Goal: Information Seeking & Learning: Compare options

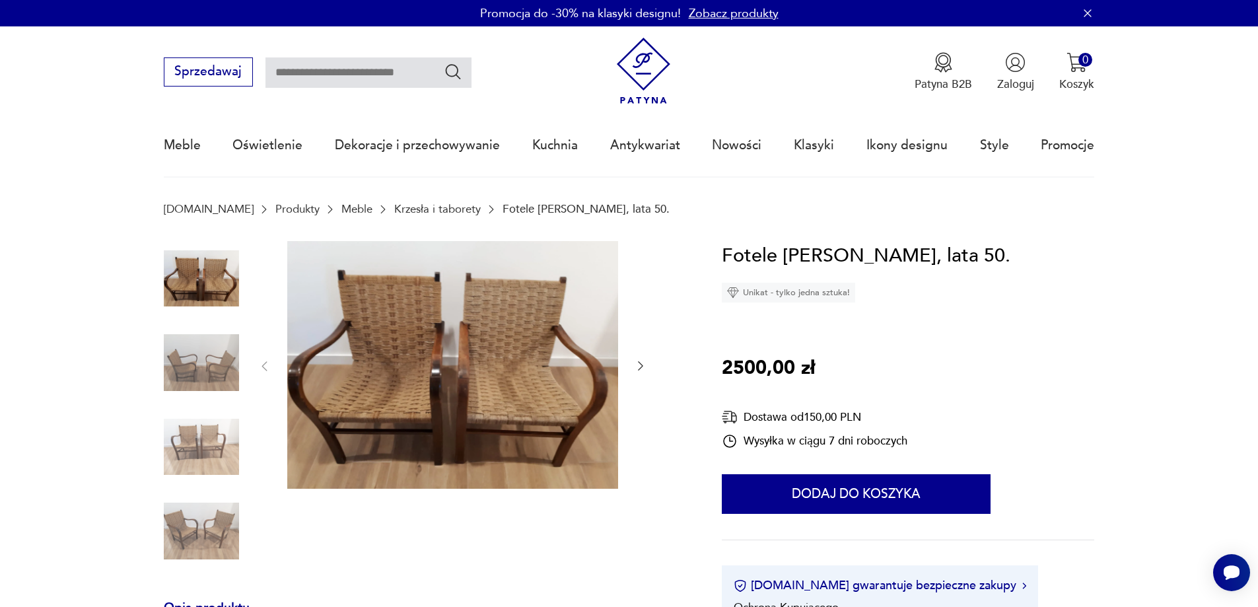
click at [498, 351] on img at bounding box center [452, 365] width 331 height 248
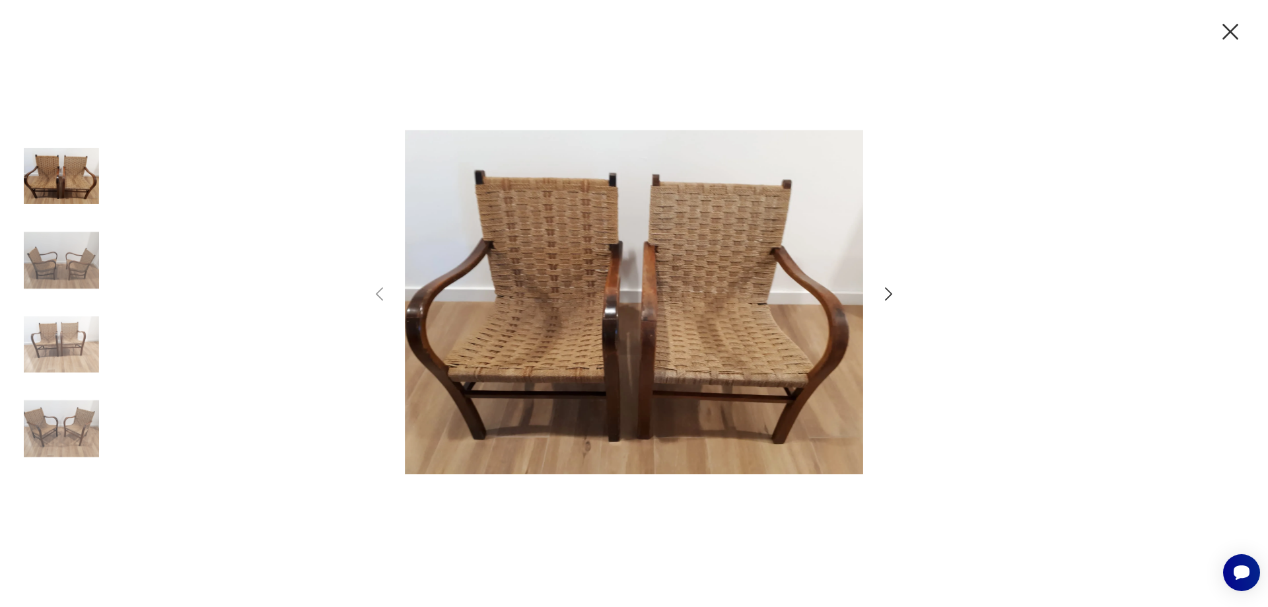
click at [889, 291] on icon "button" at bounding box center [888, 293] width 7 height 13
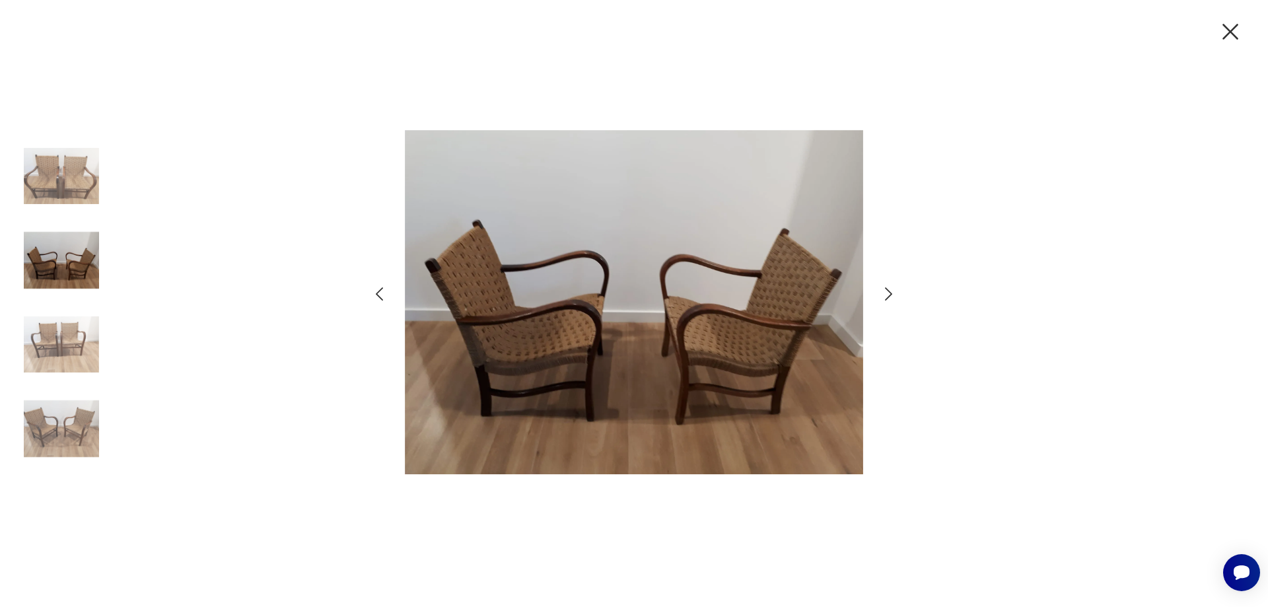
click at [889, 291] on icon "button" at bounding box center [888, 293] width 7 height 13
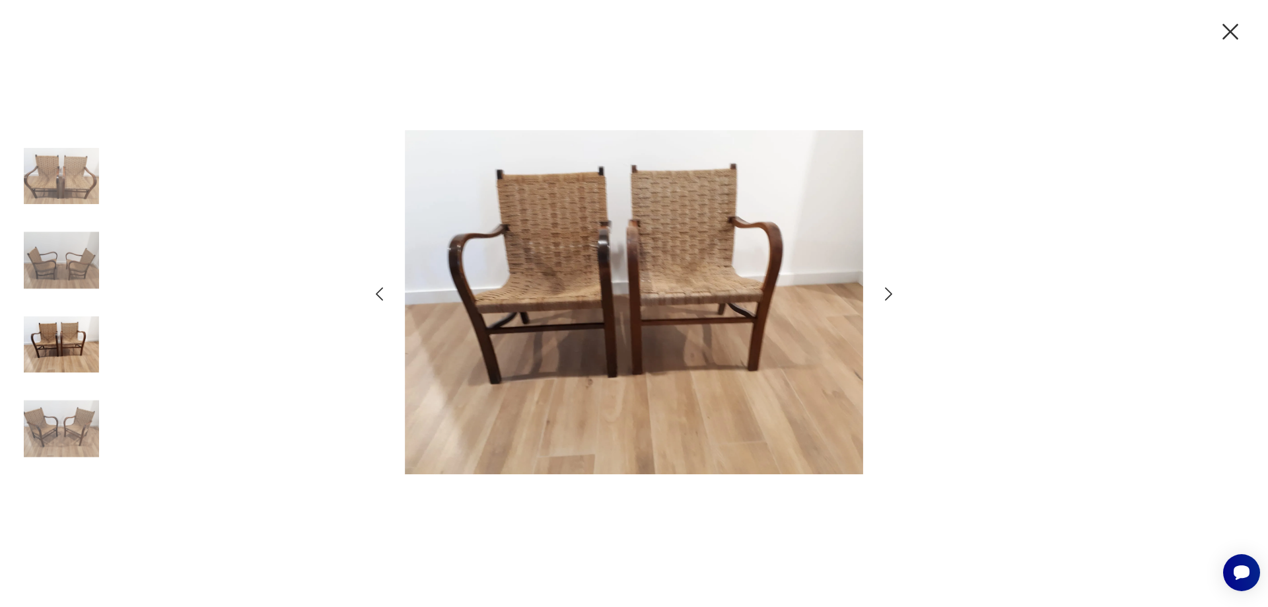
click at [889, 291] on icon "button" at bounding box center [888, 293] width 7 height 13
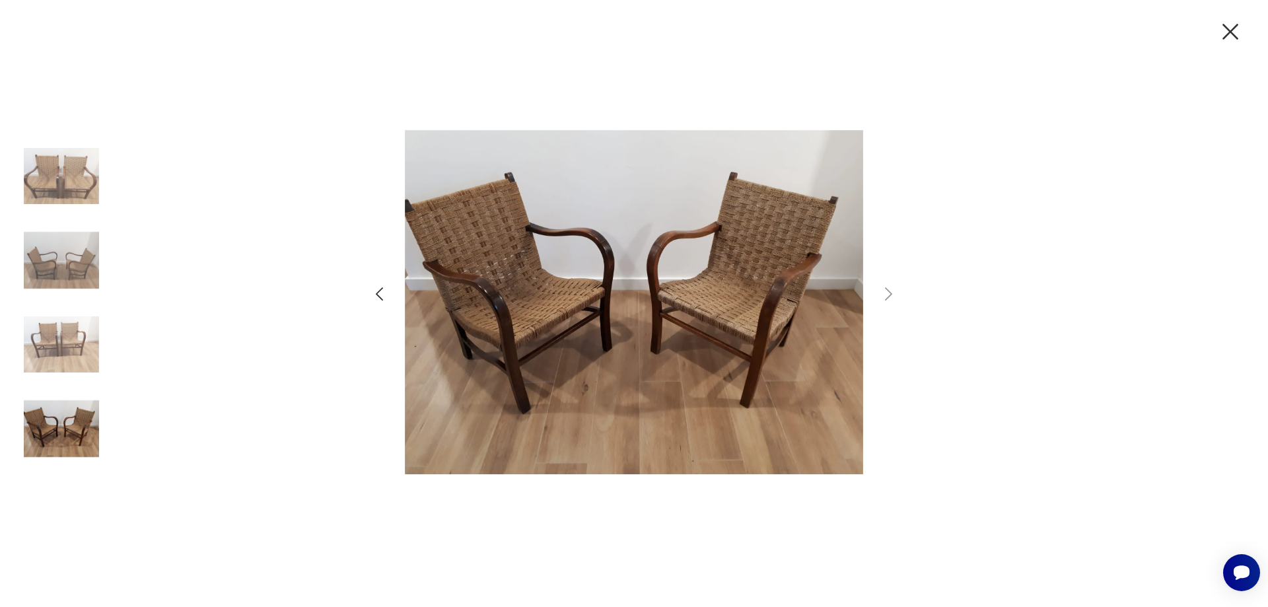
click at [1235, 33] on icon "button" at bounding box center [1231, 32] width 28 height 28
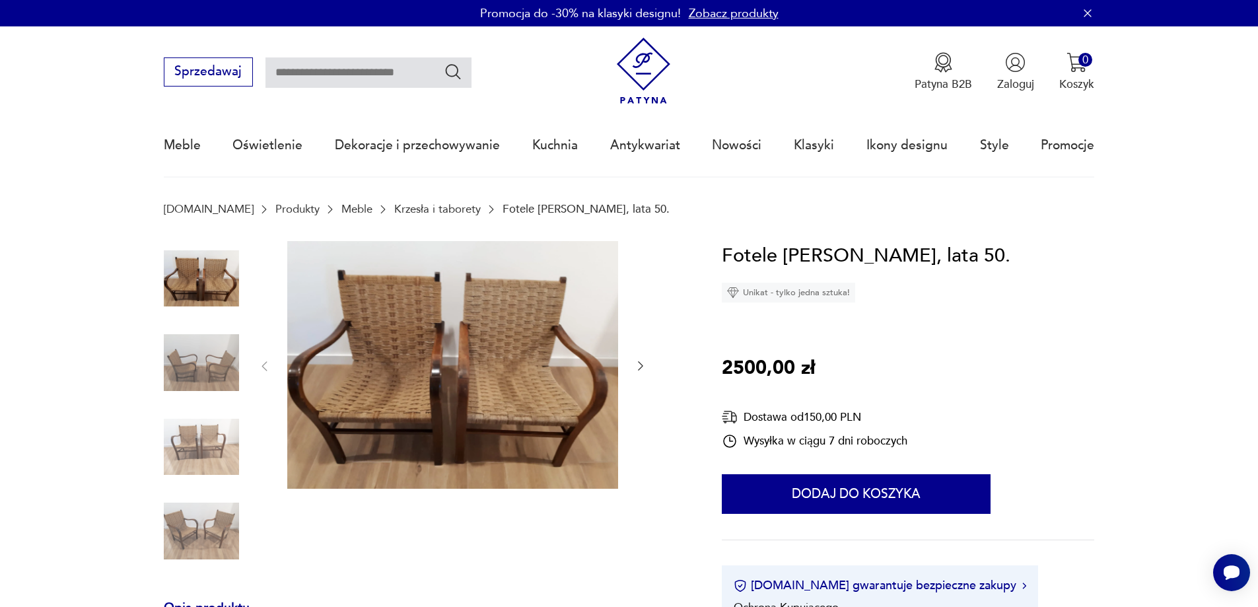
click at [394, 210] on link "Krzesła i taborety" at bounding box center [437, 209] width 87 height 13
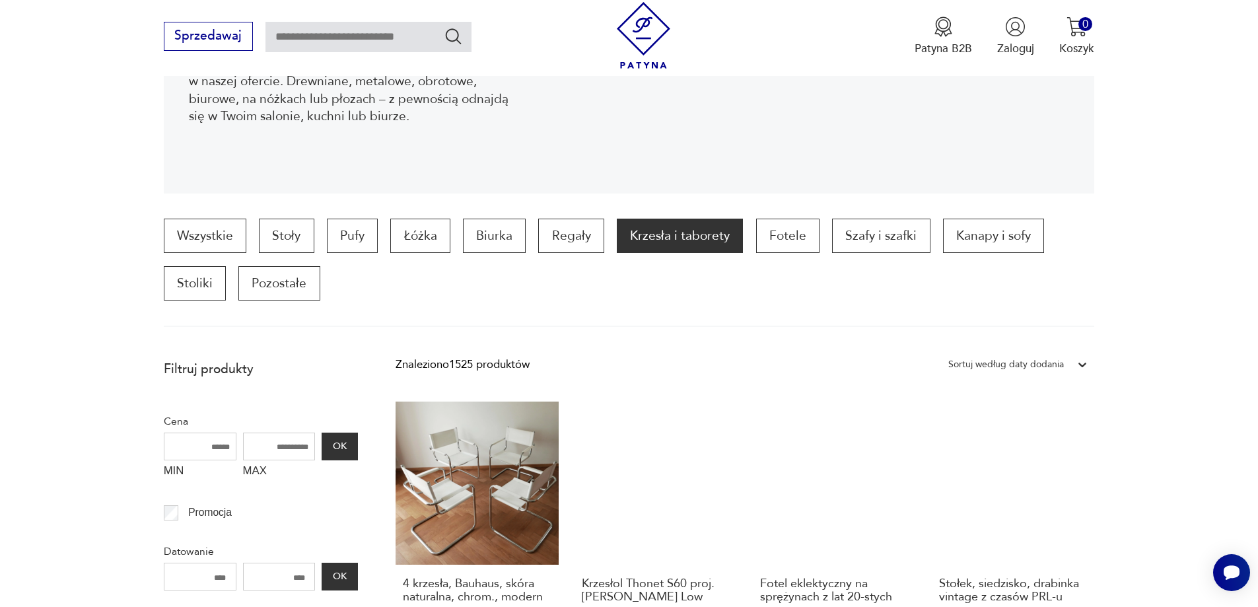
scroll to position [373, 0]
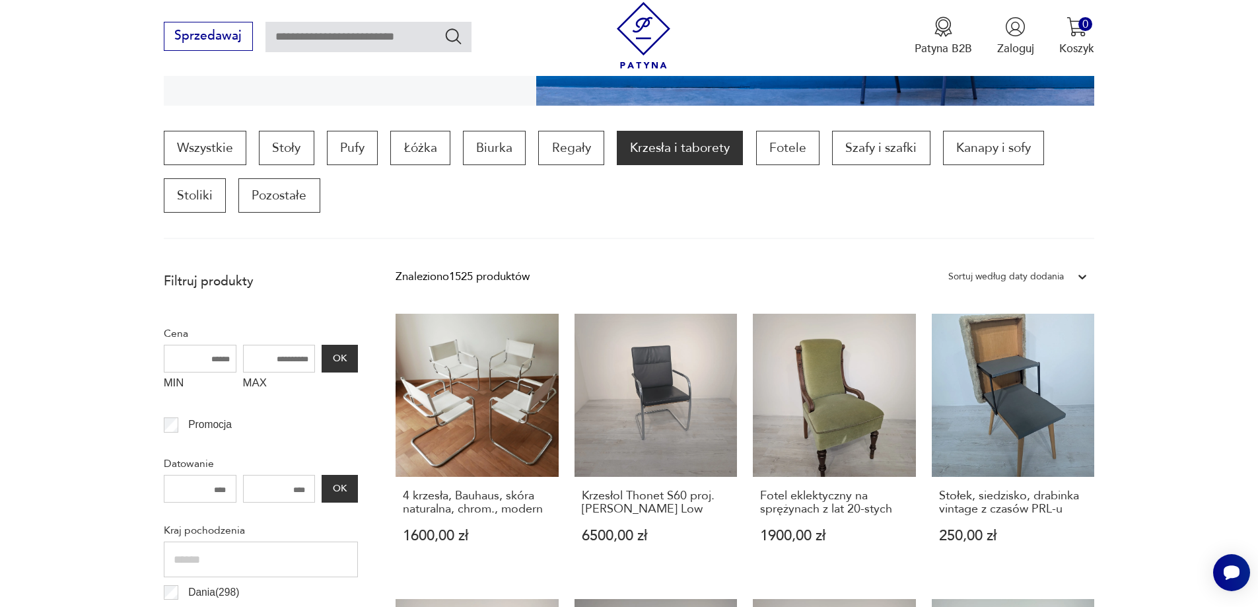
click at [1089, 276] on icon at bounding box center [1082, 276] width 13 height 13
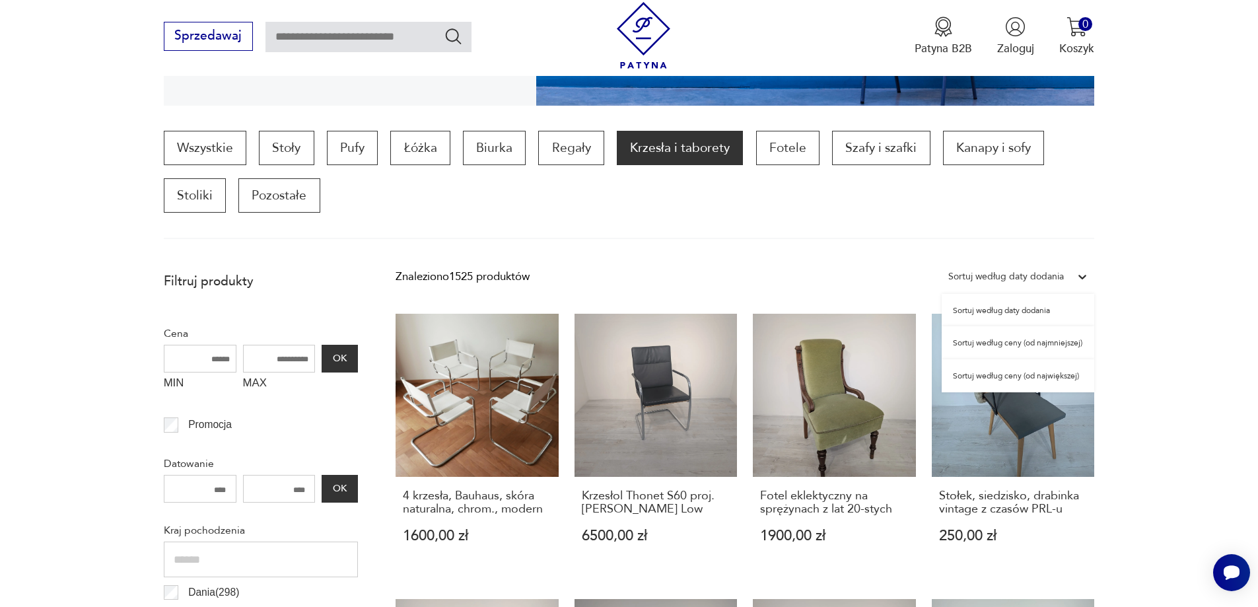
click at [1019, 345] on div "Sortuj według ceny (od najmniejszej)" at bounding box center [1018, 342] width 153 height 33
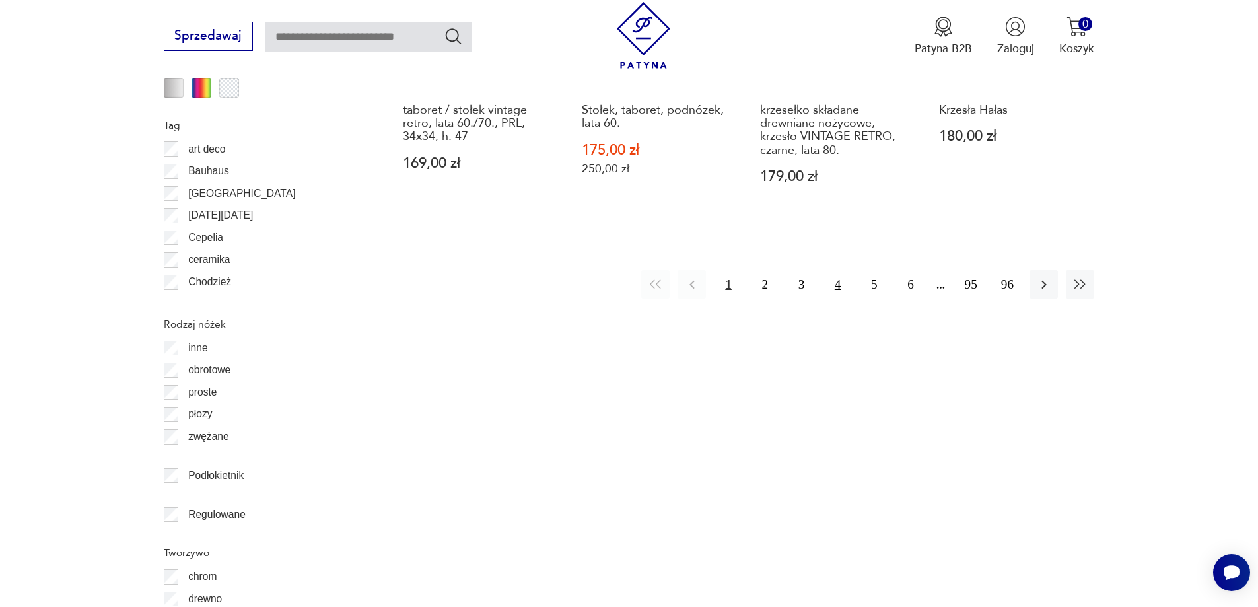
scroll to position [1695, 0]
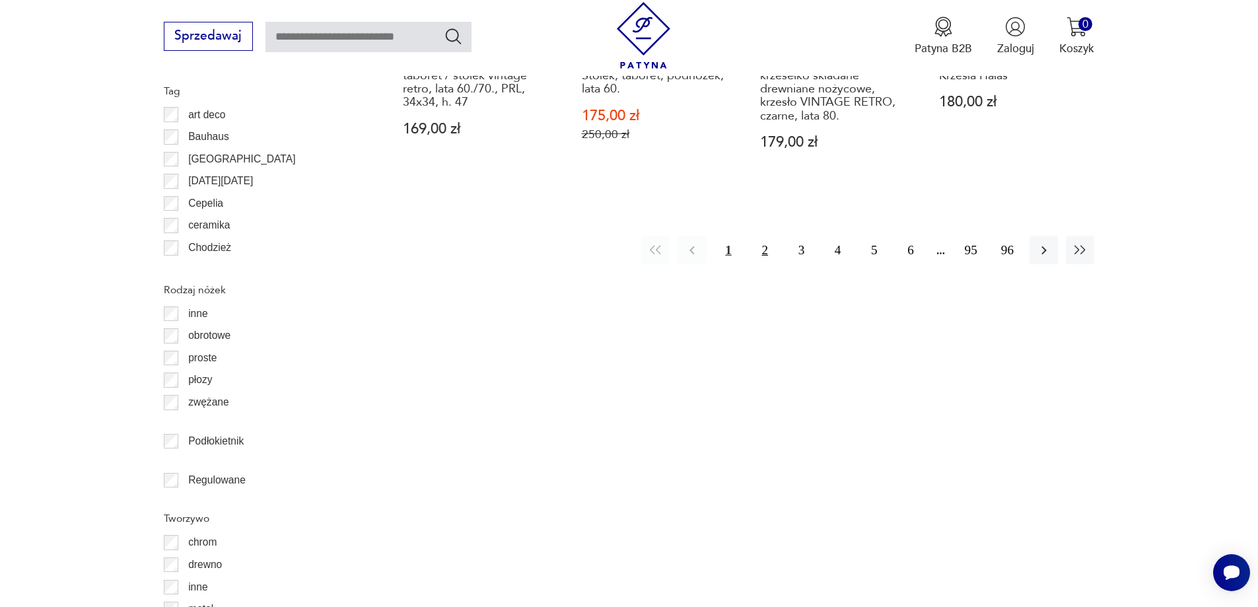
click at [765, 248] on button "2" at bounding box center [765, 250] width 28 height 28
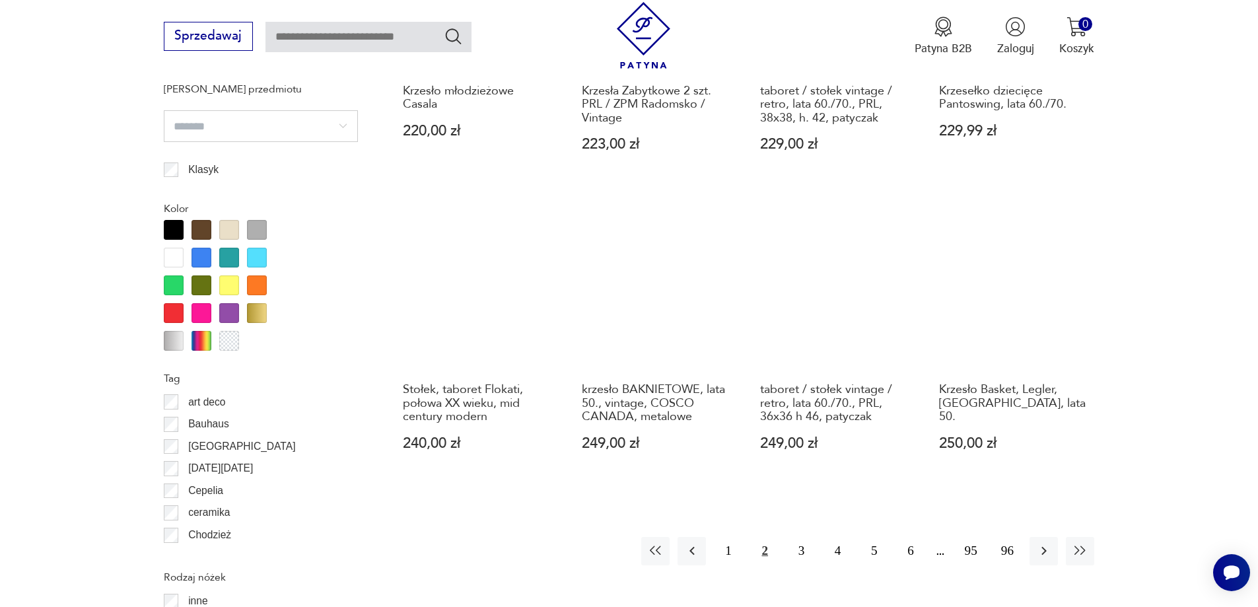
scroll to position [1431, 0]
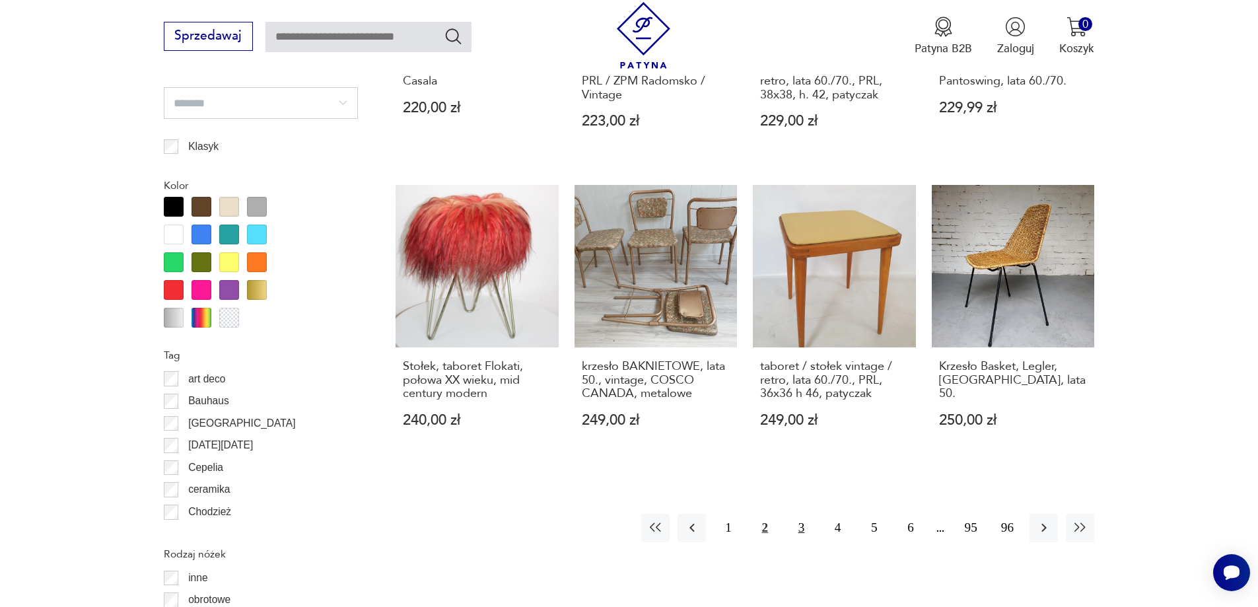
click at [795, 514] on button "3" at bounding box center [801, 528] width 28 height 28
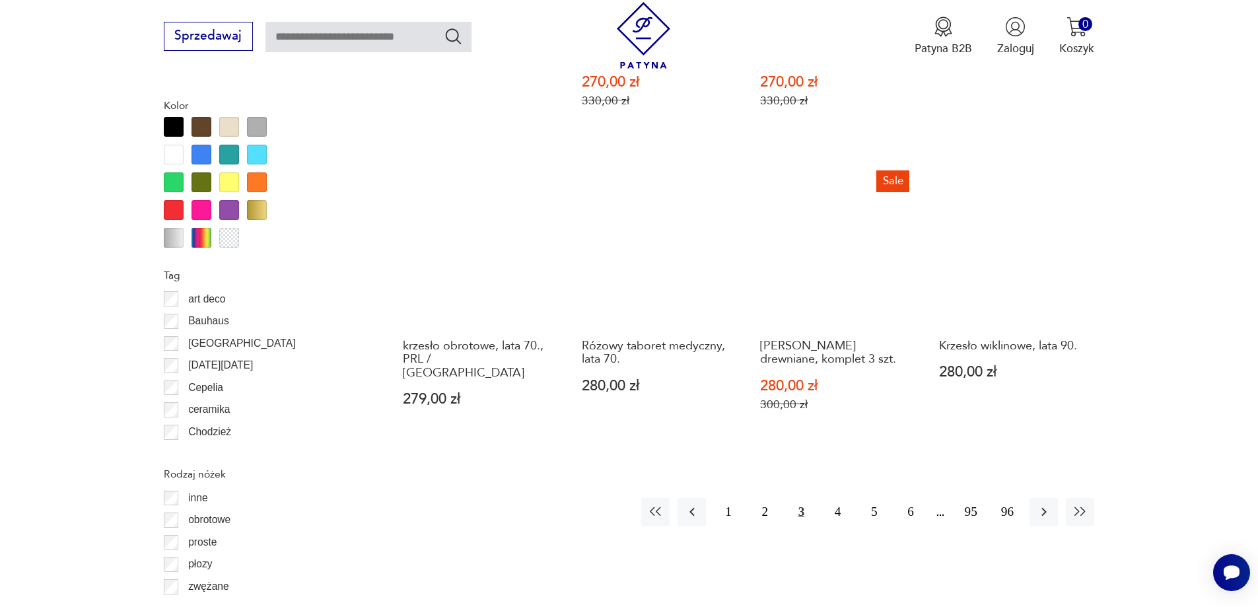
scroll to position [1629, 0]
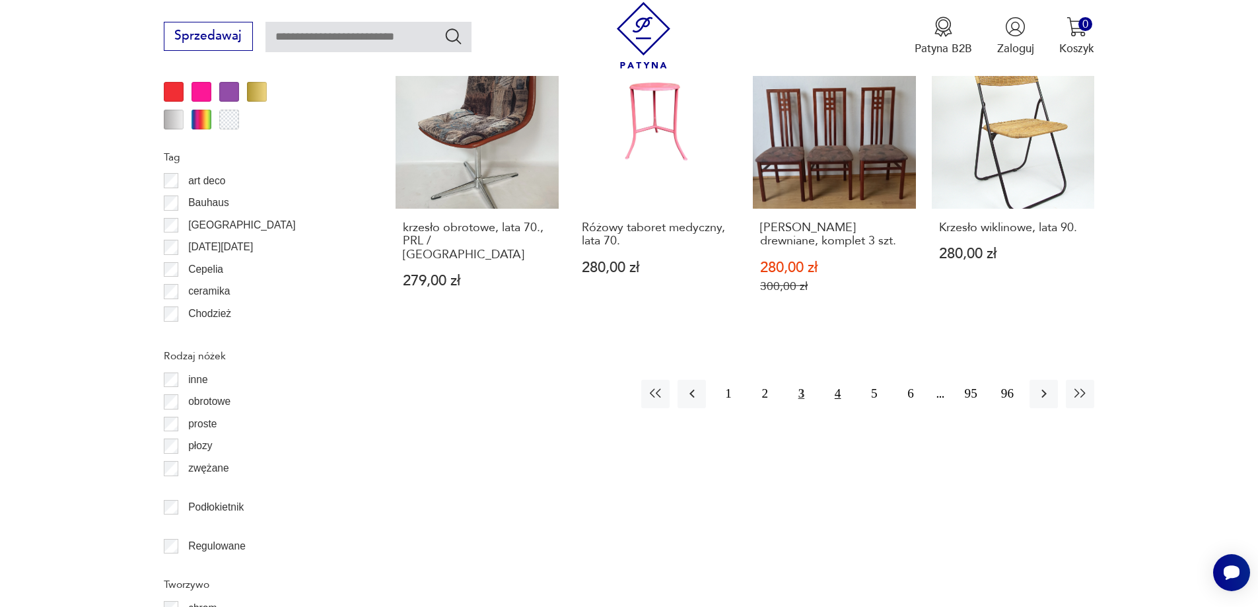
click at [846, 380] on button "4" at bounding box center [838, 394] width 28 height 28
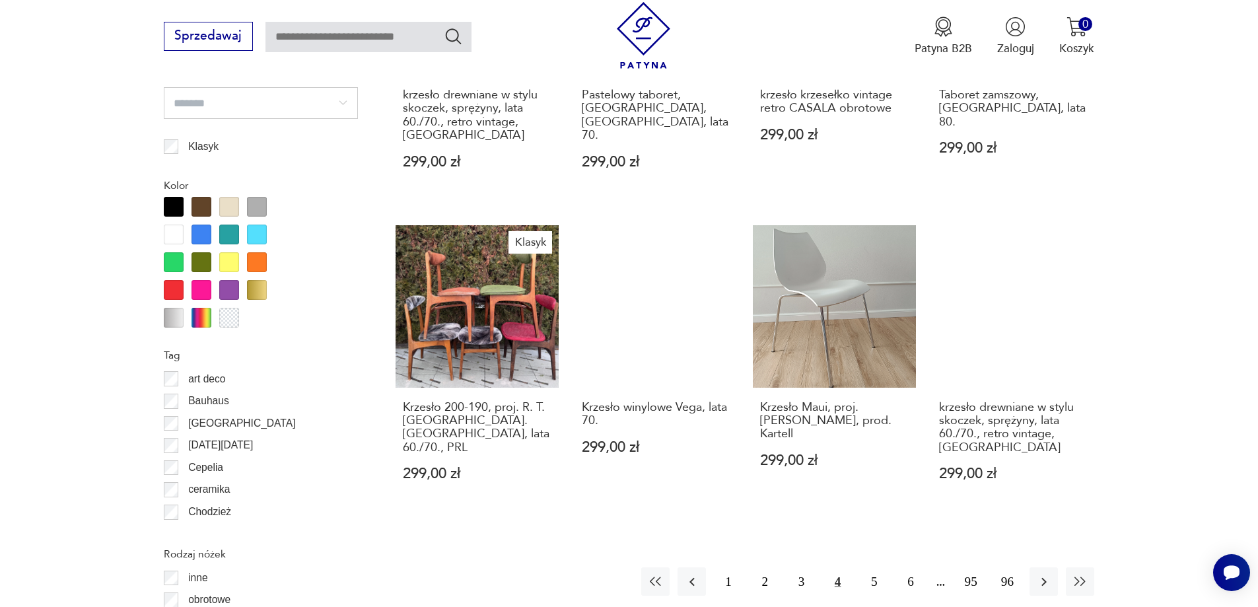
scroll to position [1497, 0]
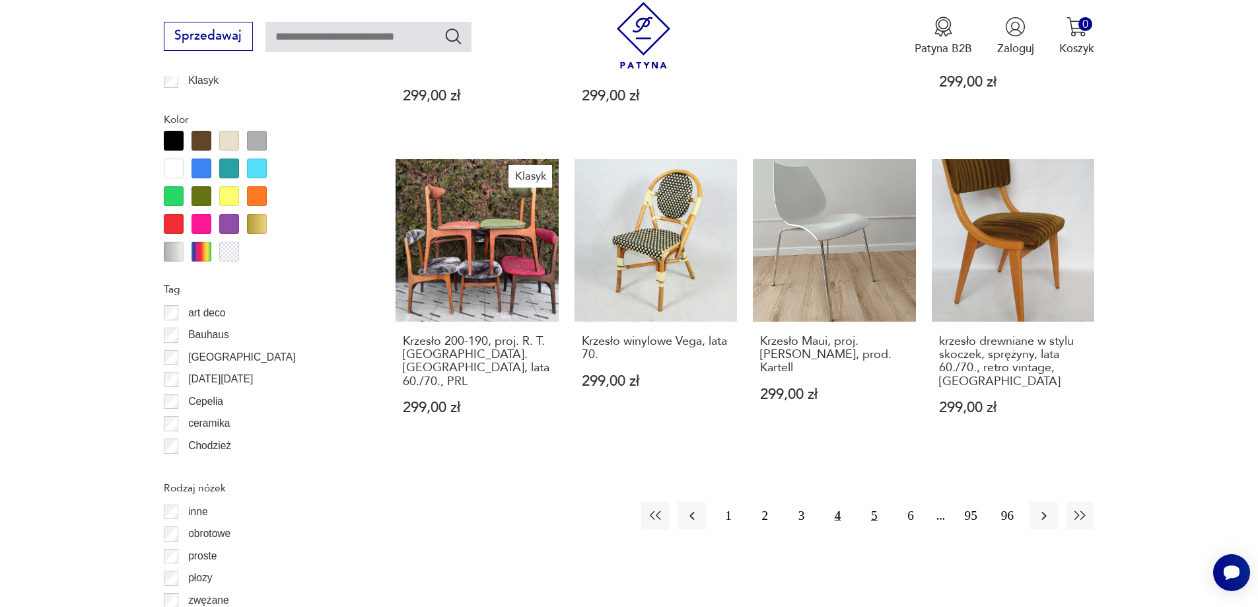
click at [882, 501] on button "5" at bounding box center [874, 515] width 28 height 28
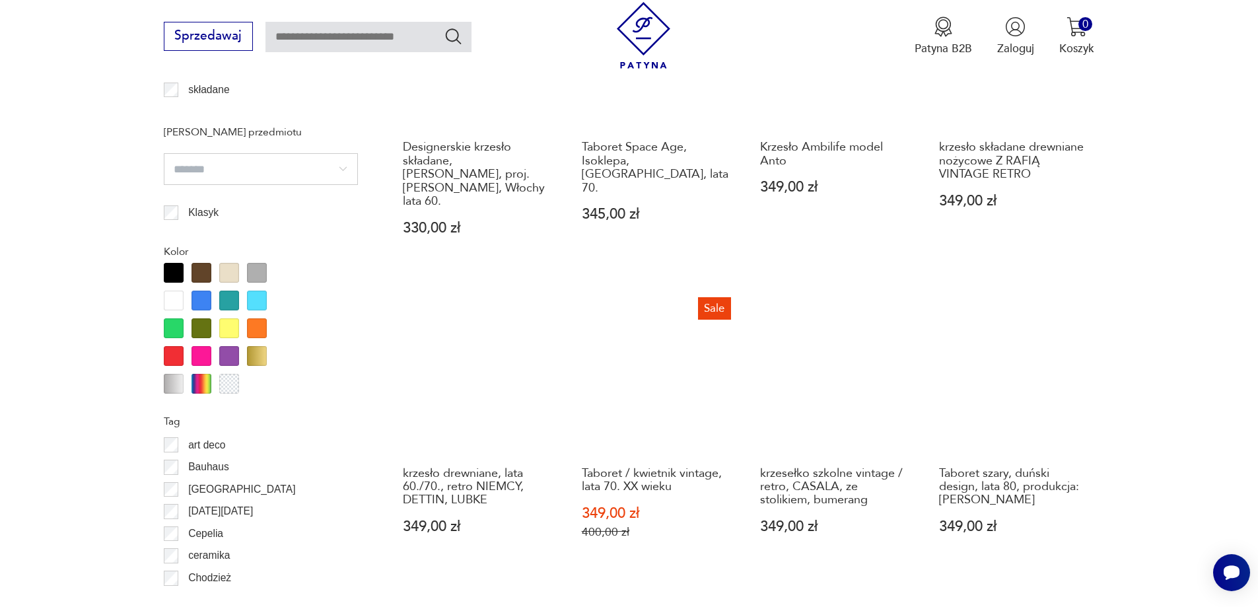
scroll to position [1497, 0]
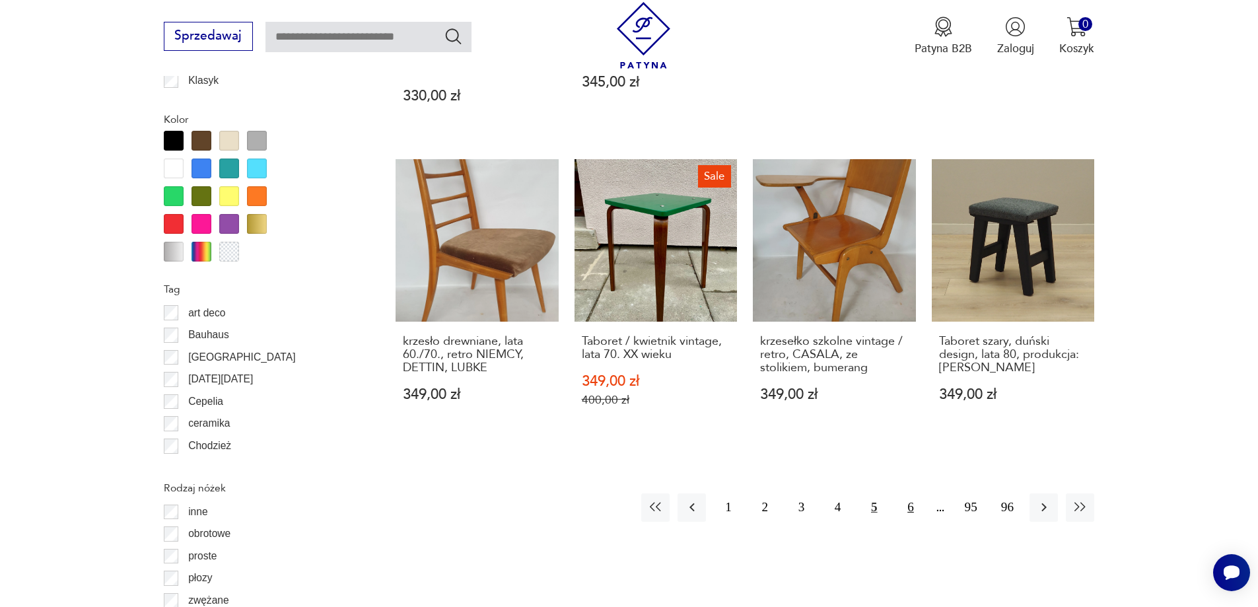
click at [909, 493] on button "6" at bounding box center [910, 507] width 28 height 28
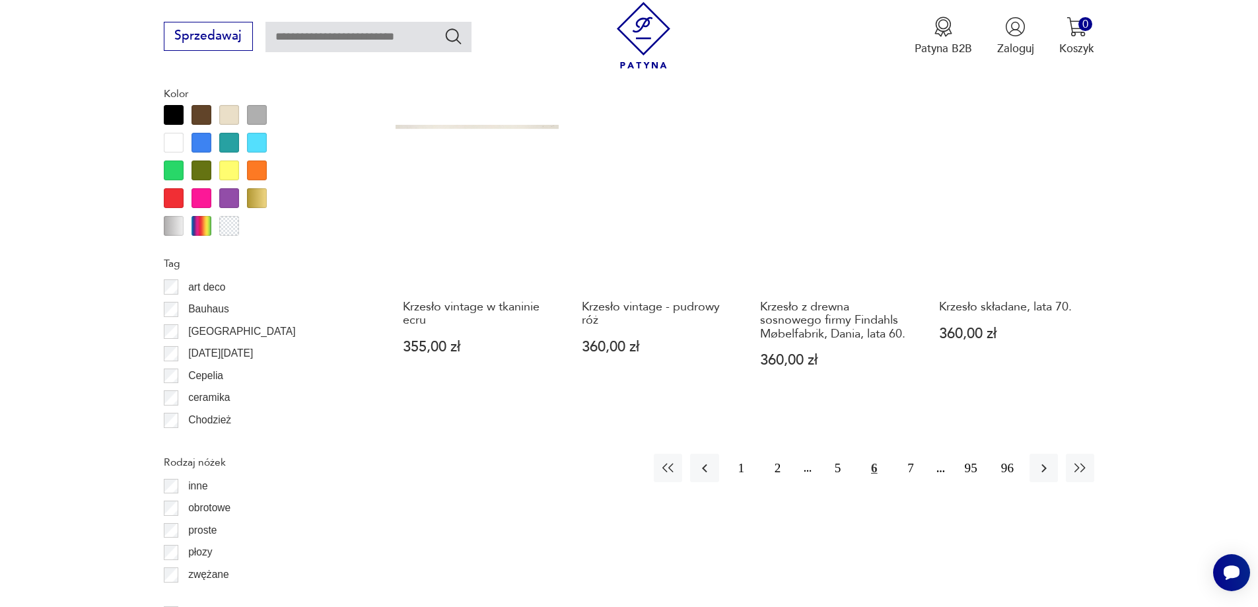
scroll to position [1563, 0]
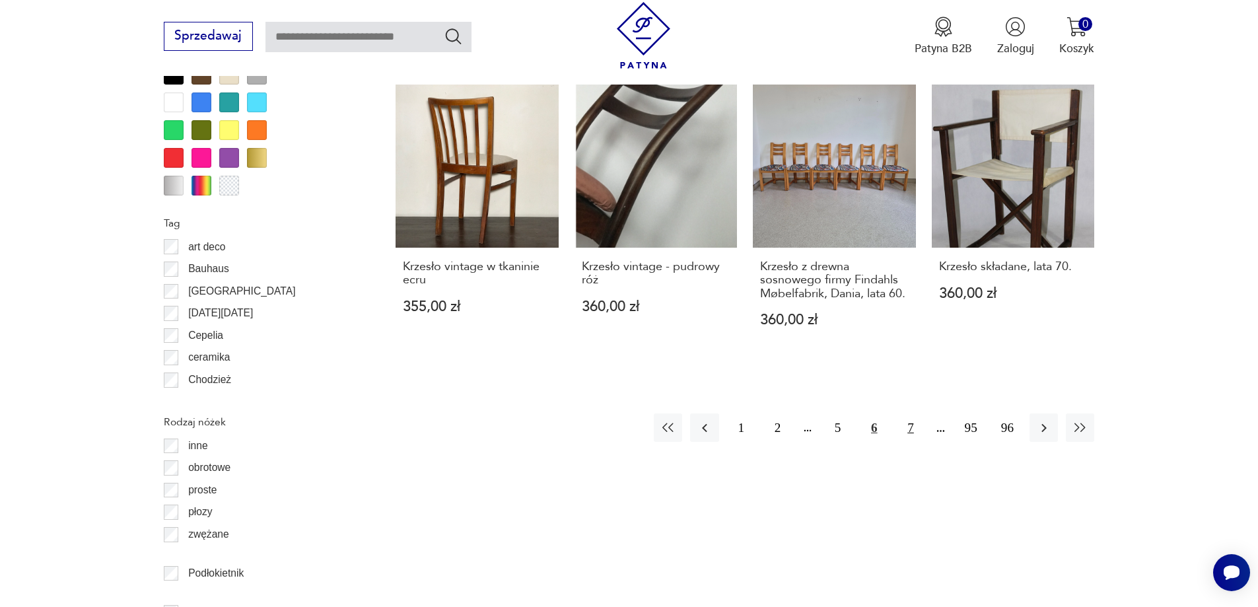
click at [914, 413] on button "7" at bounding box center [910, 427] width 28 height 28
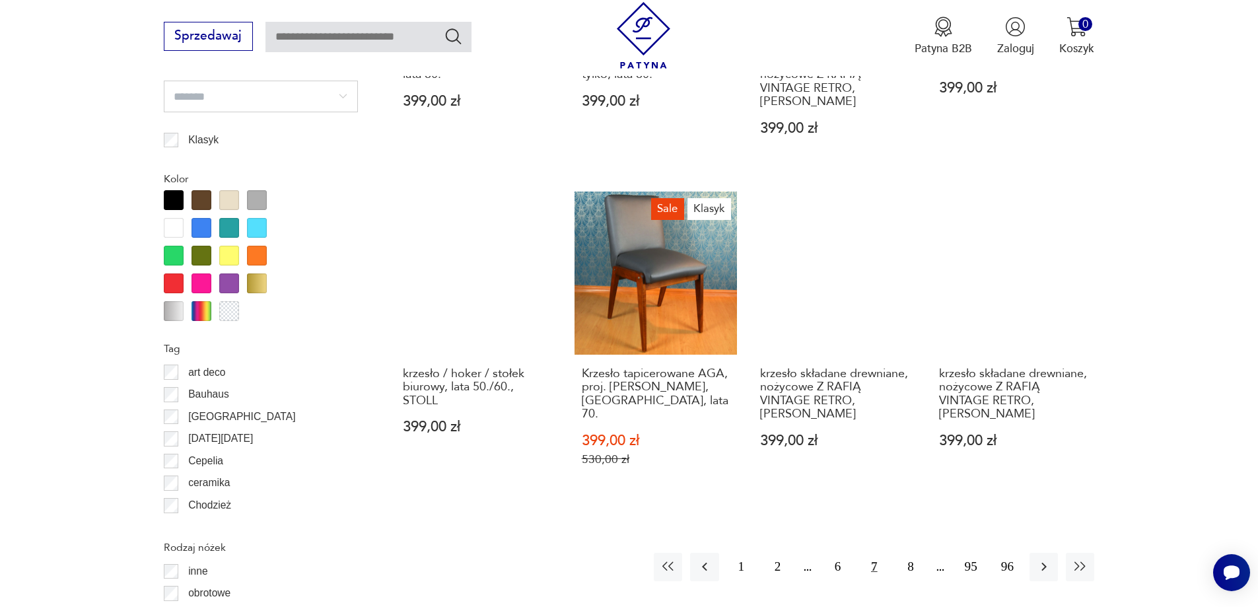
scroll to position [1563, 0]
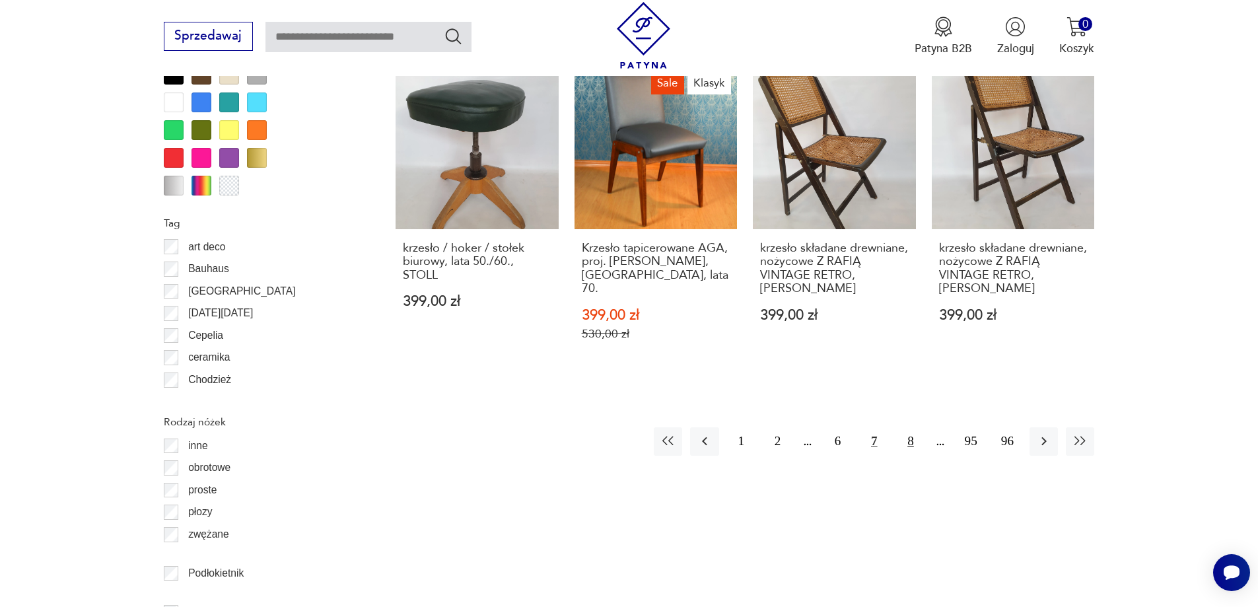
click at [910, 427] on button "8" at bounding box center [910, 441] width 28 height 28
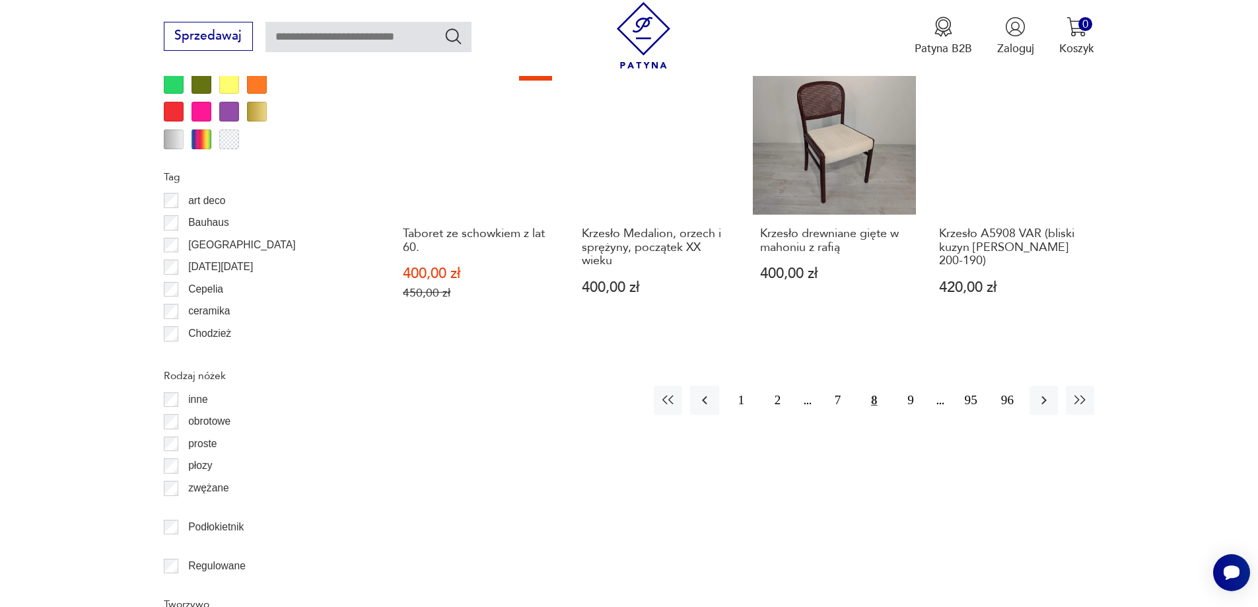
scroll to position [1629, 0]
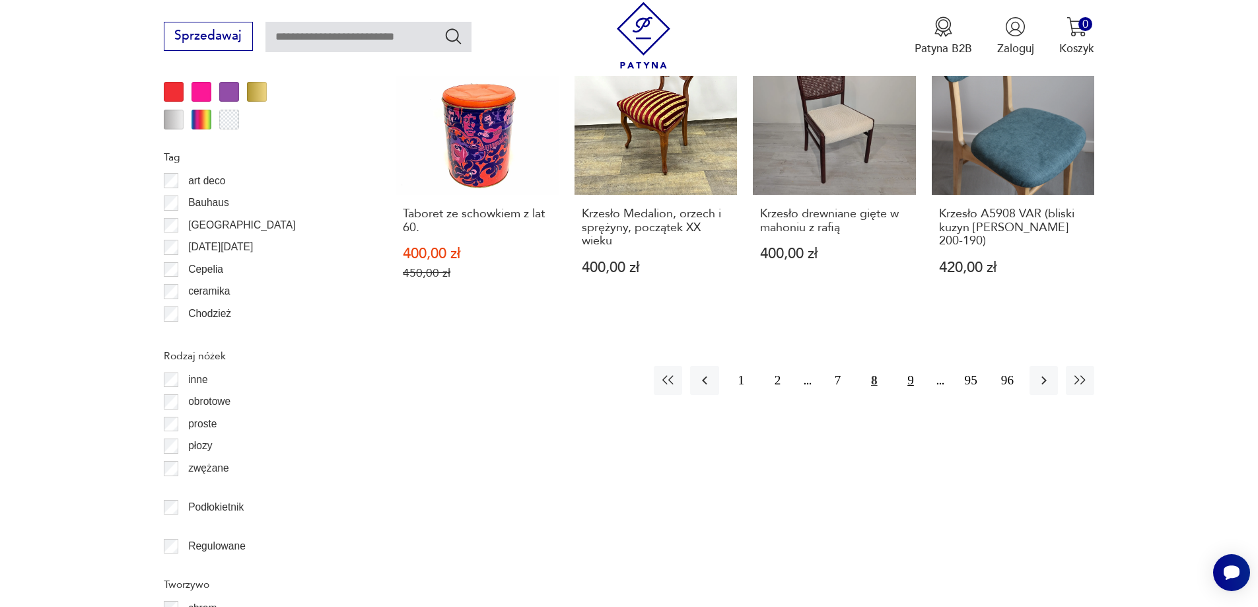
click at [908, 366] on button "9" at bounding box center [910, 380] width 28 height 28
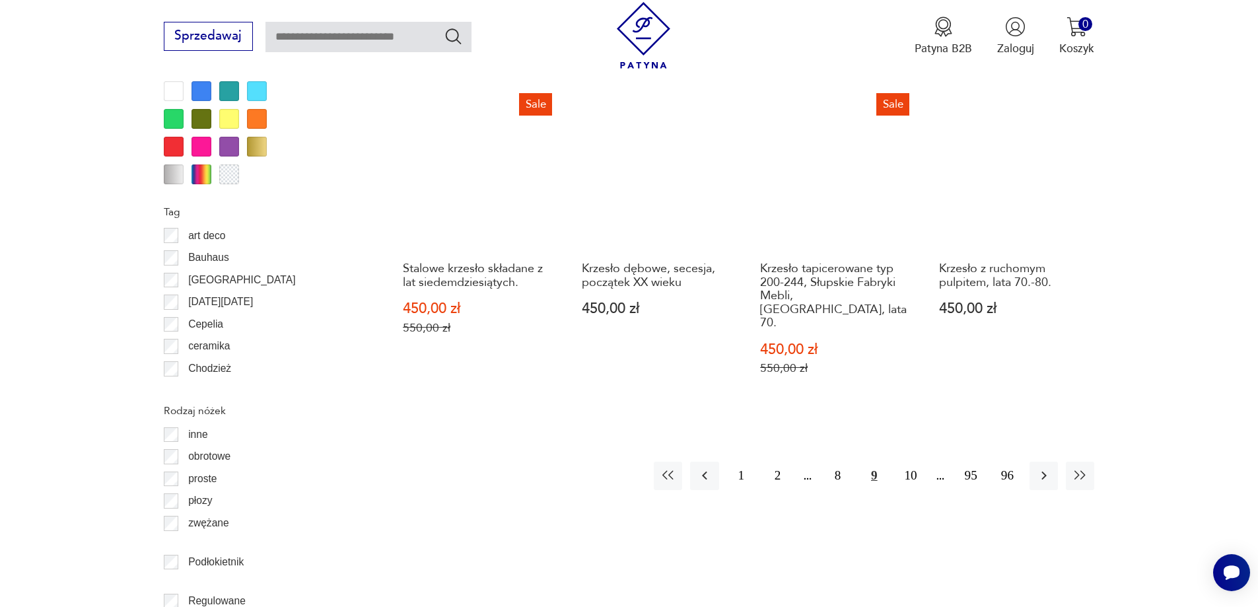
scroll to position [1695, 0]
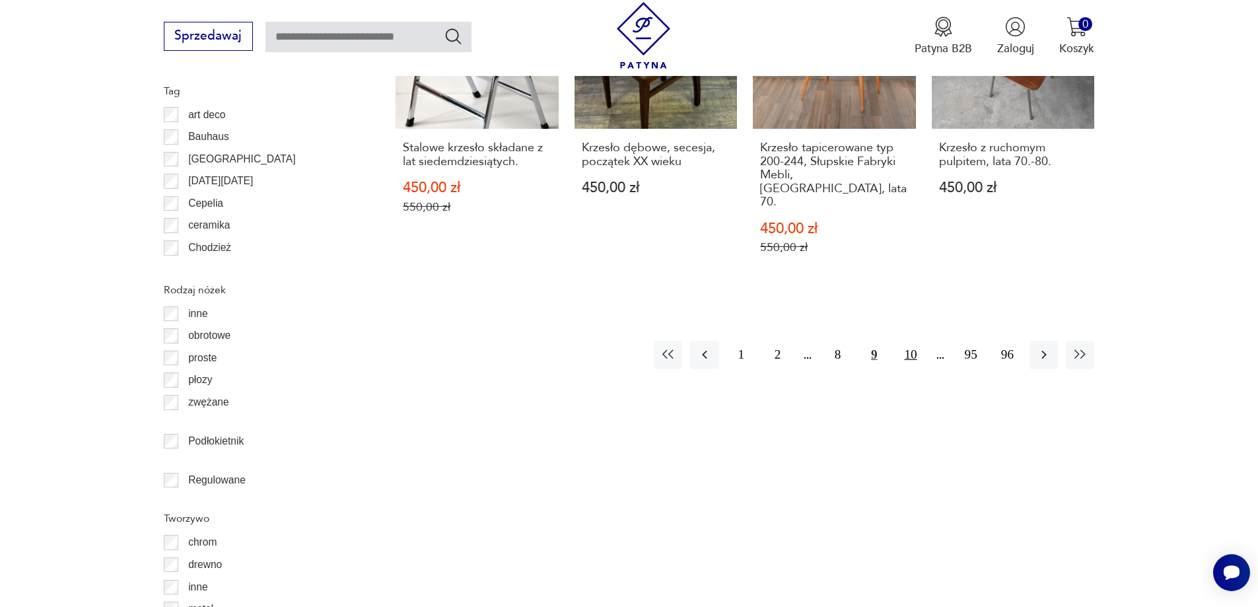
click at [908, 341] on button "10" at bounding box center [910, 355] width 28 height 28
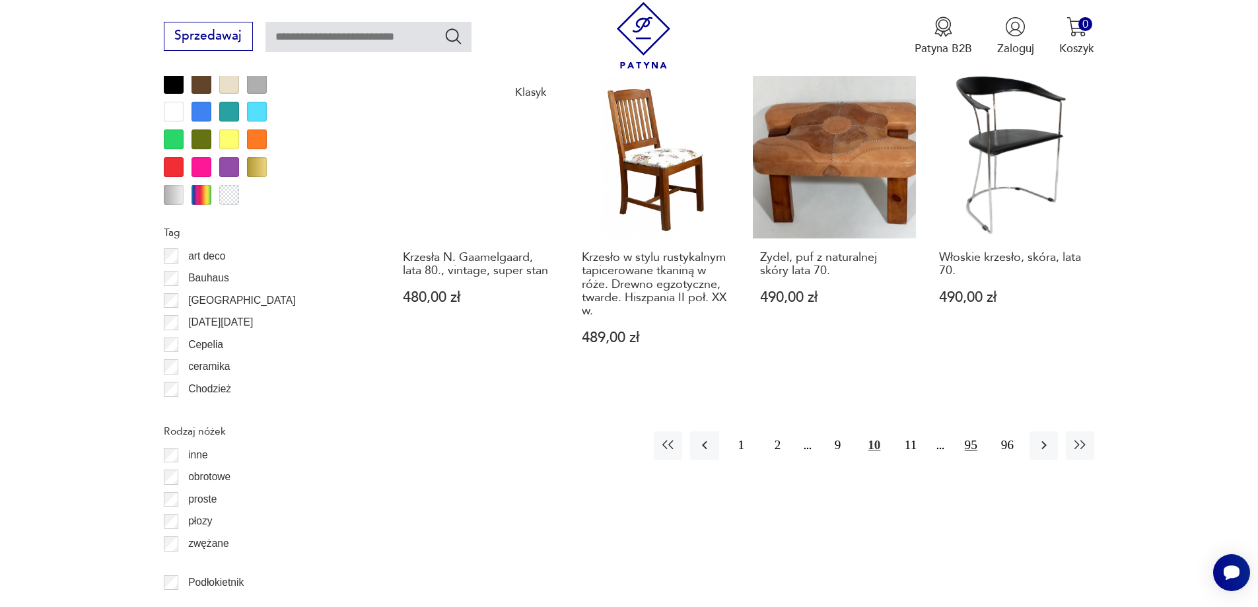
scroll to position [1563, 0]
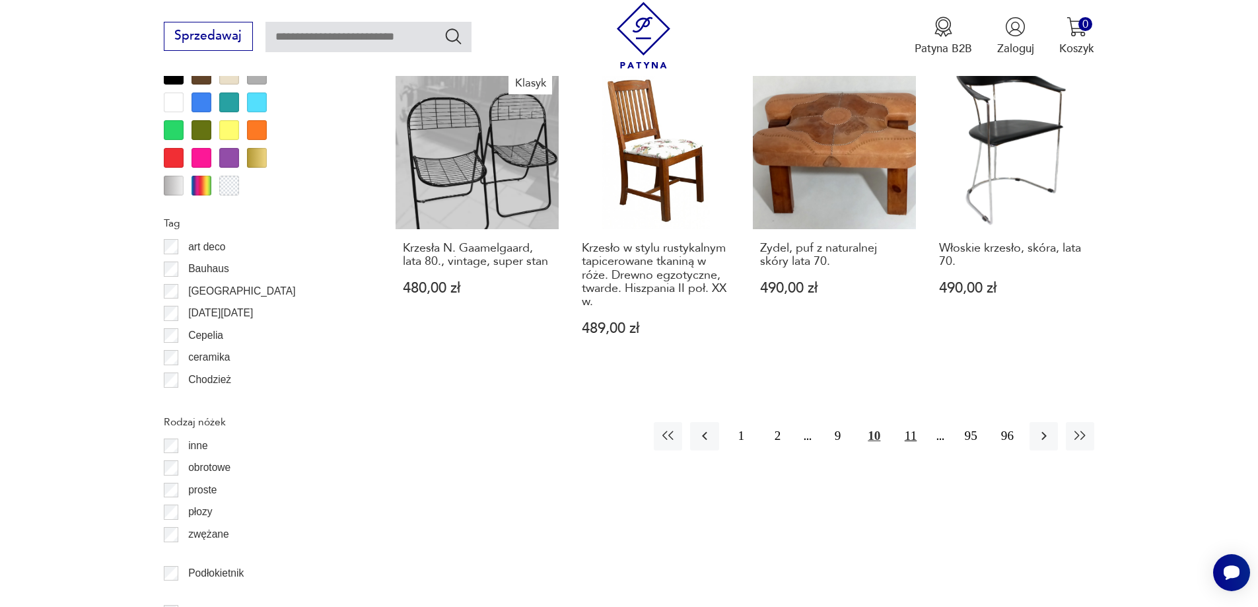
click at [915, 422] on button "11" at bounding box center [910, 436] width 28 height 28
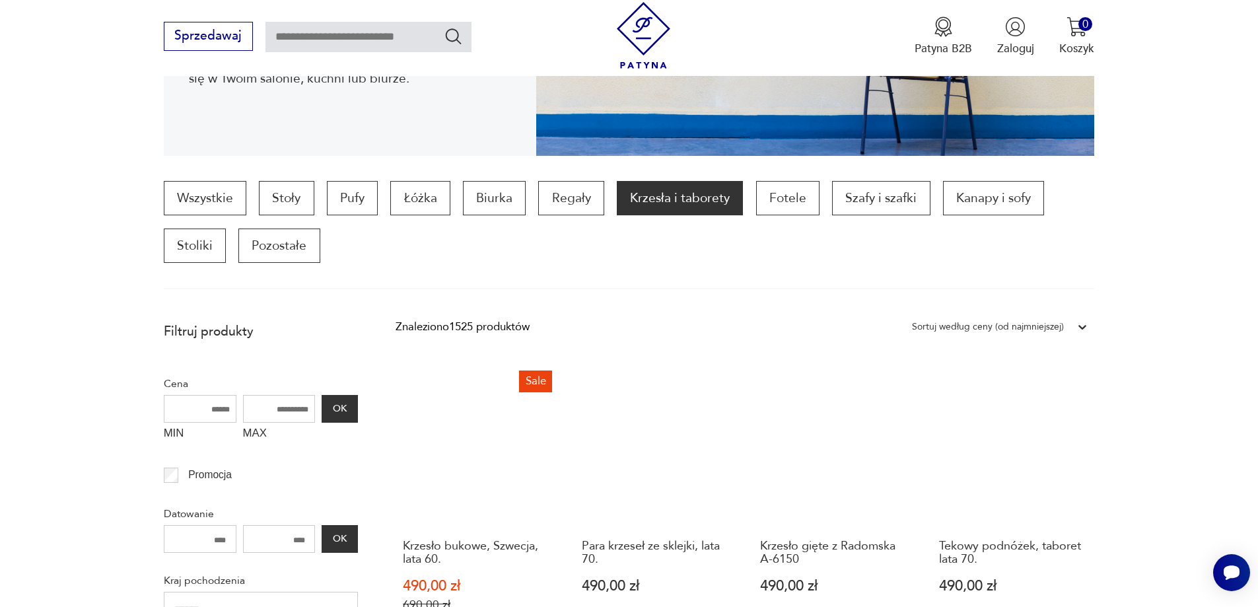
scroll to position [176, 0]
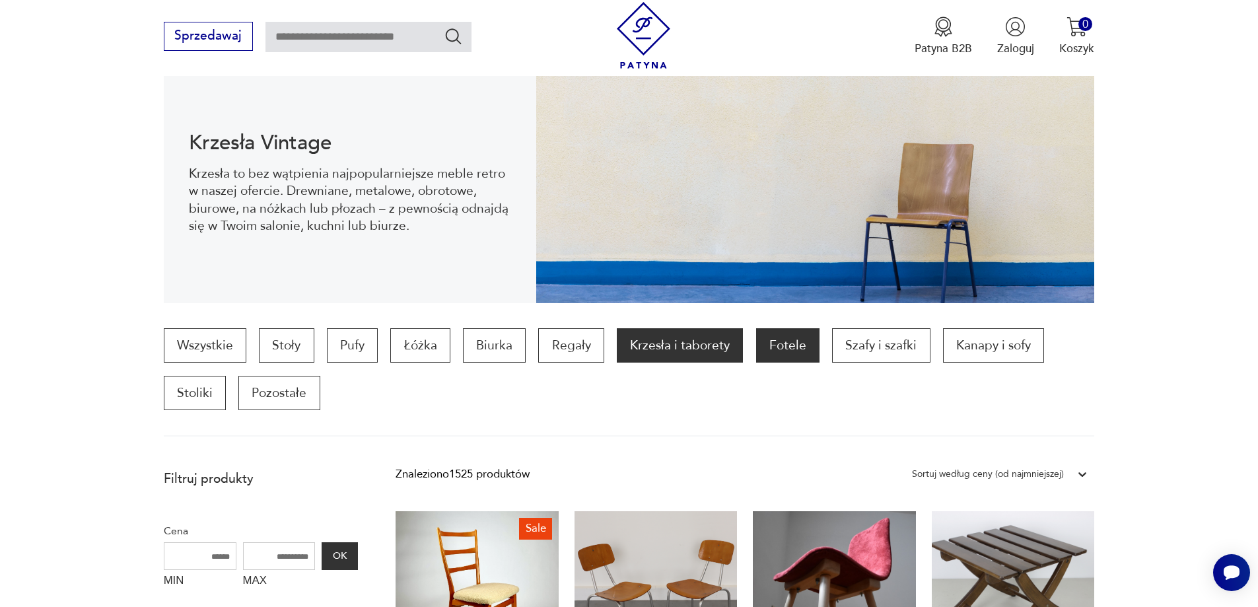
click at [799, 339] on p "Fotele" at bounding box center [787, 345] width 63 height 34
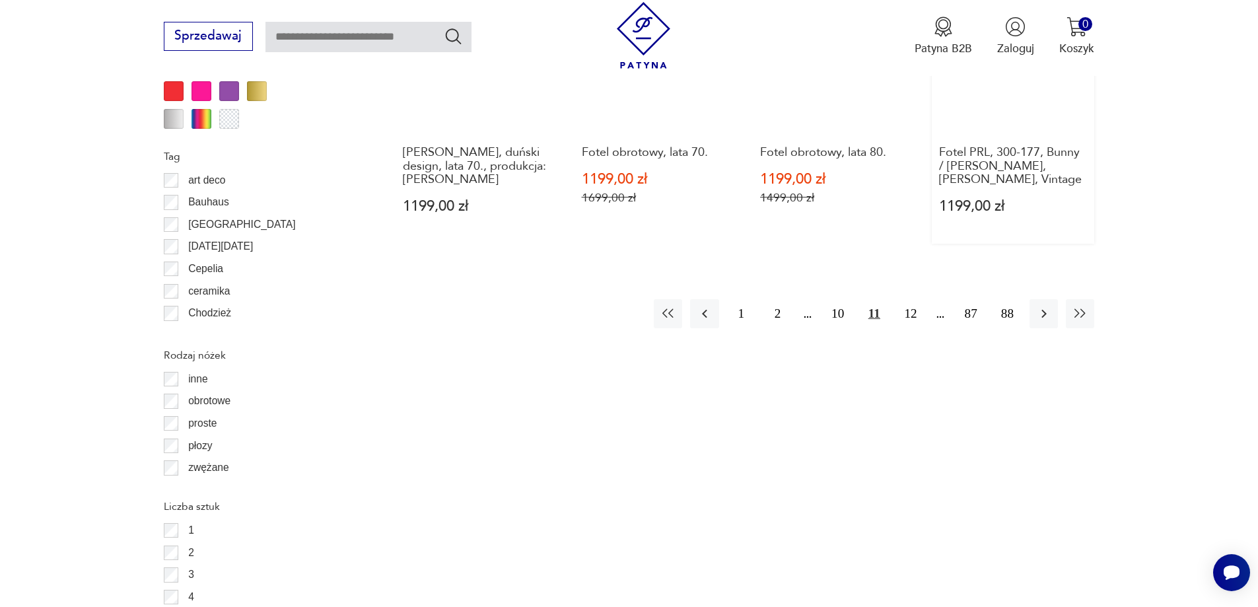
scroll to position [1629, 0]
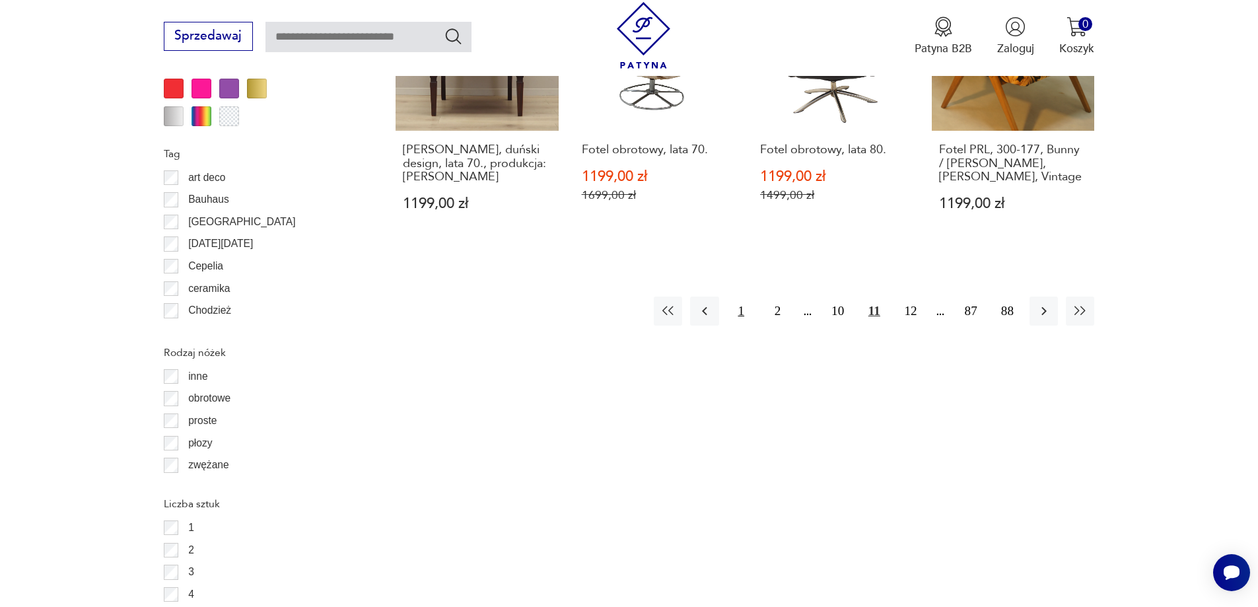
click at [736, 297] on button "1" at bounding box center [741, 311] width 28 height 28
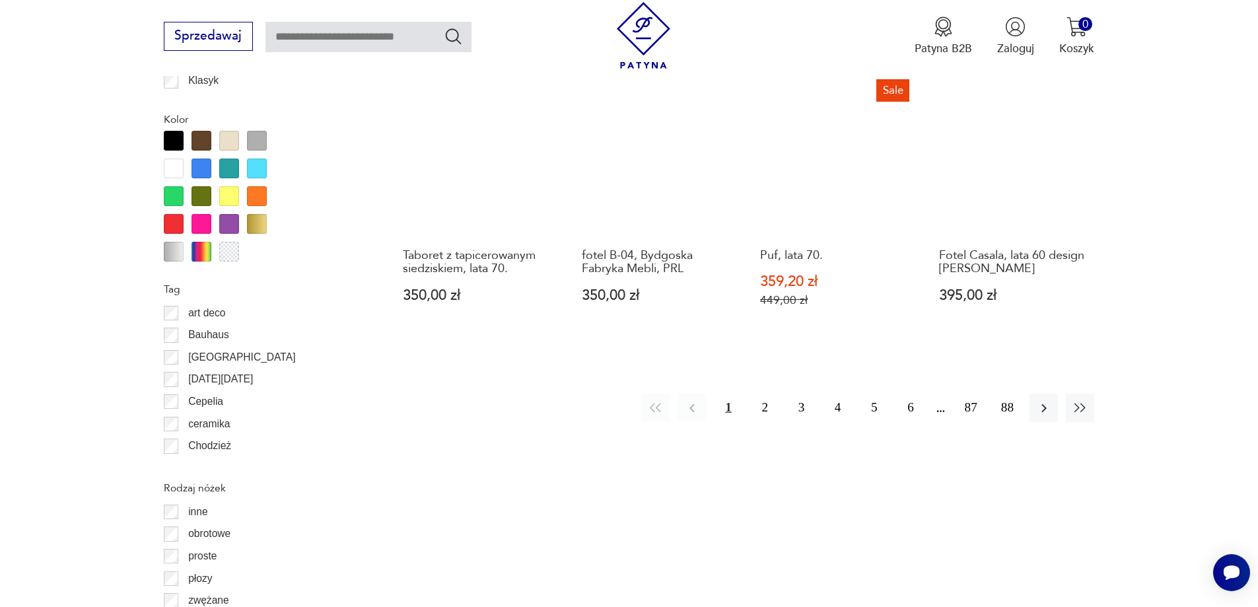
scroll to position [1497, 0]
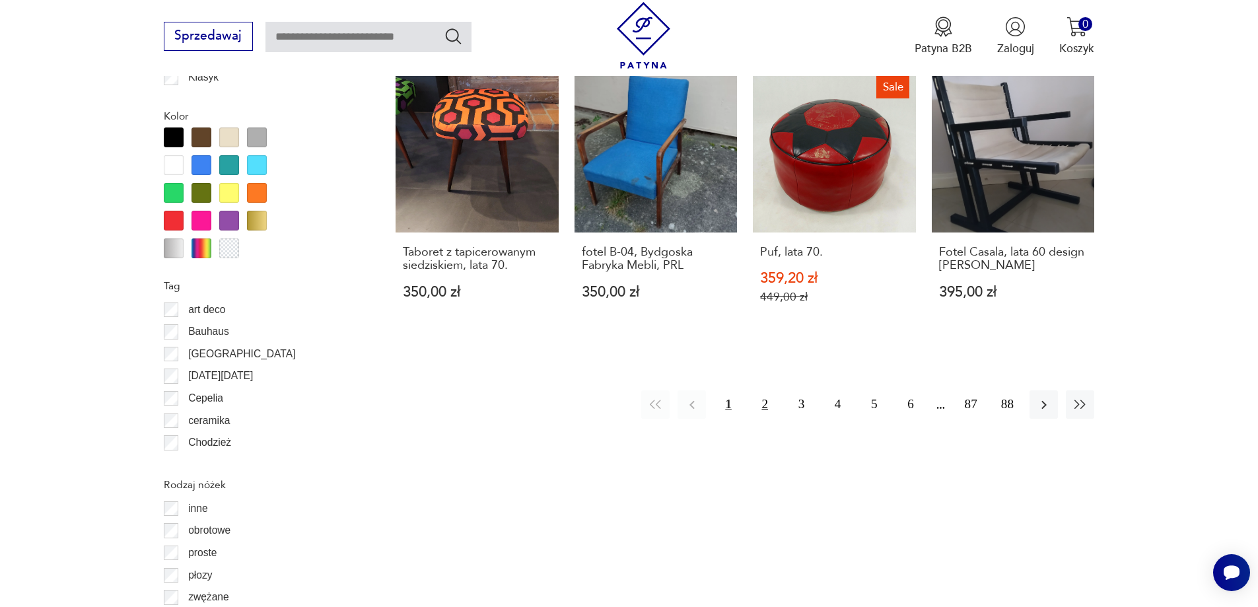
click at [762, 406] on button "2" at bounding box center [765, 404] width 28 height 28
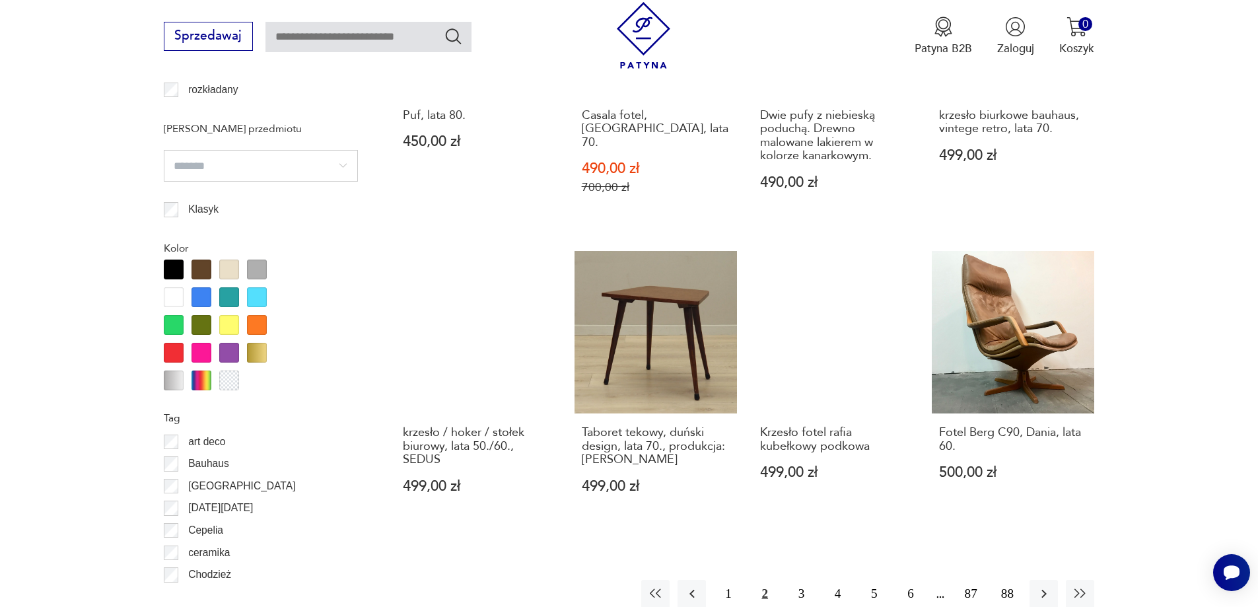
scroll to position [1431, 0]
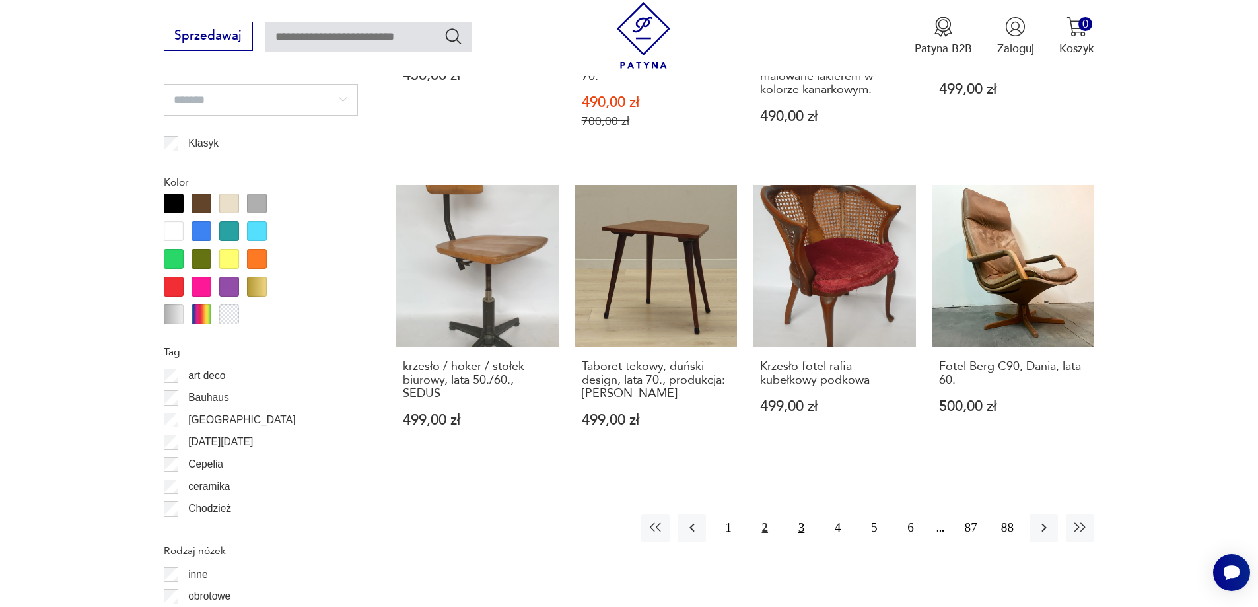
click at [804, 514] on button "3" at bounding box center [801, 528] width 28 height 28
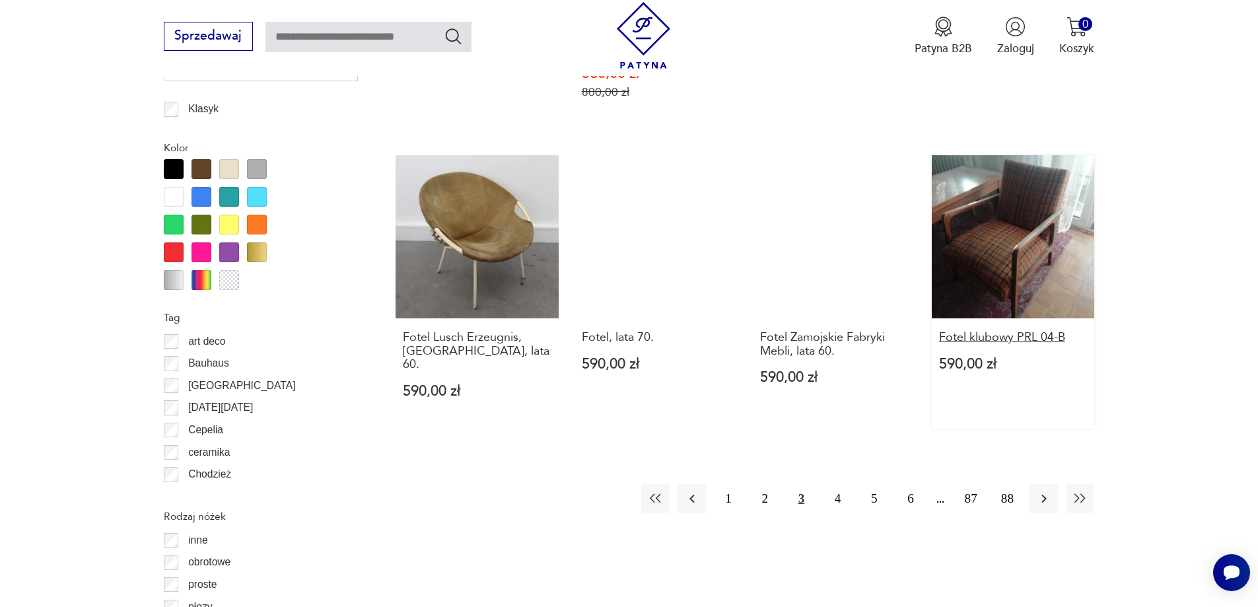
scroll to position [1497, 0]
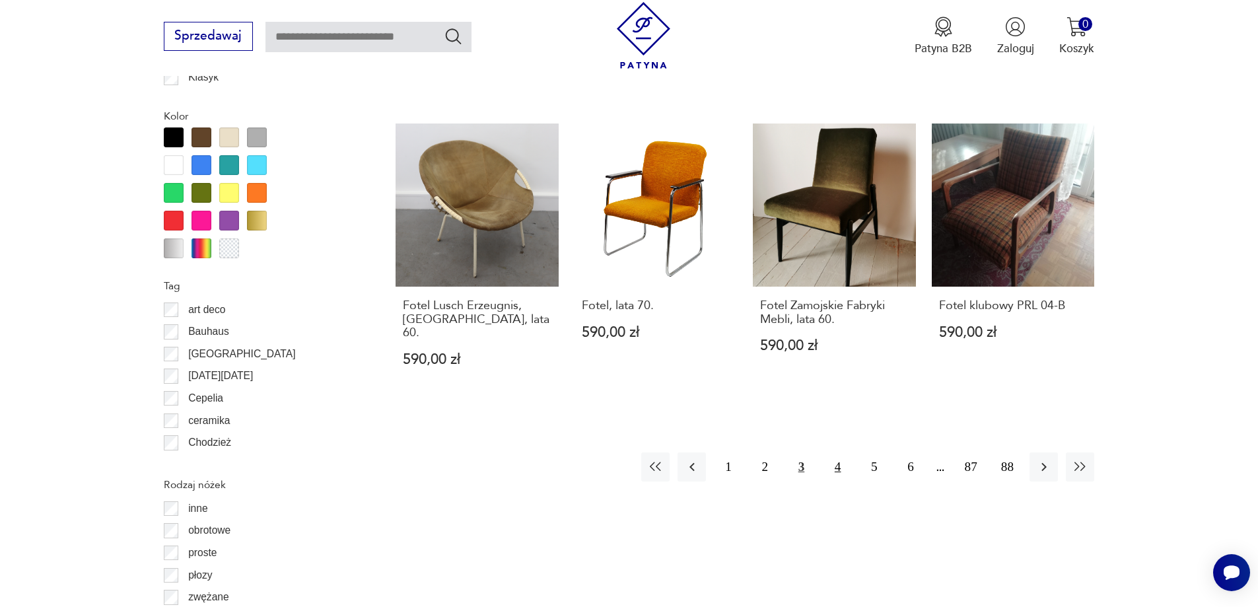
click at [837, 452] on button "4" at bounding box center [838, 466] width 28 height 28
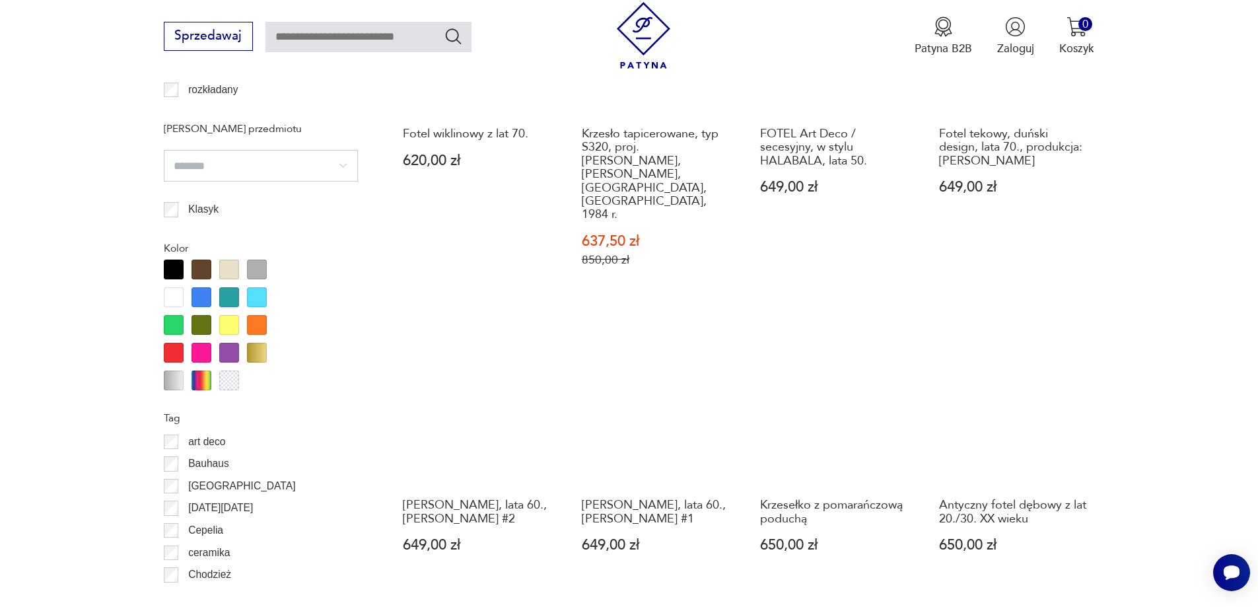
scroll to position [1497, 0]
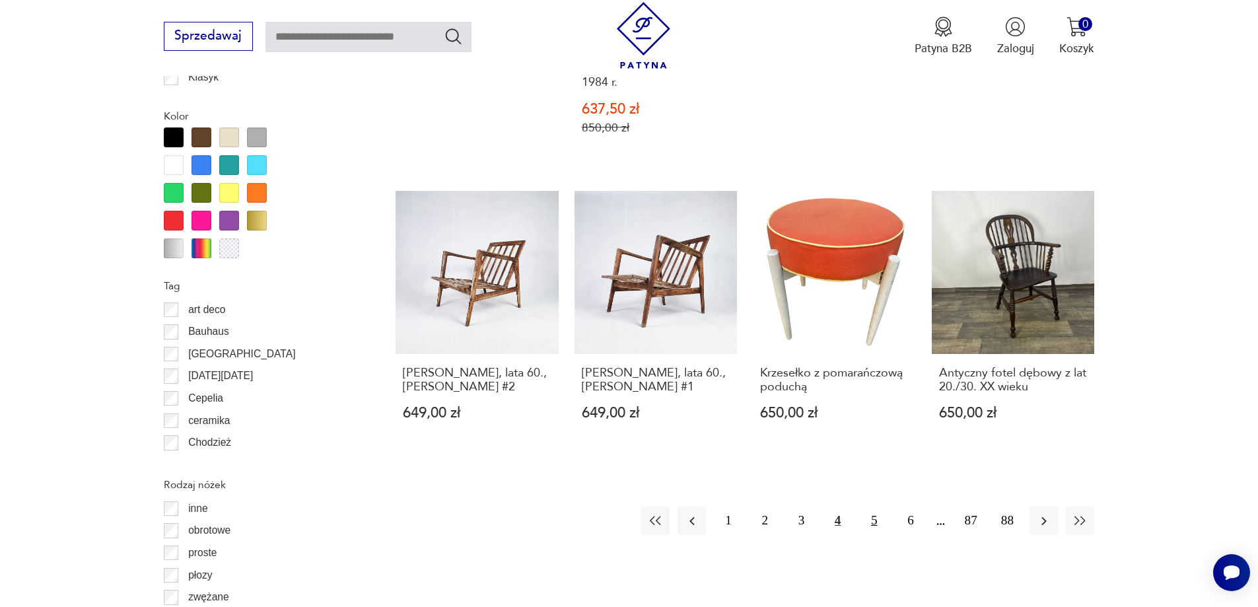
click at [867, 507] on button "5" at bounding box center [874, 521] width 28 height 28
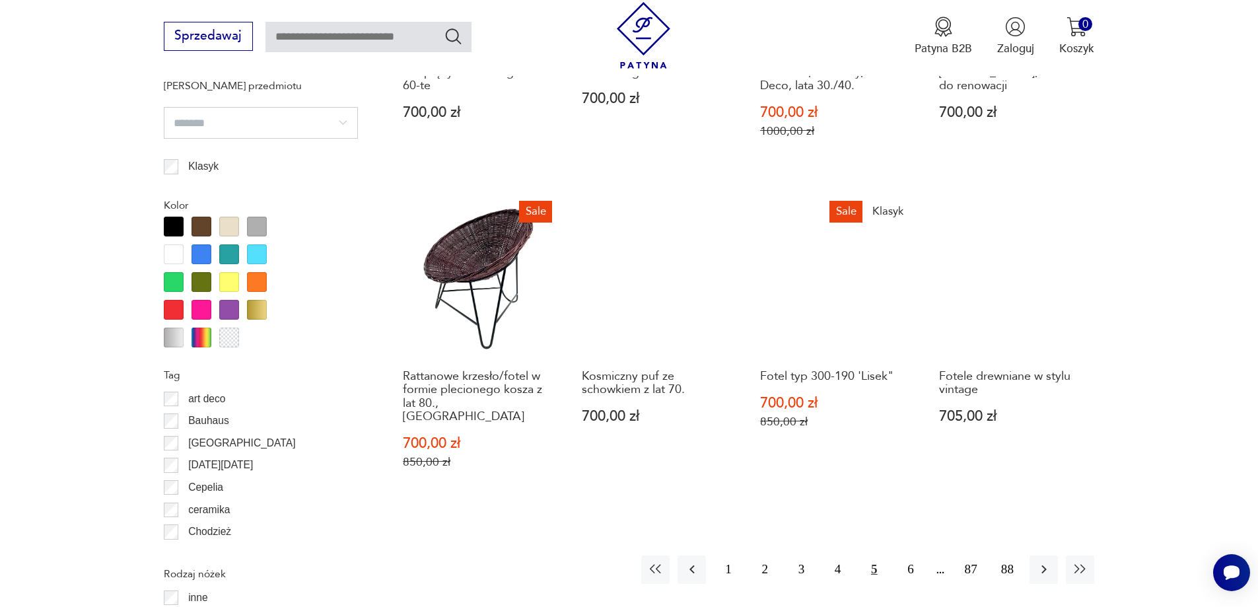
scroll to position [1431, 0]
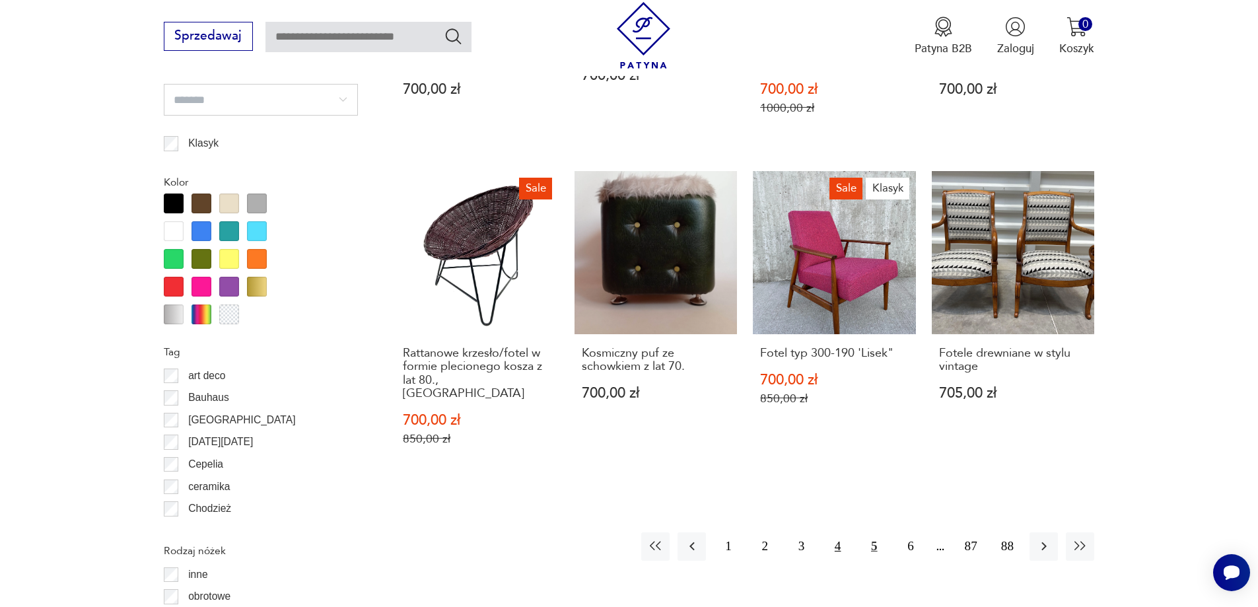
click at [833, 538] on button "4" at bounding box center [838, 546] width 28 height 28
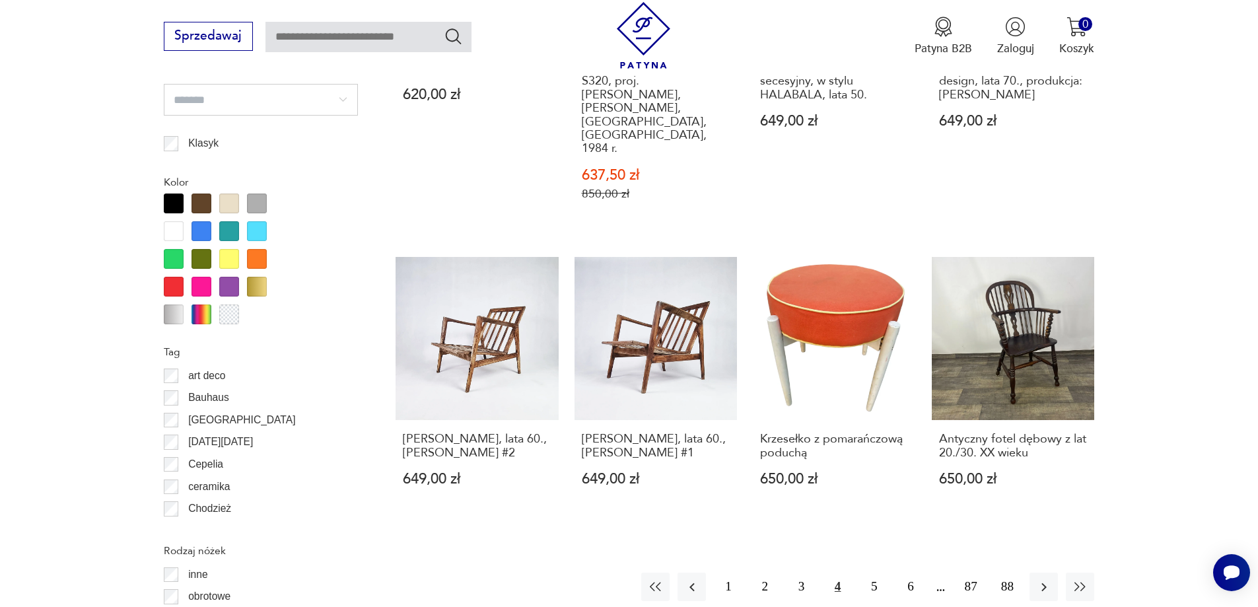
scroll to position [1497, 0]
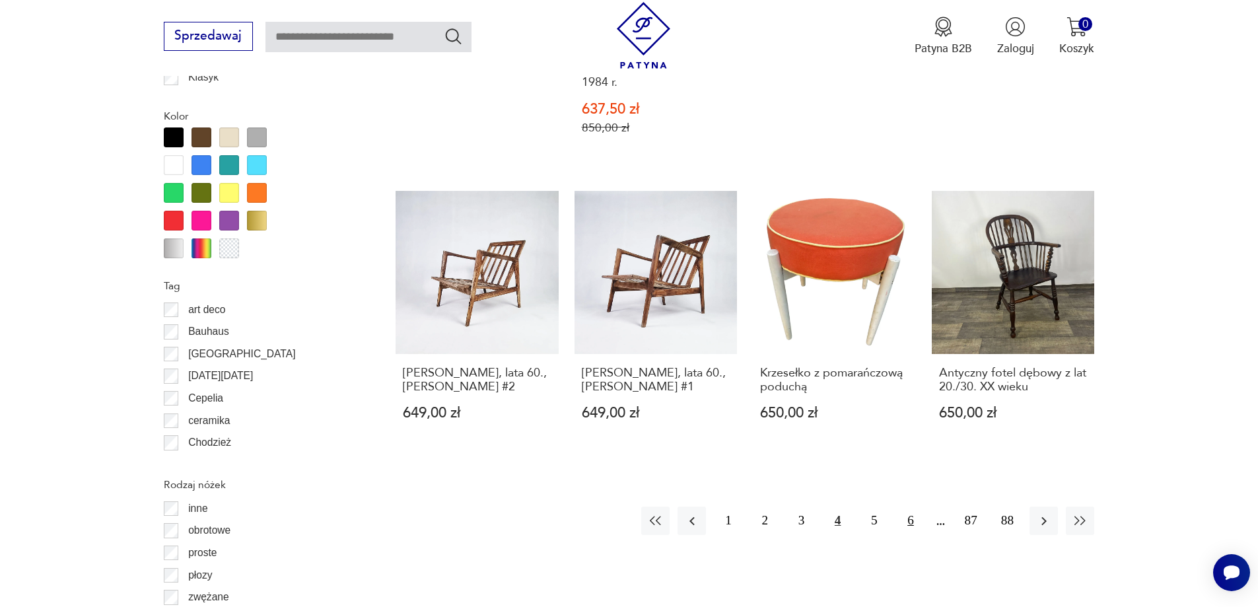
click at [909, 507] on button "6" at bounding box center [910, 521] width 28 height 28
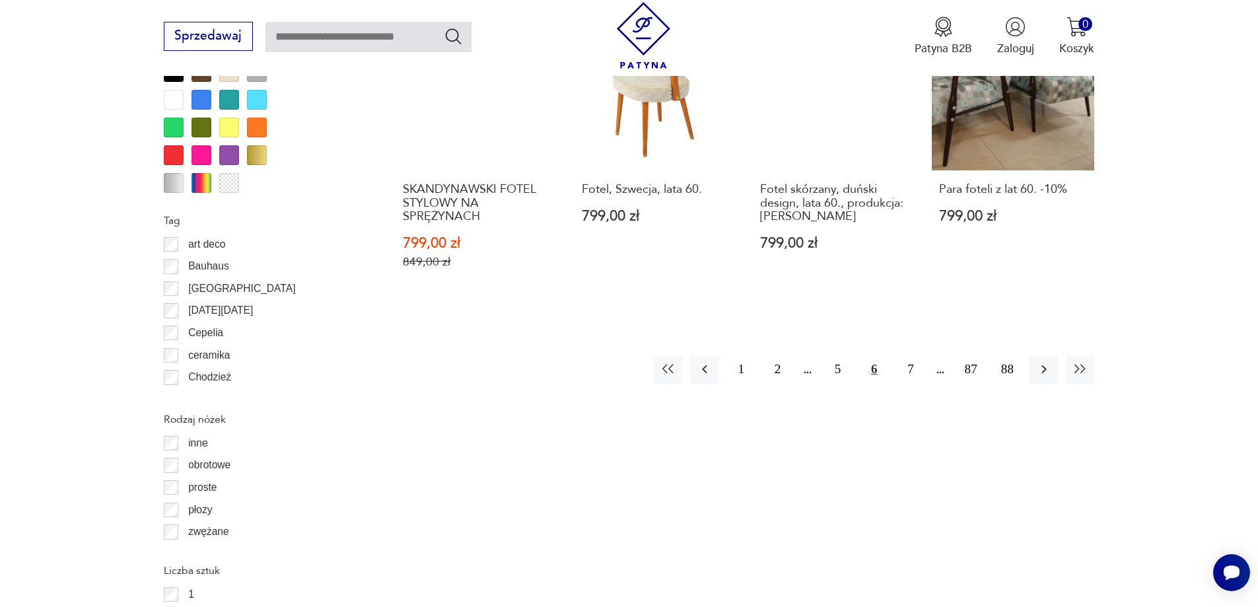
scroll to position [1563, 0]
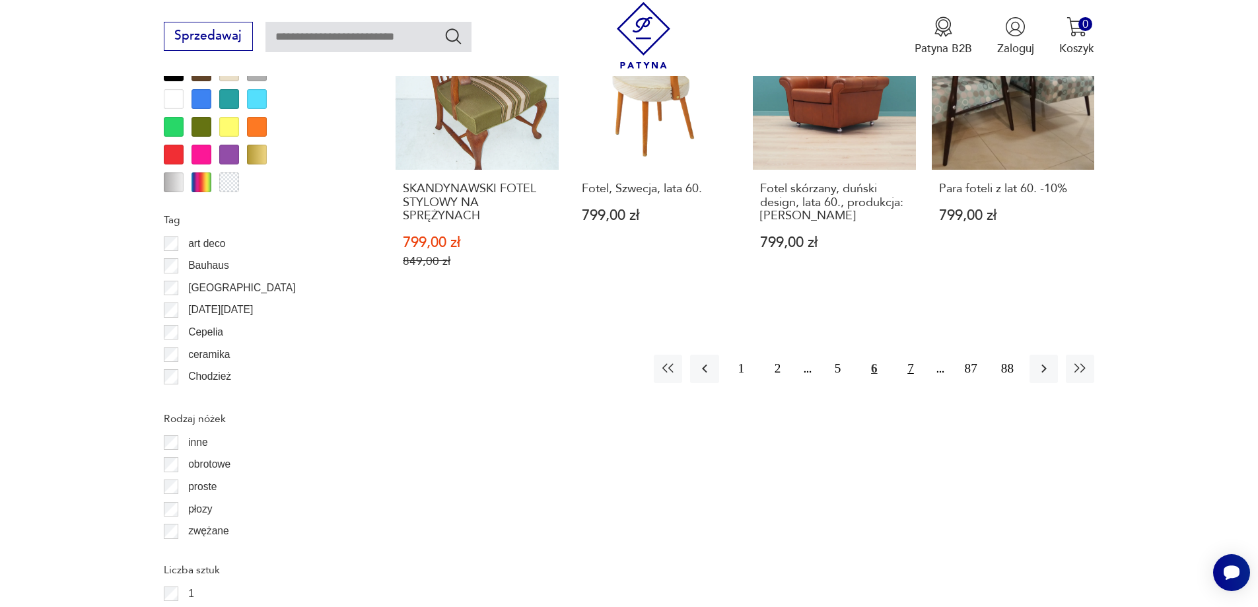
click at [910, 355] on button "7" at bounding box center [910, 369] width 28 height 28
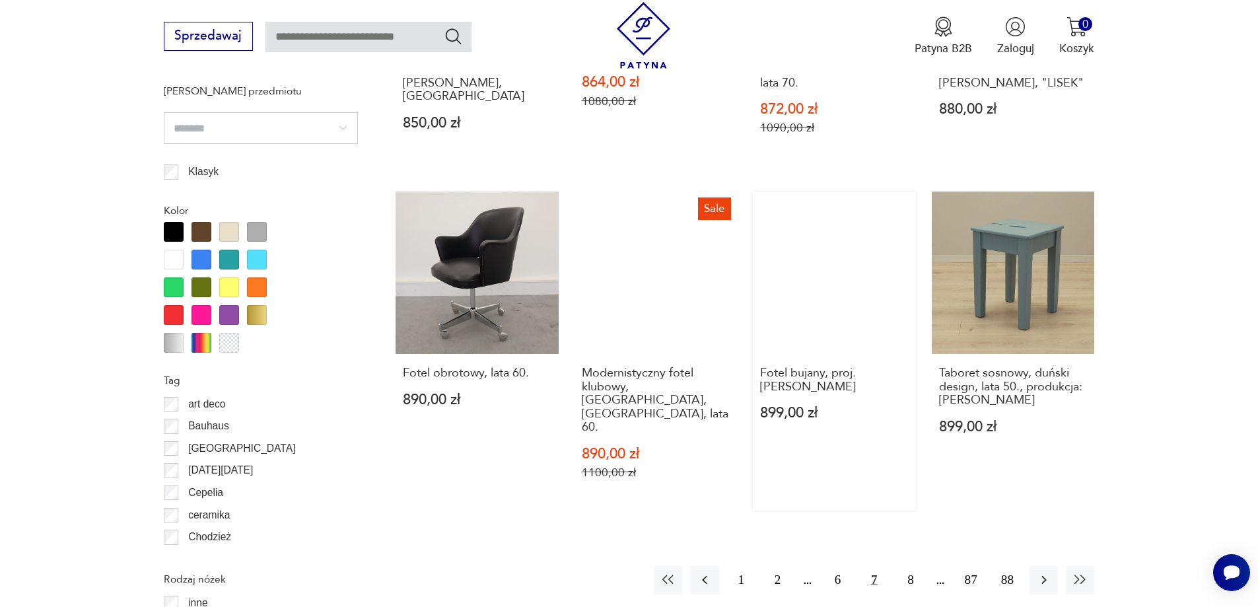
scroll to position [1431, 0]
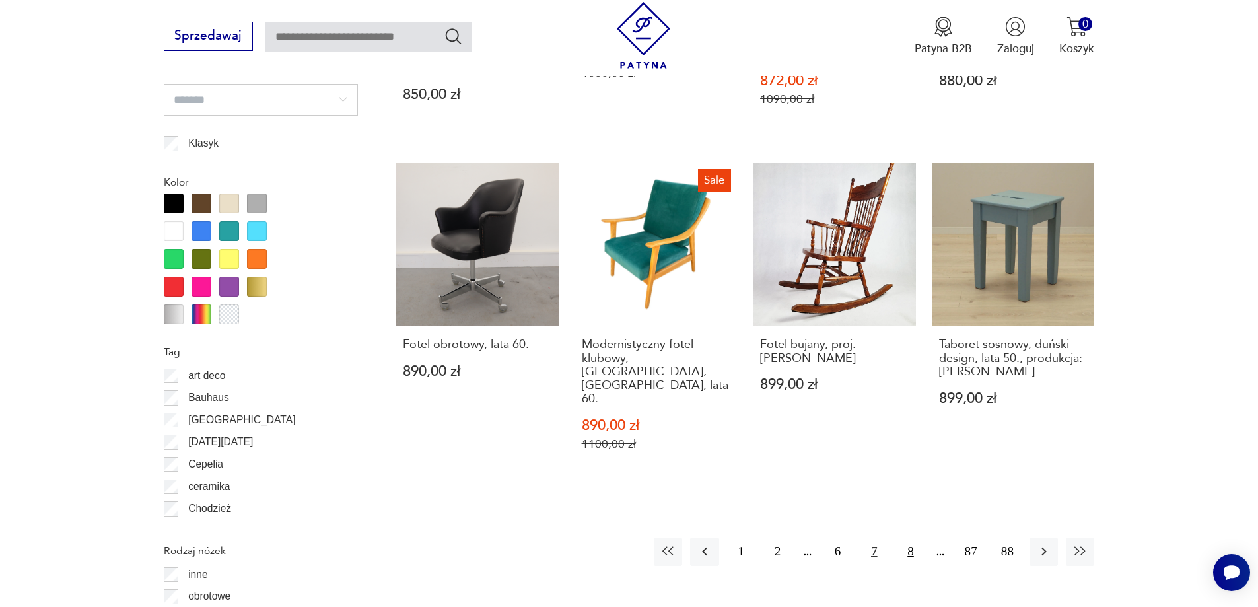
click at [908, 538] on button "8" at bounding box center [910, 552] width 28 height 28
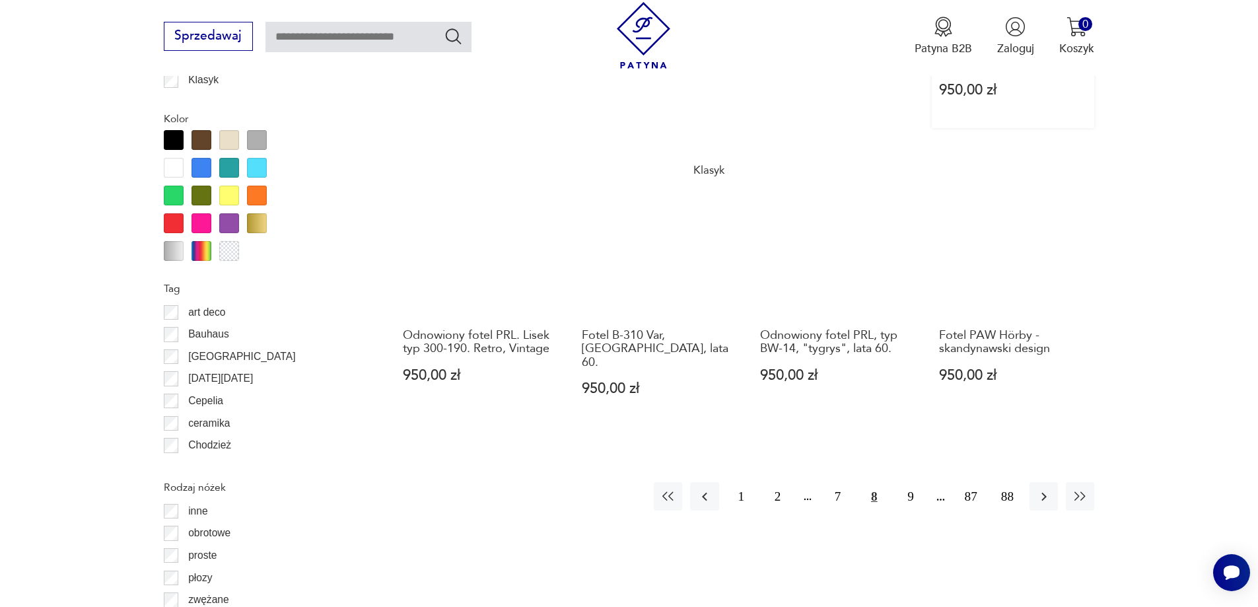
scroll to position [1497, 0]
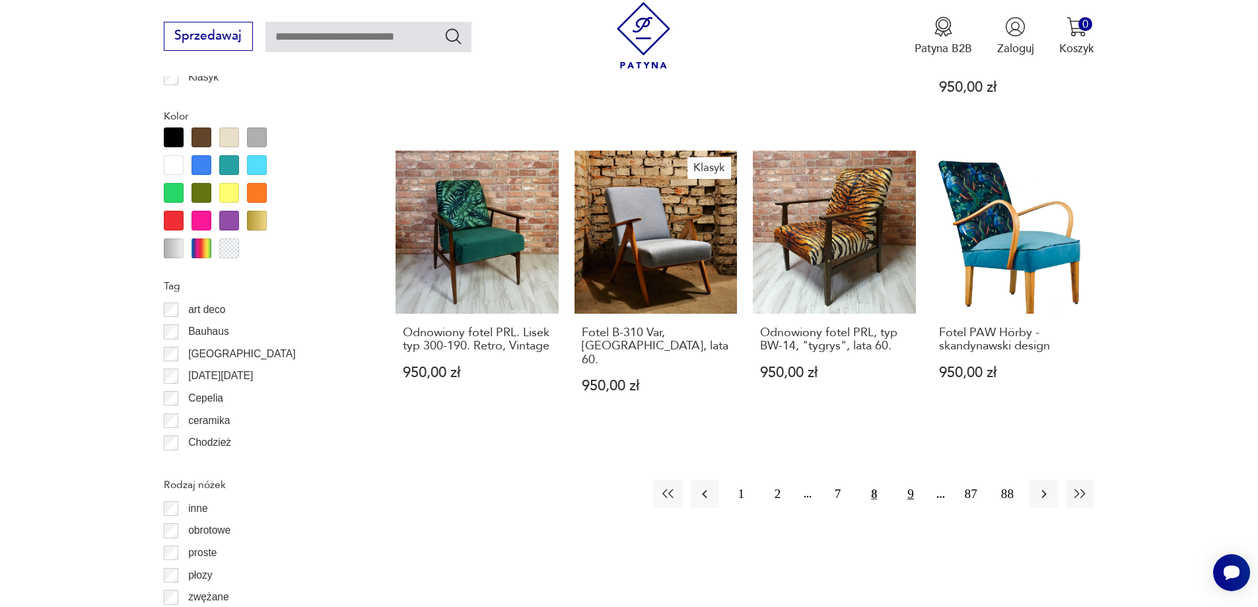
click at [906, 480] on button "9" at bounding box center [910, 494] width 28 height 28
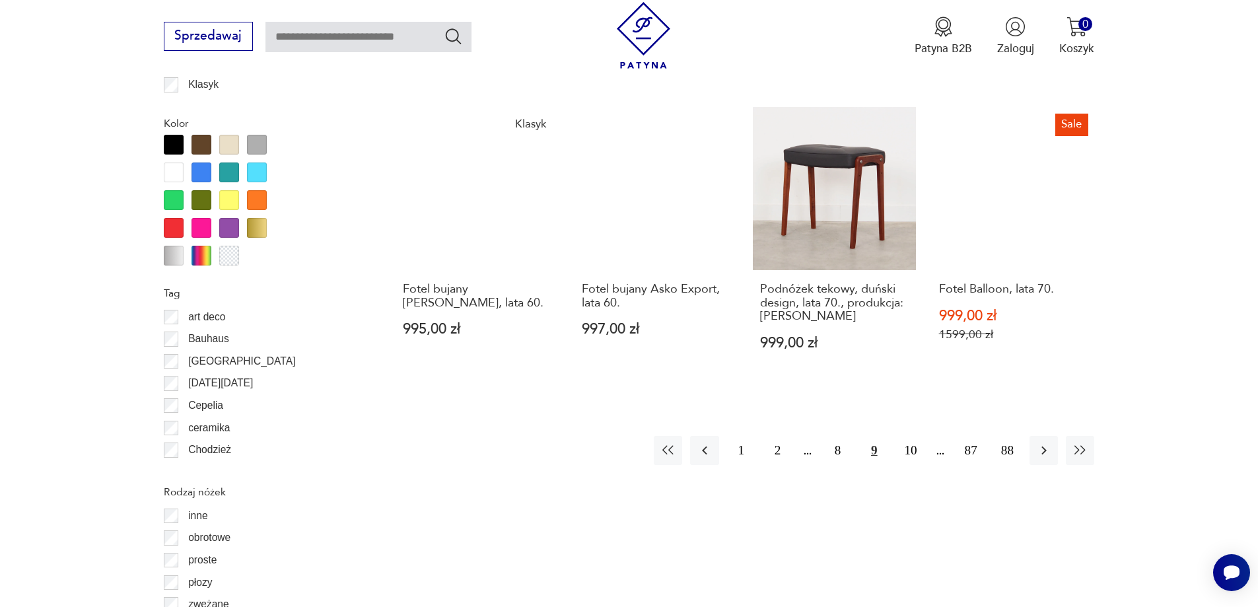
scroll to position [1497, 0]
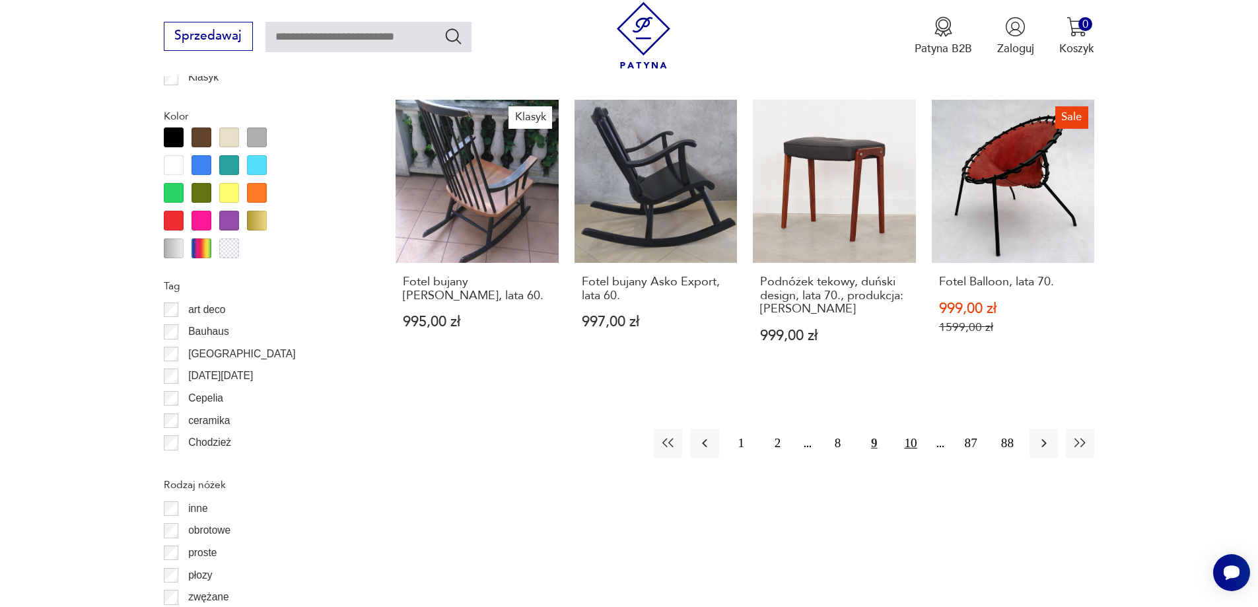
click at [904, 429] on button "10" at bounding box center [910, 443] width 28 height 28
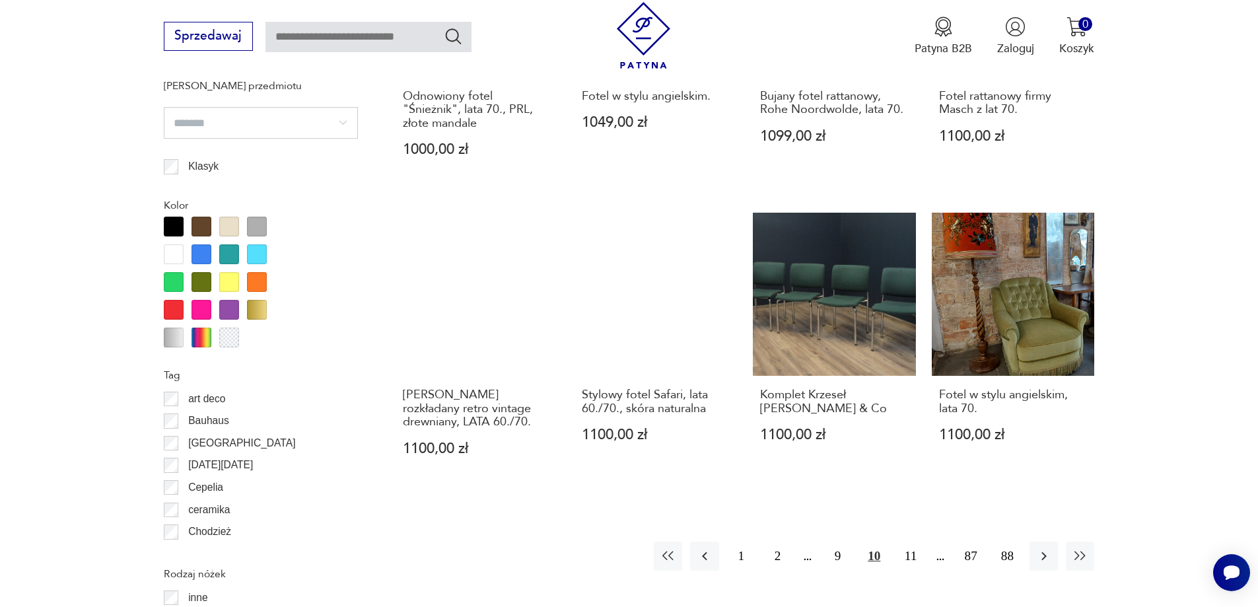
scroll to position [1431, 0]
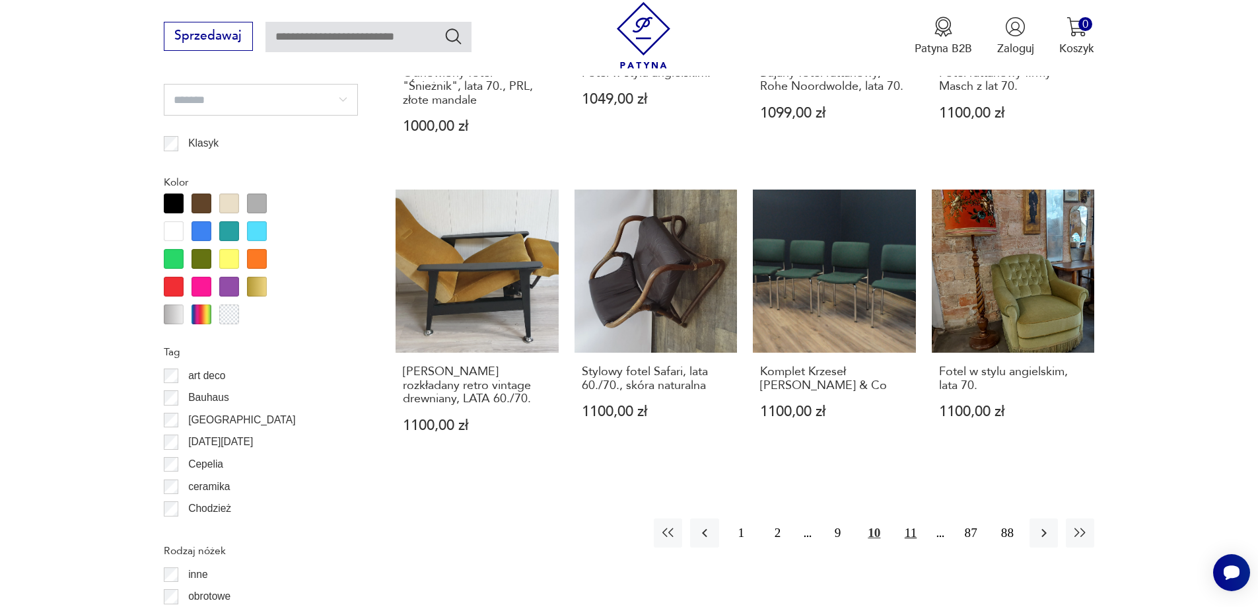
click at [910, 528] on button "11" at bounding box center [910, 533] width 28 height 28
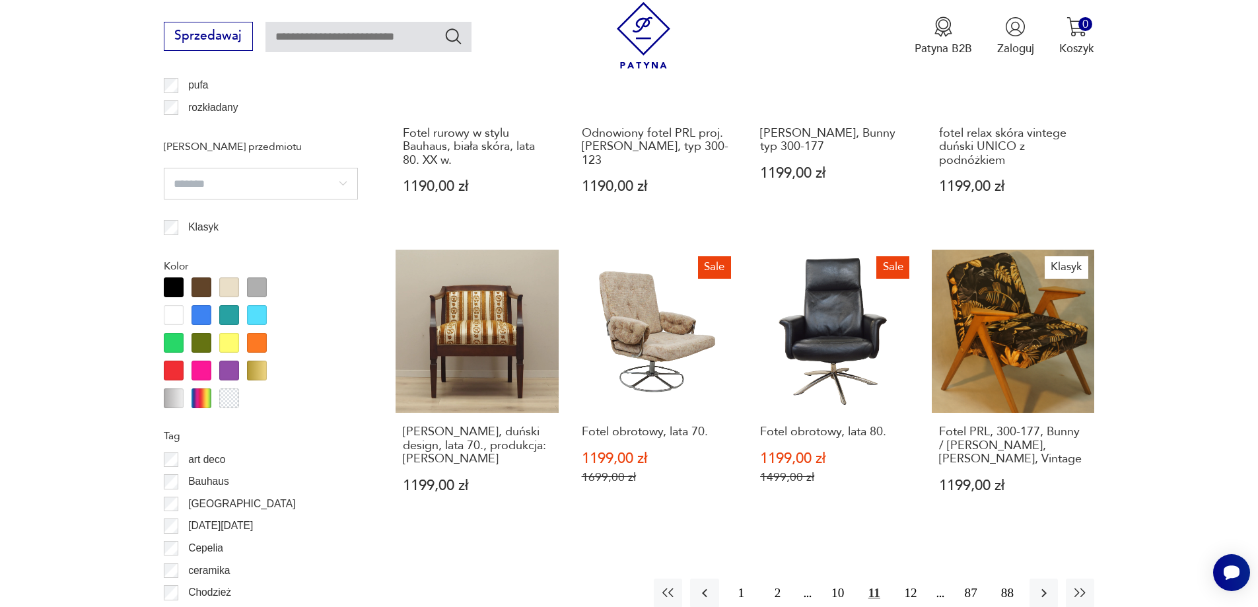
scroll to position [1365, 0]
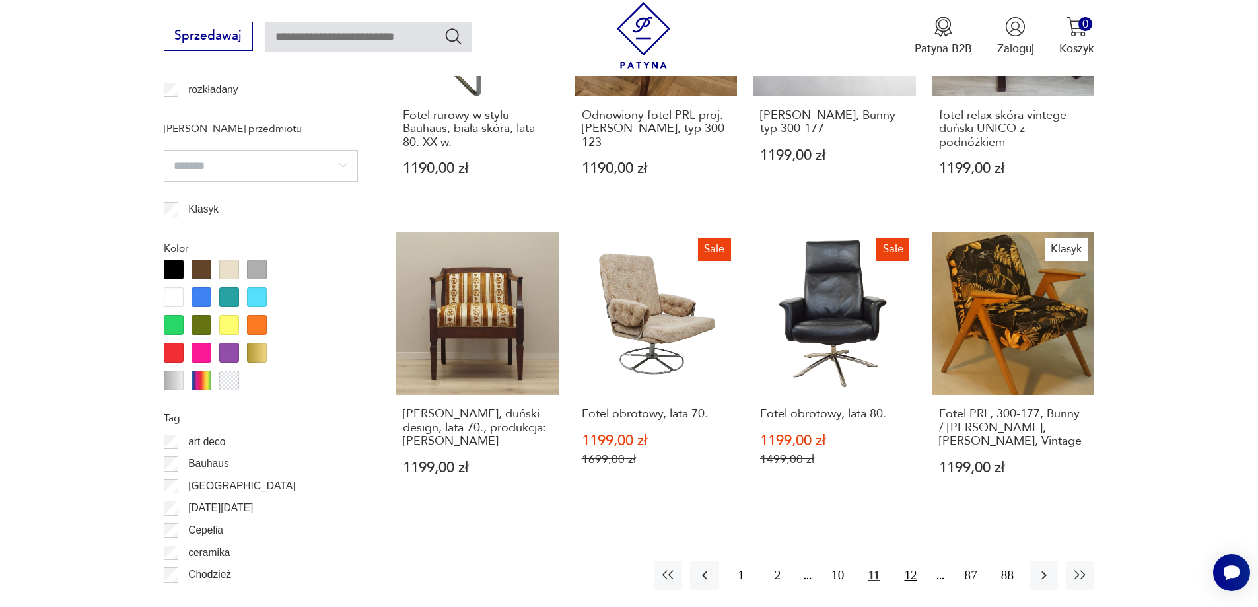
click at [909, 561] on button "12" at bounding box center [910, 575] width 28 height 28
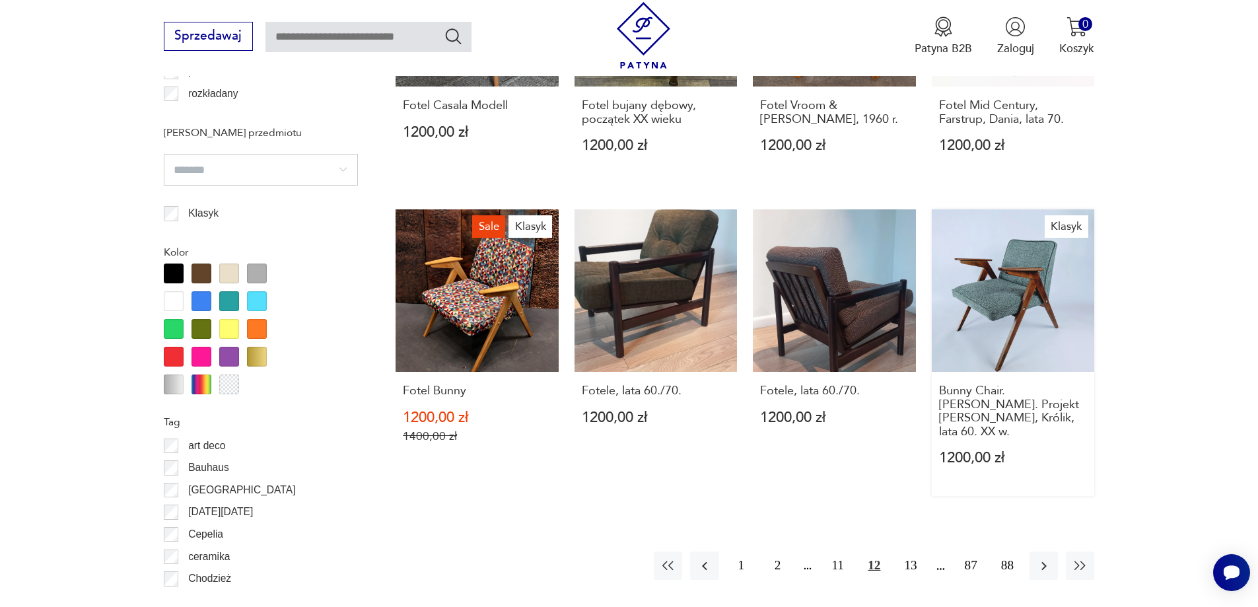
scroll to position [1431, 0]
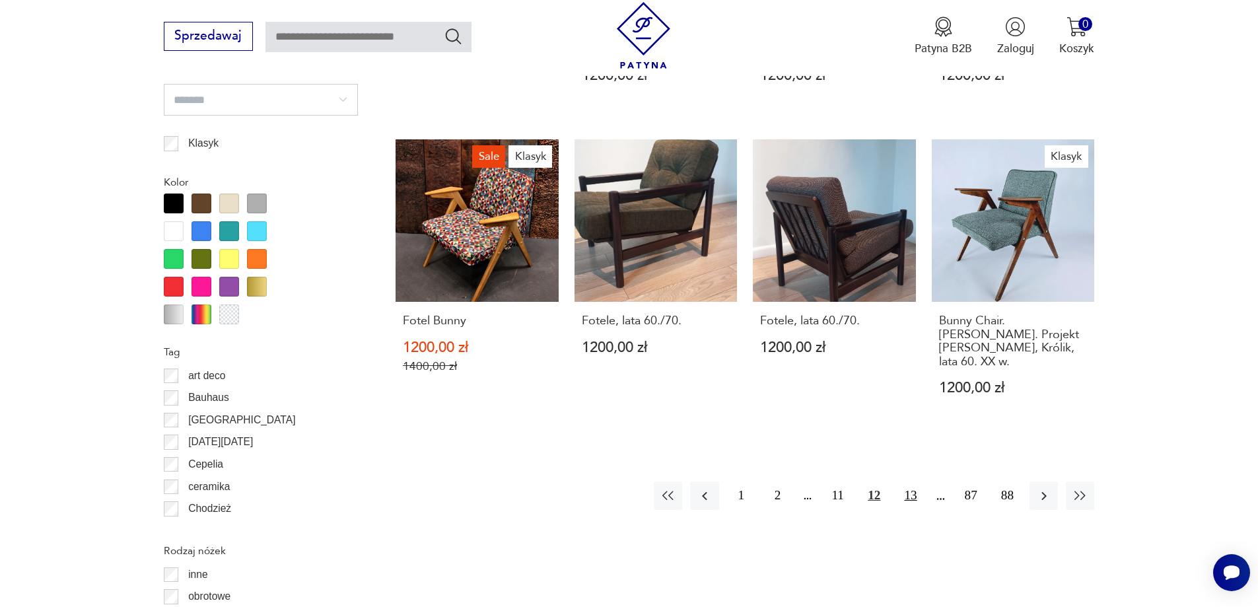
click at [903, 482] on button "13" at bounding box center [910, 496] width 28 height 28
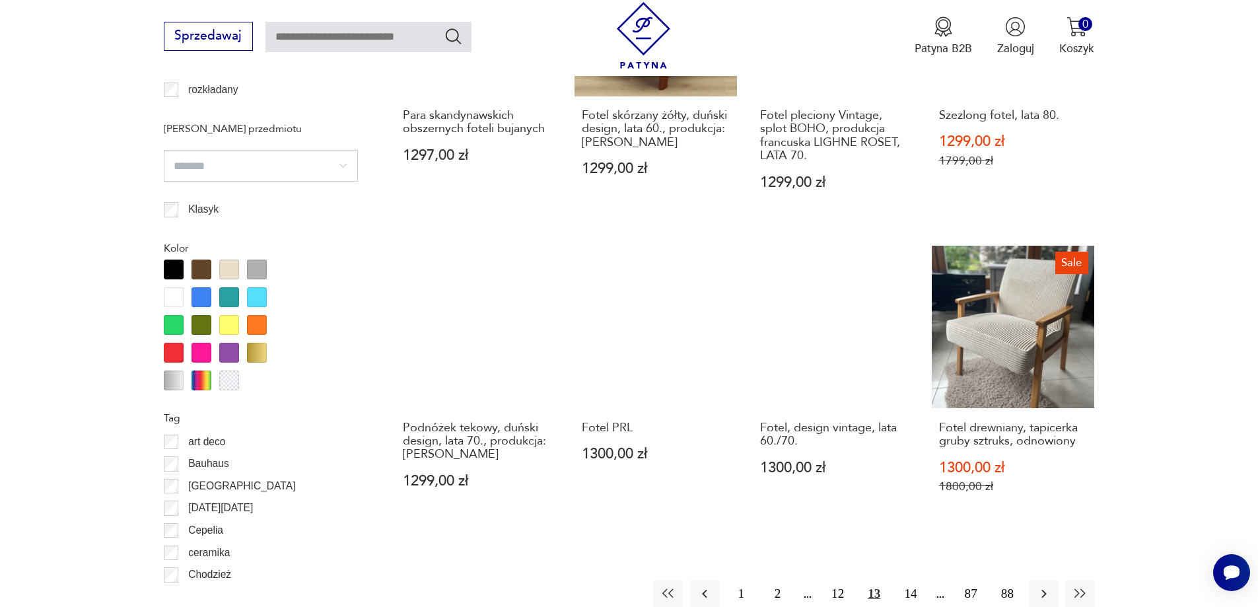
scroll to position [1431, 0]
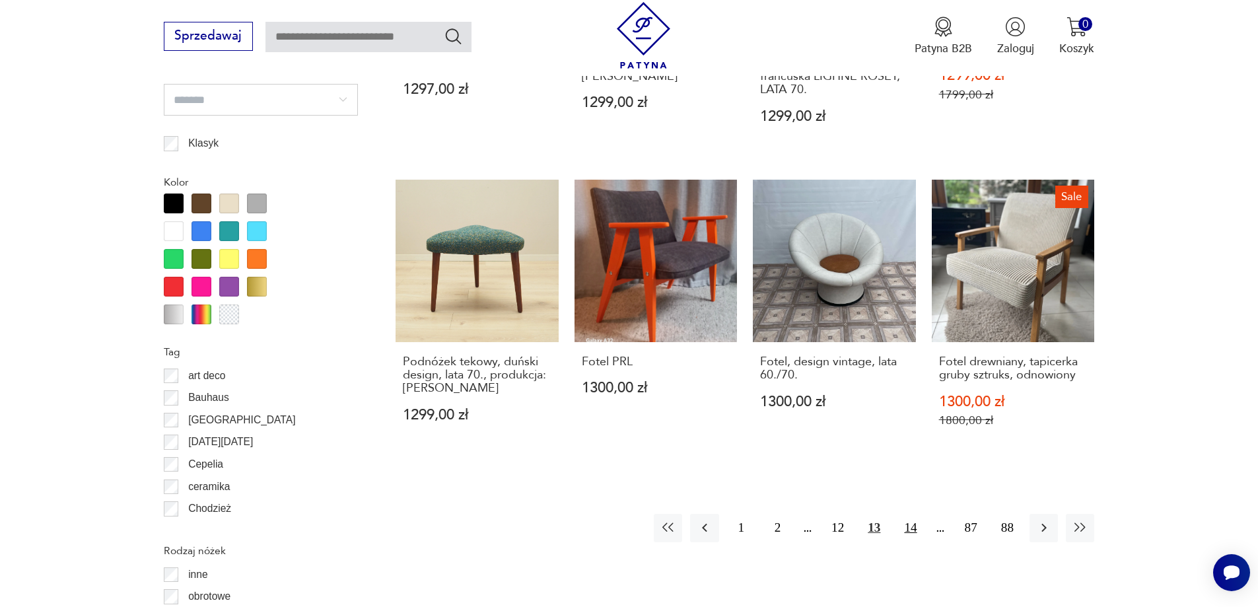
click at [914, 514] on button "14" at bounding box center [910, 528] width 28 height 28
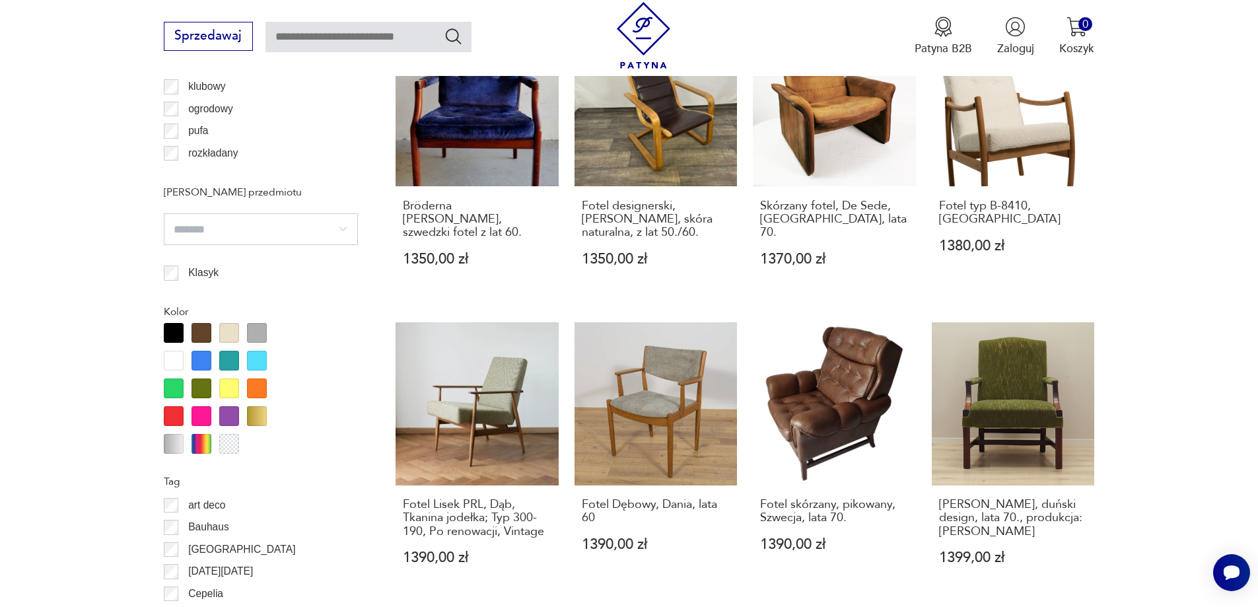
scroll to position [1431, 0]
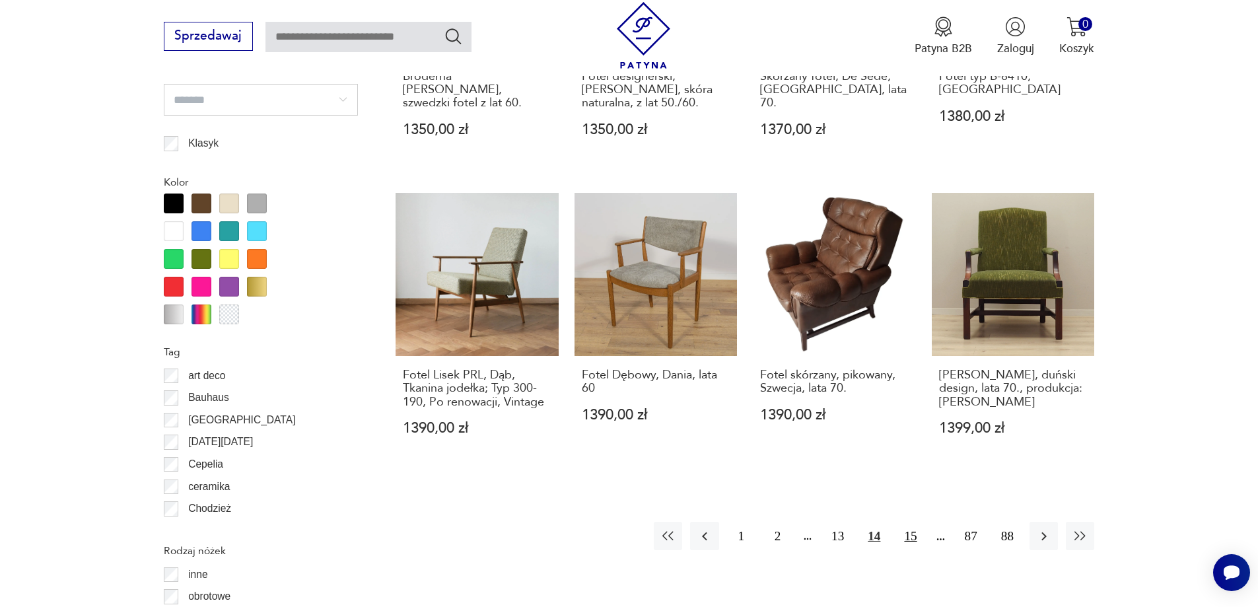
click at [911, 522] on button "15" at bounding box center [910, 536] width 28 height 28
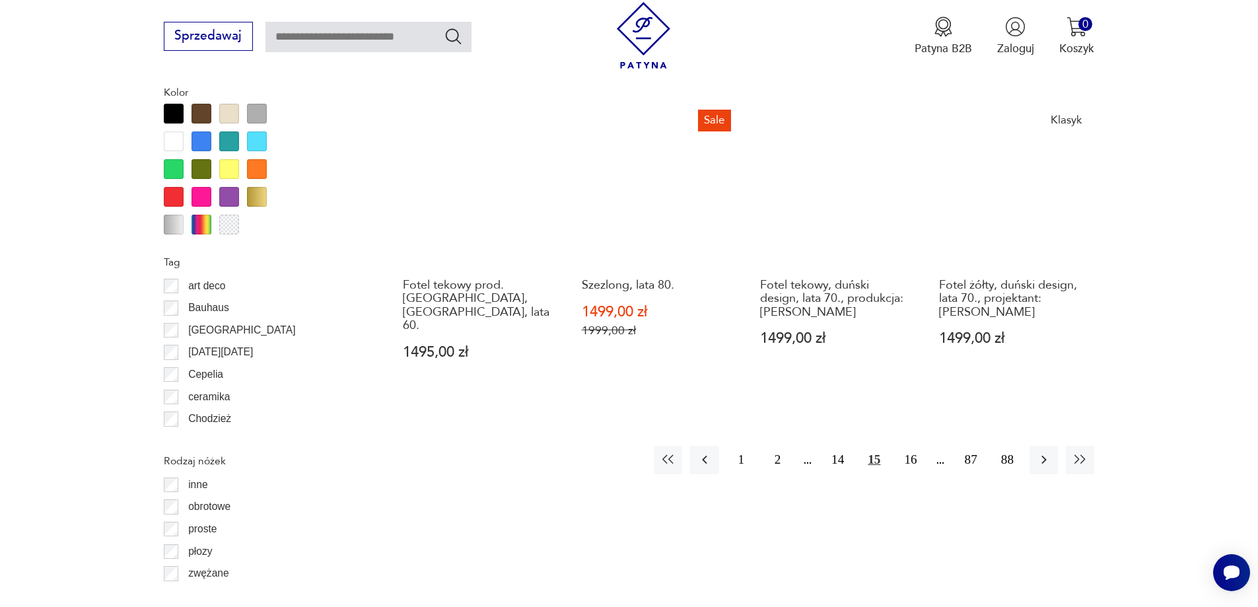
scroll to position [1563, 0]
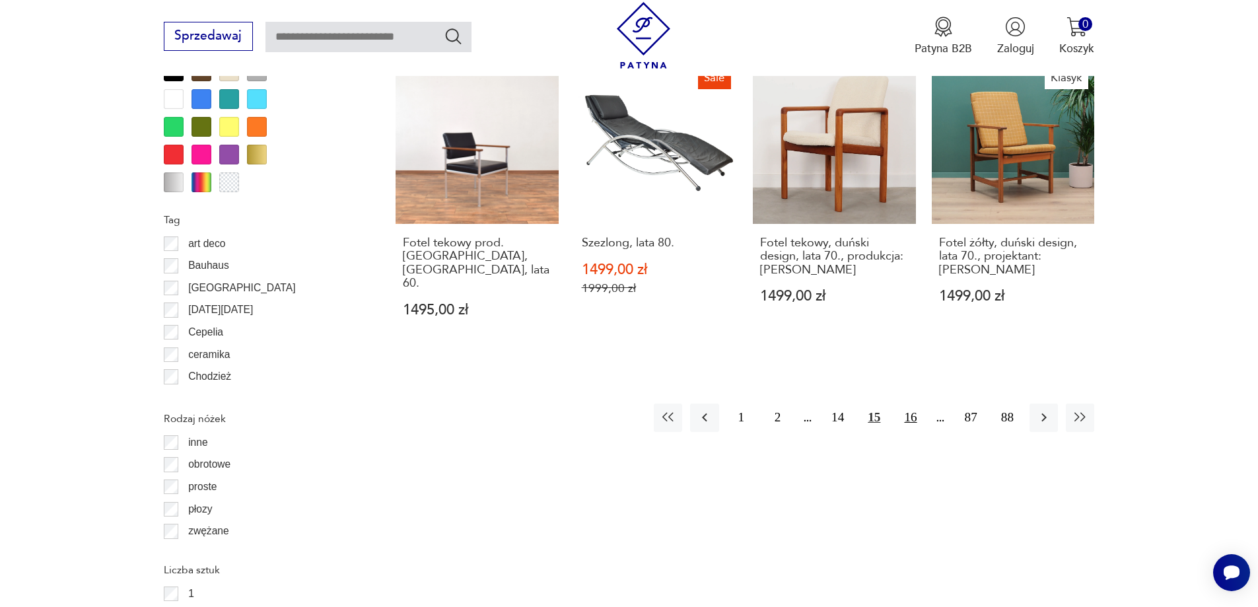
click at [915, 404] on button "16" at bounding box center [910, 418] width 28 height 28
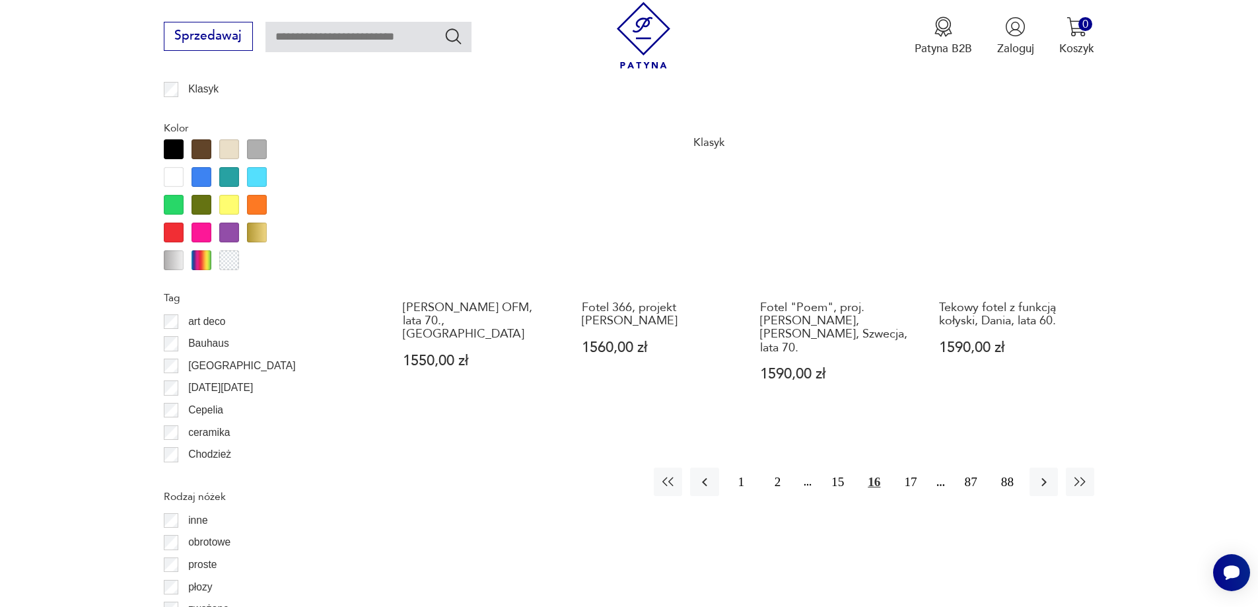
scroll to position [1497, 0]
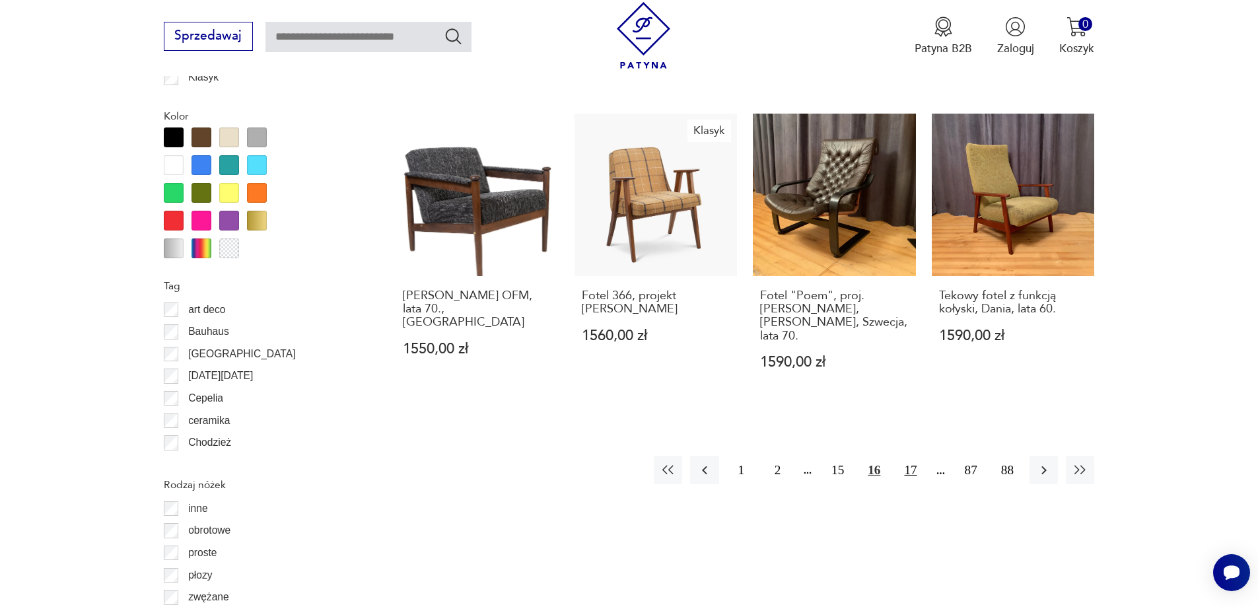
click at [917, 456] on button "17" at bounding box center [910, 470] width 28 height 28
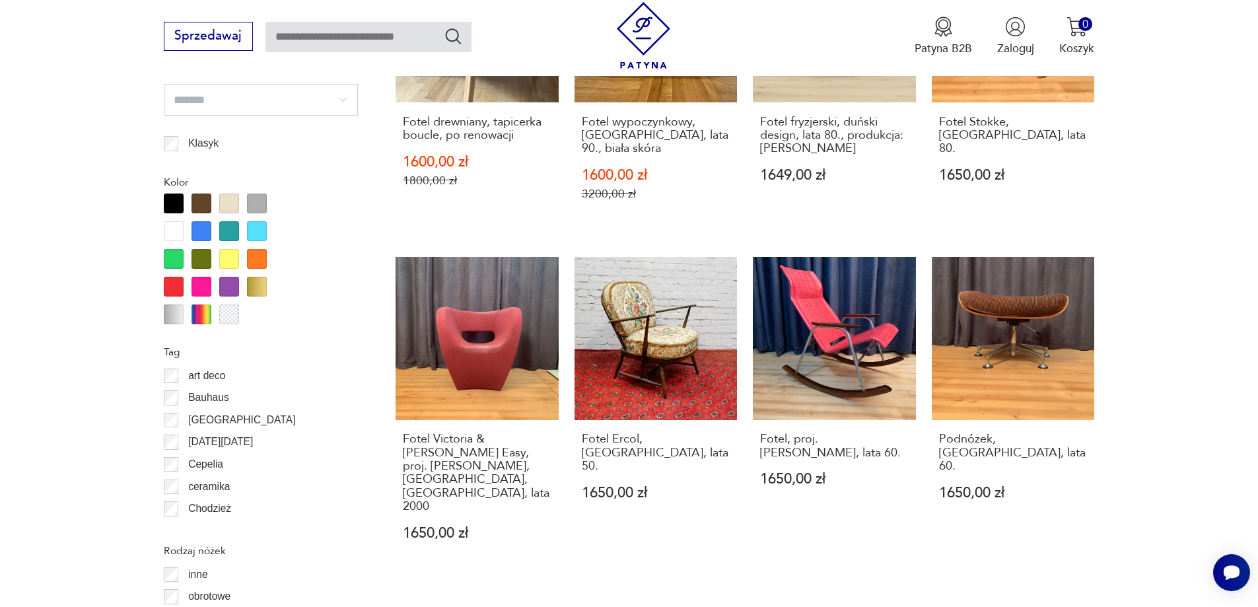
scroll to position [1629, 0]
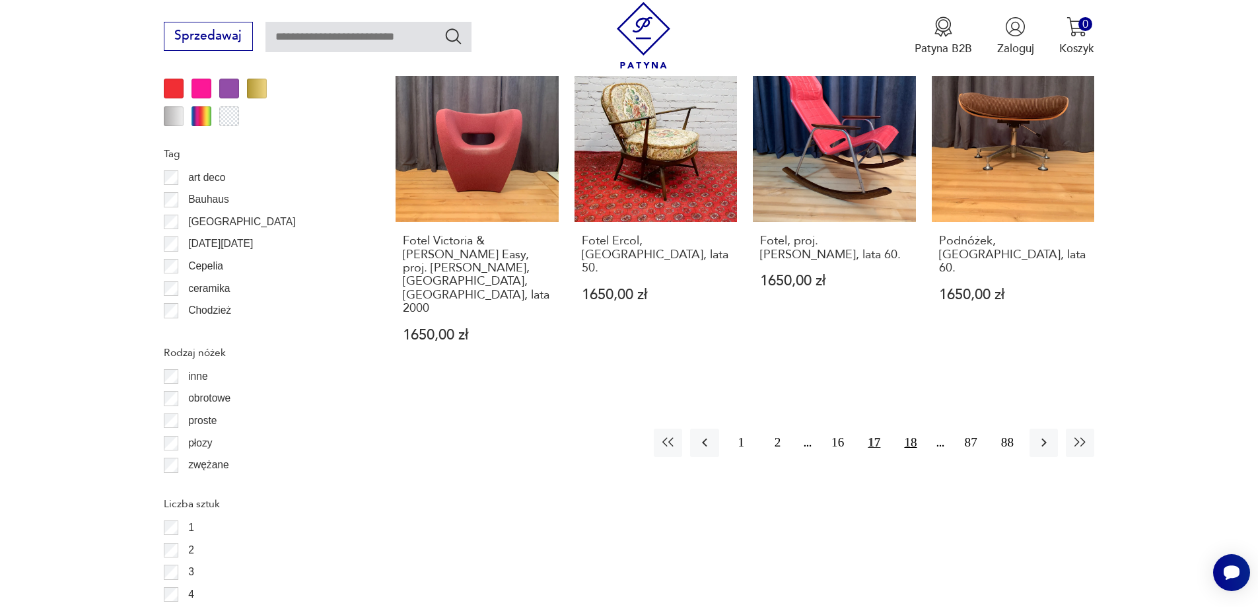
click at [911, 429] on button "18" at bounding box center [910, 443] width 28 height 28
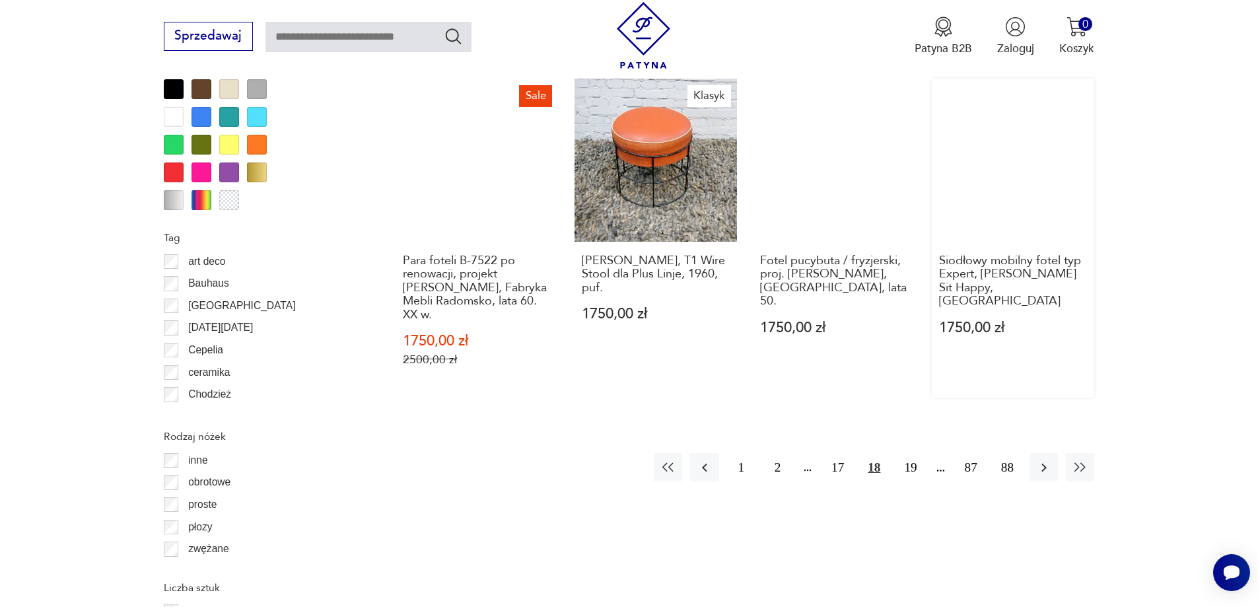
scroll to position [1563, 0]
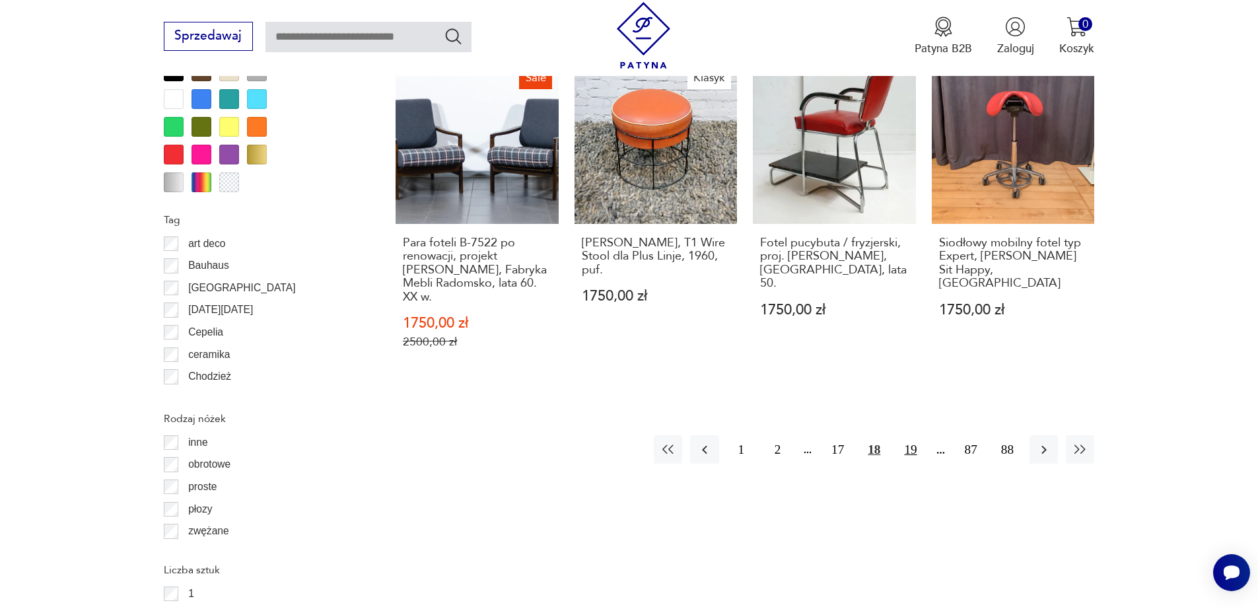
click at [914, 435] on button "19" at bounding box center [910, 449] width 28 height 28
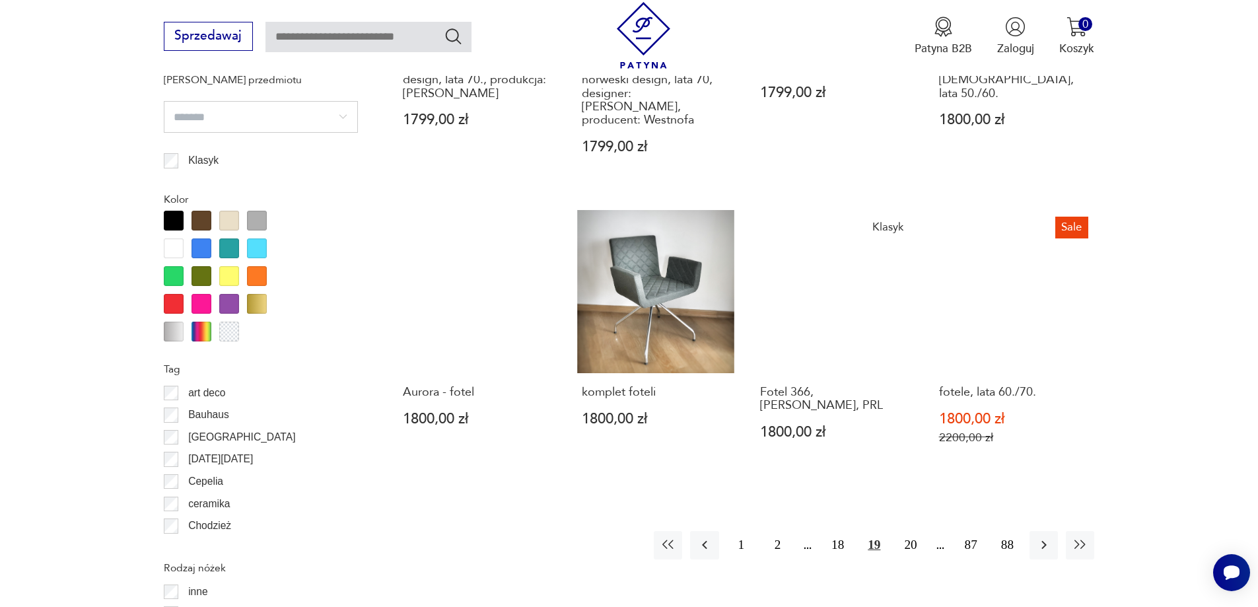
scroll to position [1431, 0]
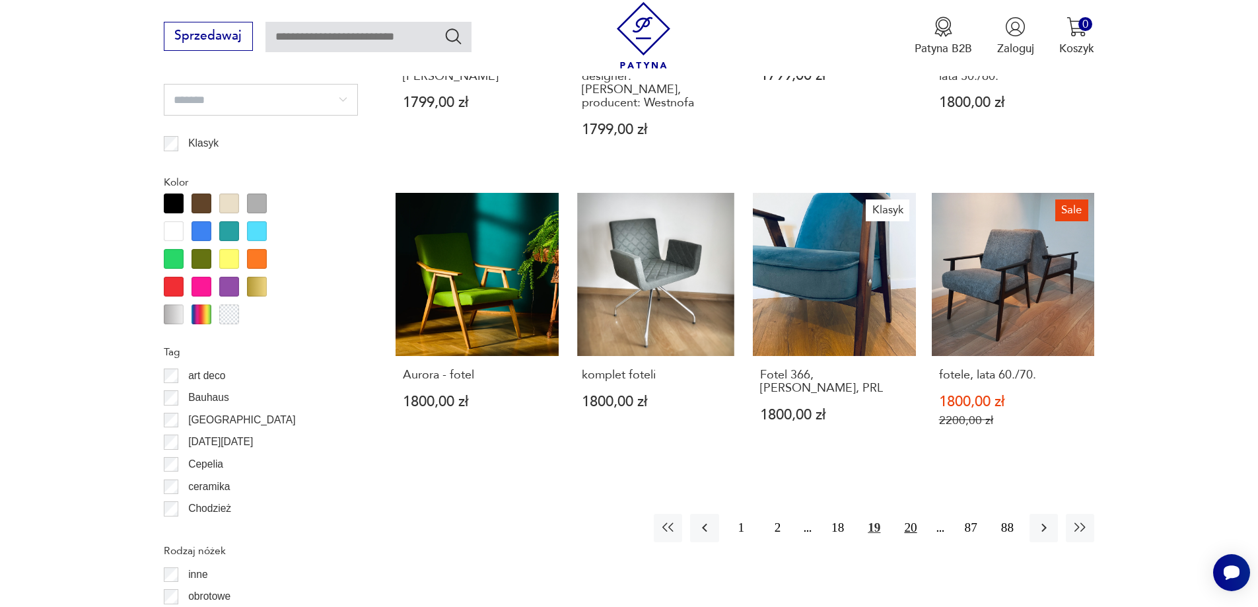
click at [911, 514] on button "20" at bounding box center [910, 528] width 28 height 28
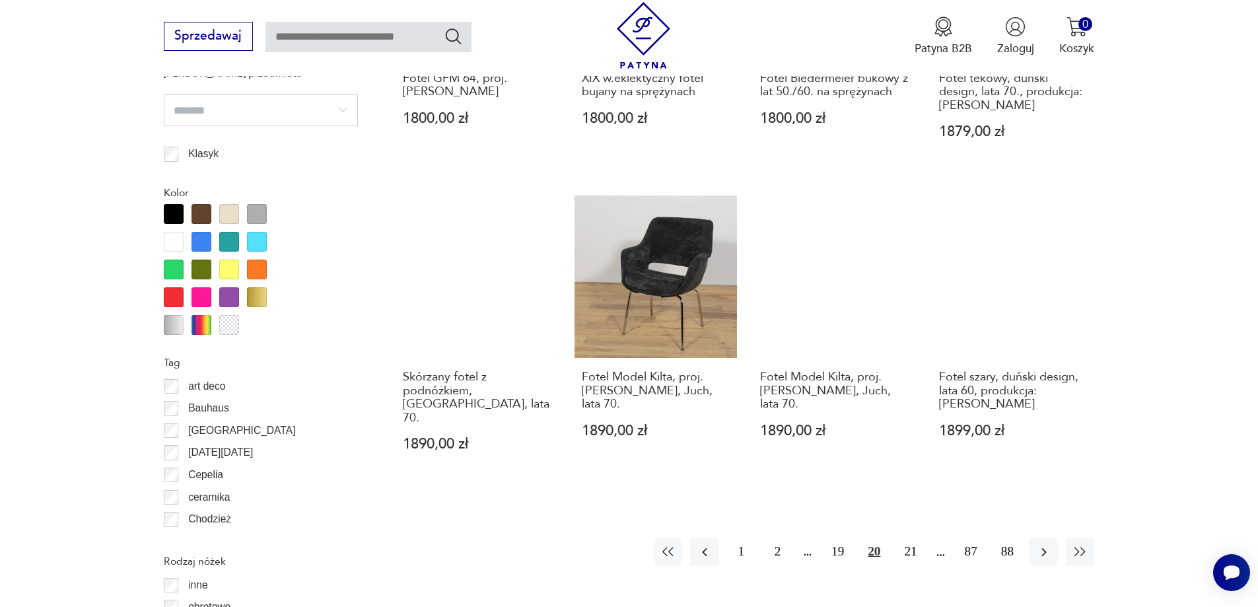
scroll to position [1497, 0]
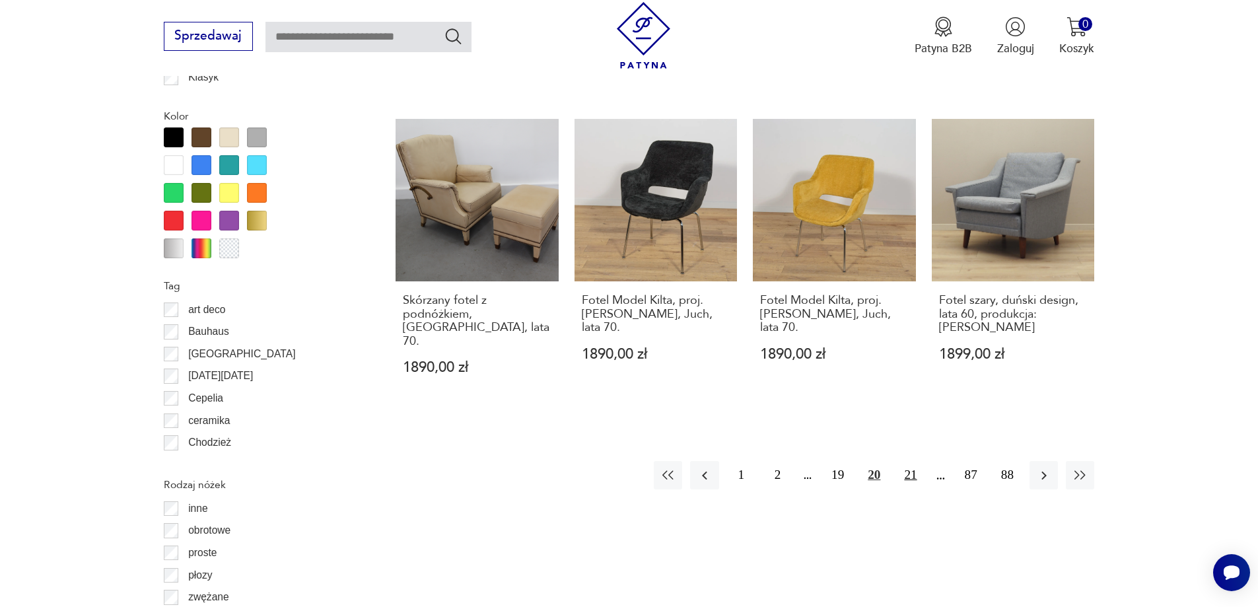
click at [914, 461] on button "21" at bounding box center [910, 475] width 28 height 28
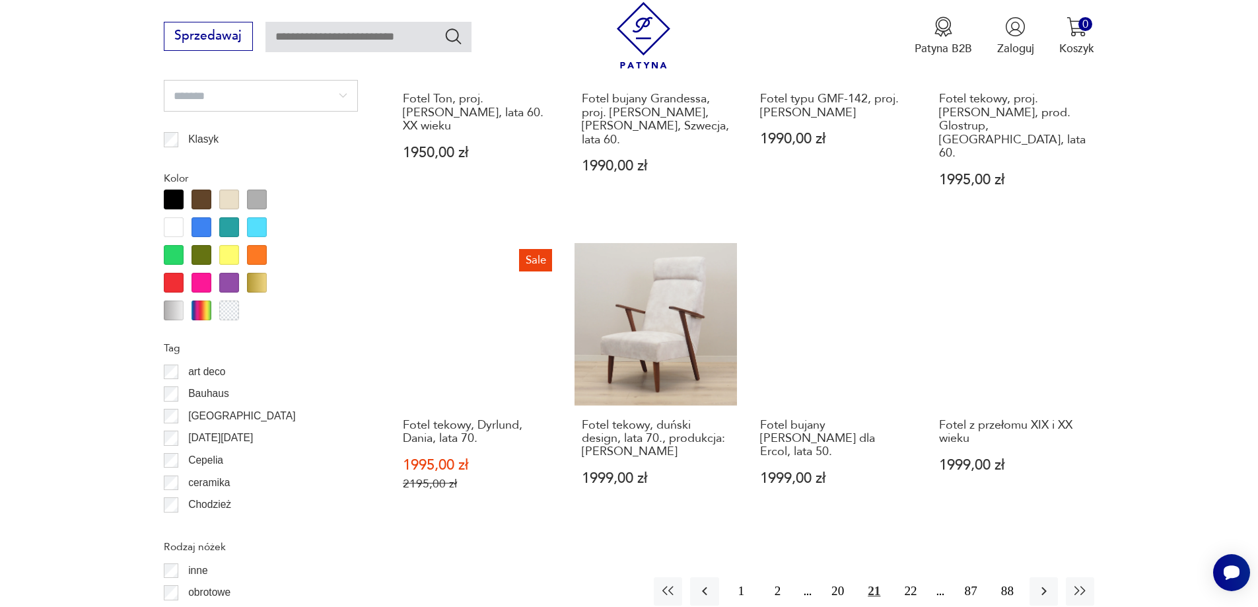
scroll to position [1497, 0]
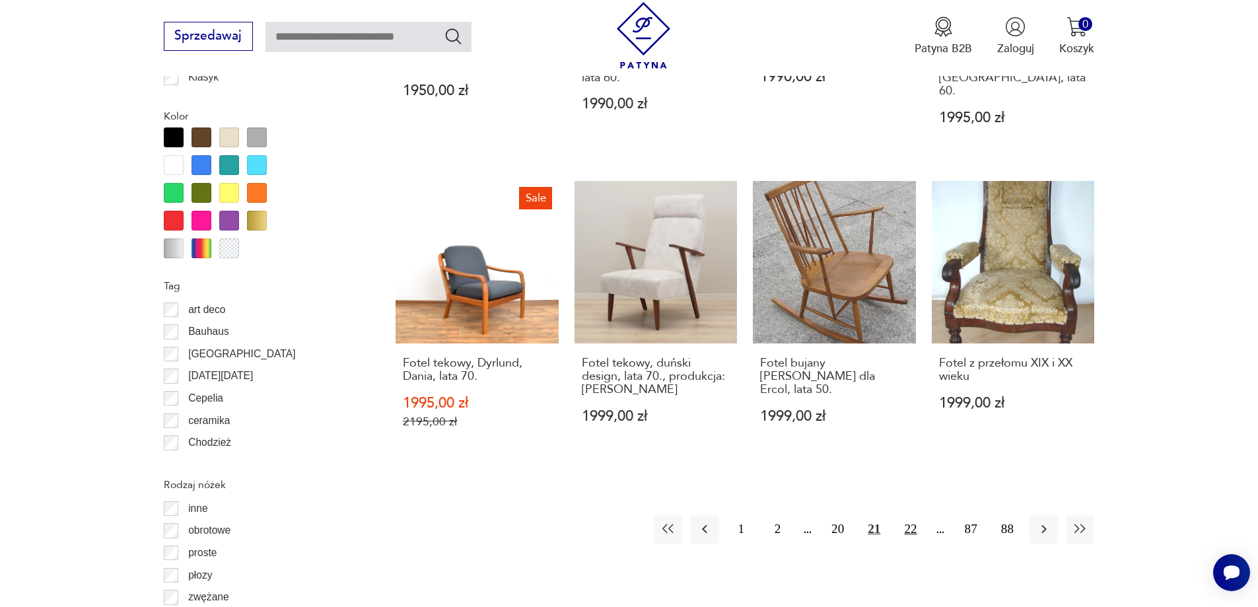
click at [910, 515] on button "22" at bounding box center [910, 529] width 28 height 28
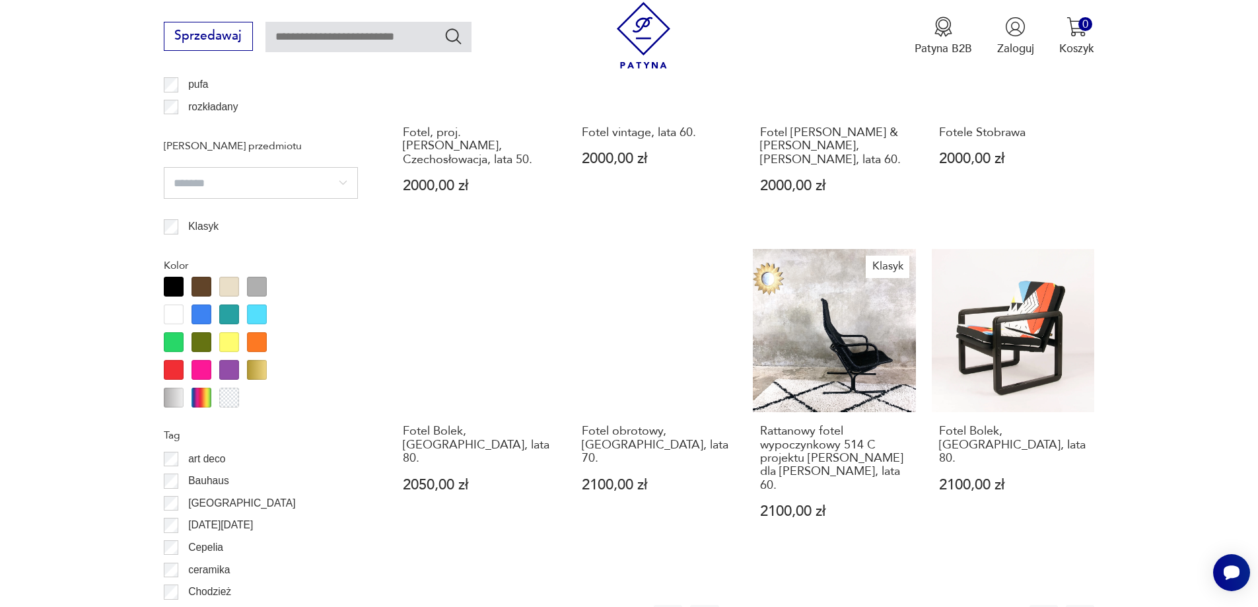
scroll to position [1431, 0]
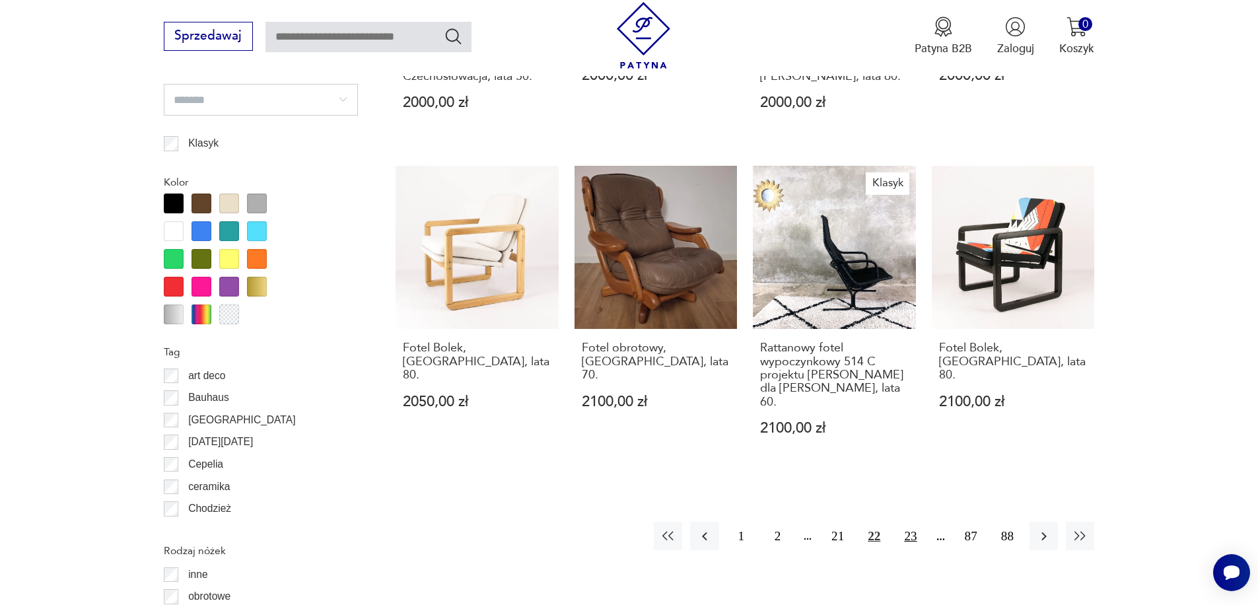
click at [908, 546] on button "23" at bounding box center [910, 536] width 28 height 28
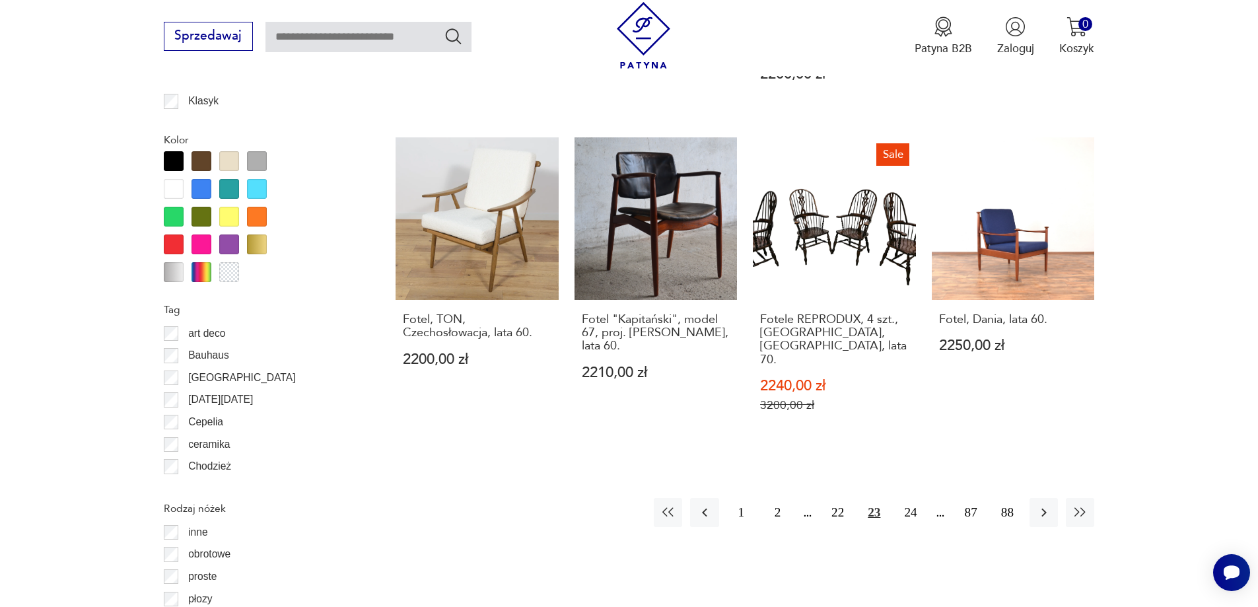
scroll to position [1497, 0]
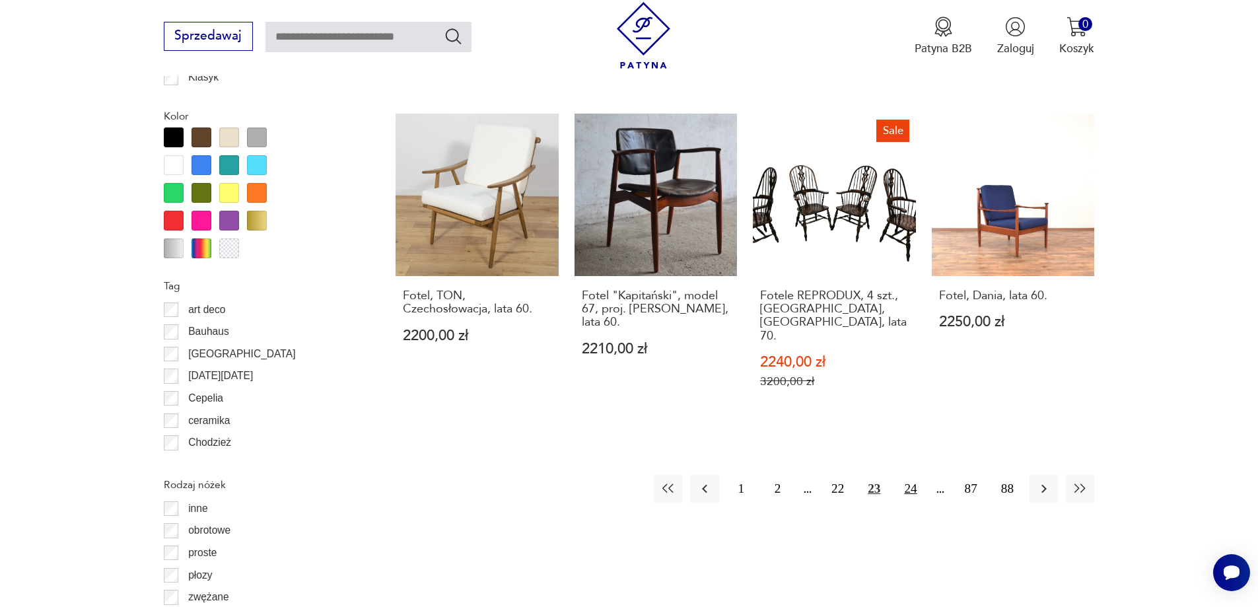
click at [906, 474] on button "24" at bounding box center [910, 488] width 28 height 28
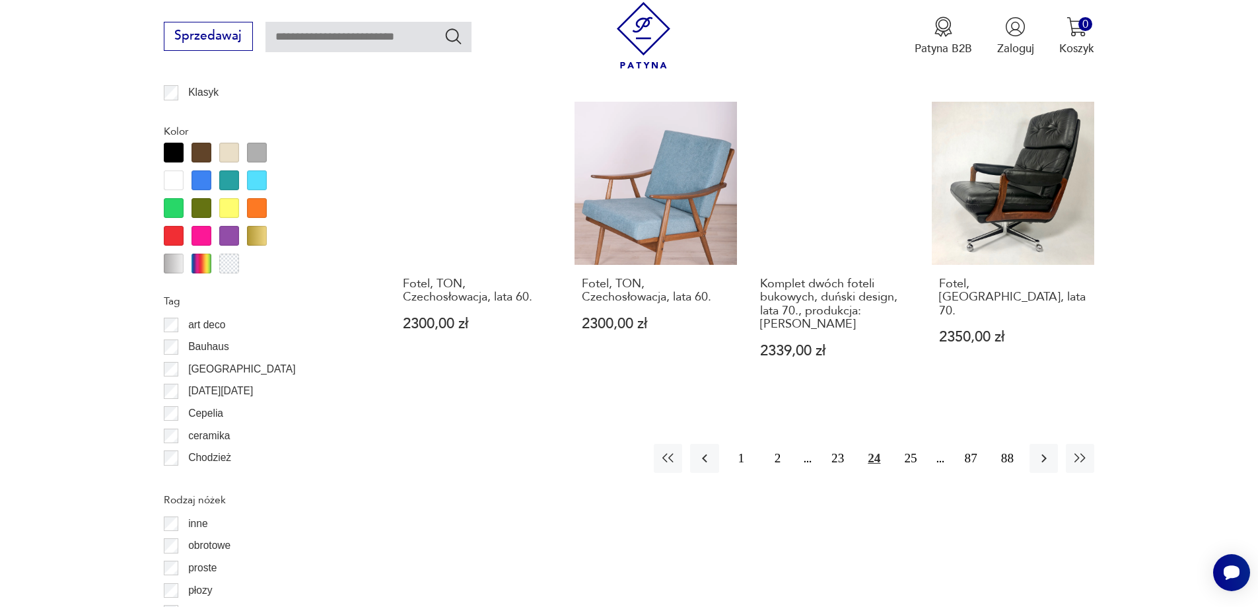
scroll to position [1563, 0]
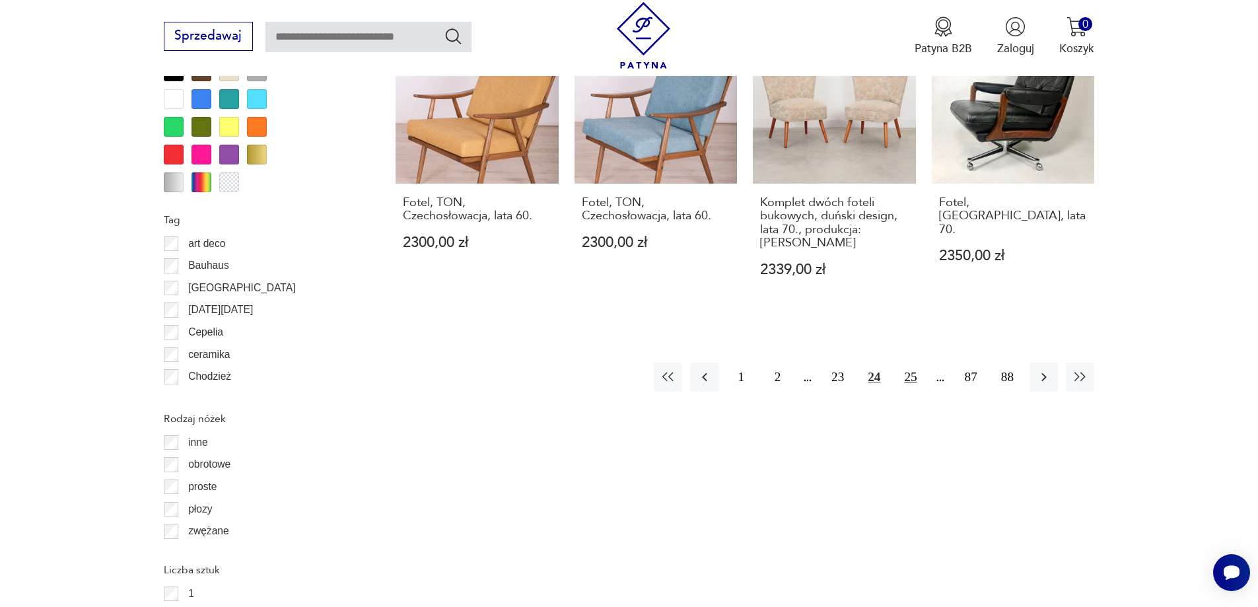
click at [907, 363] on button "25" at bounding box center [910, 377] width 28 height 28
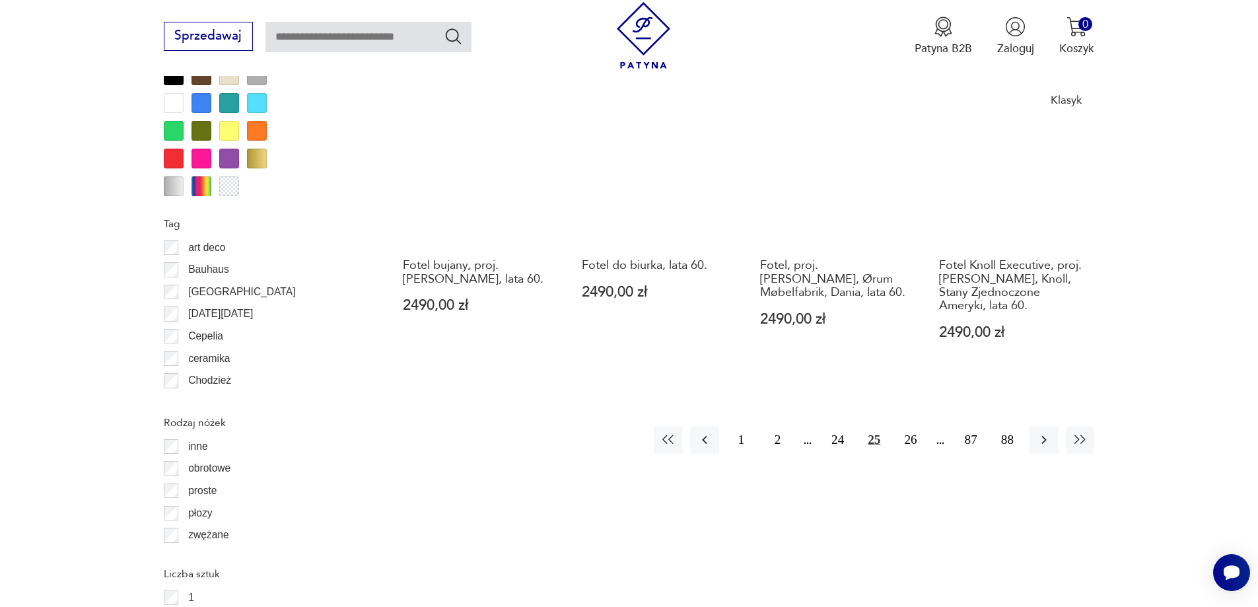
scroll to position [1563, 0]
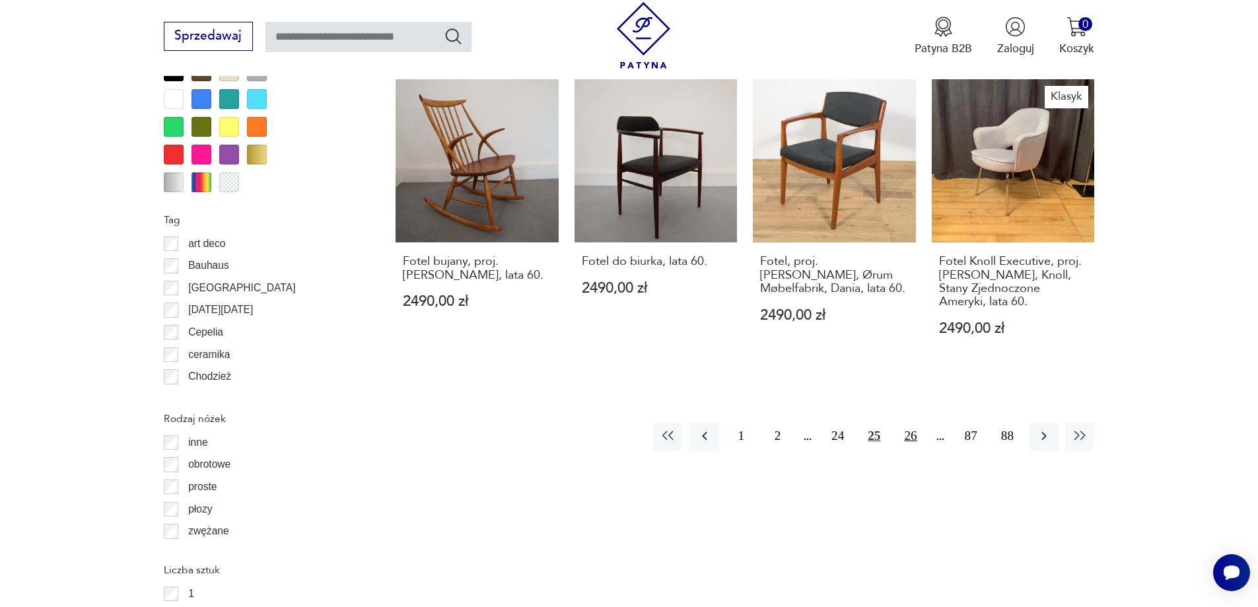
click at [906, 422] on button "26" at bounding box center [910, 436] width 28 height 28
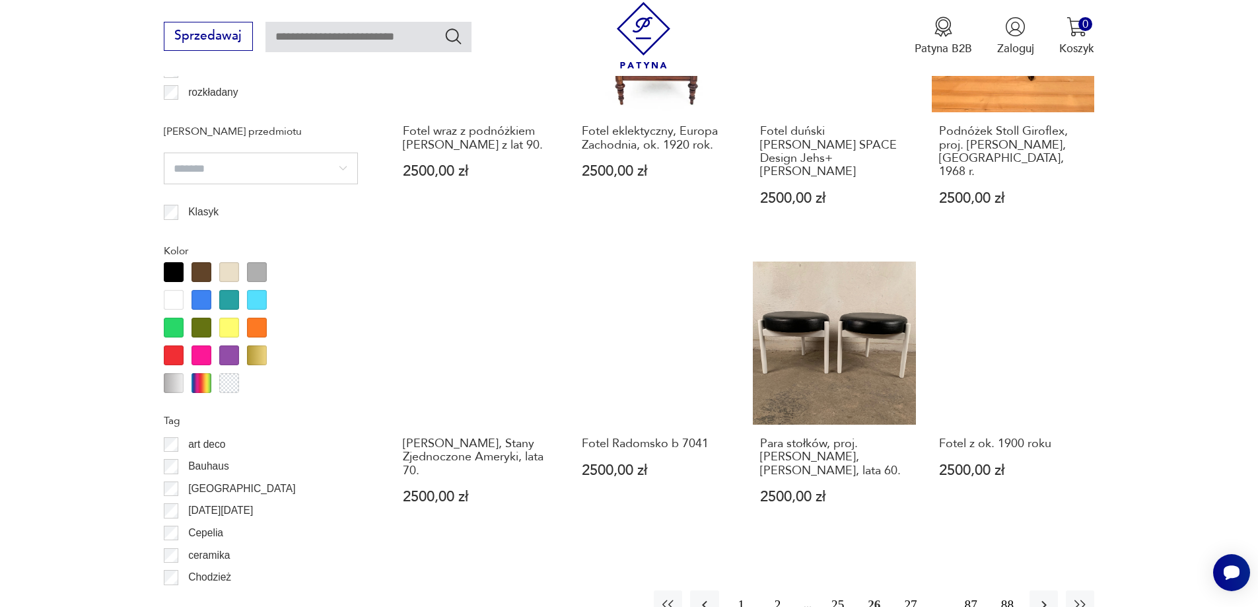
scroll to position [1365, 0]
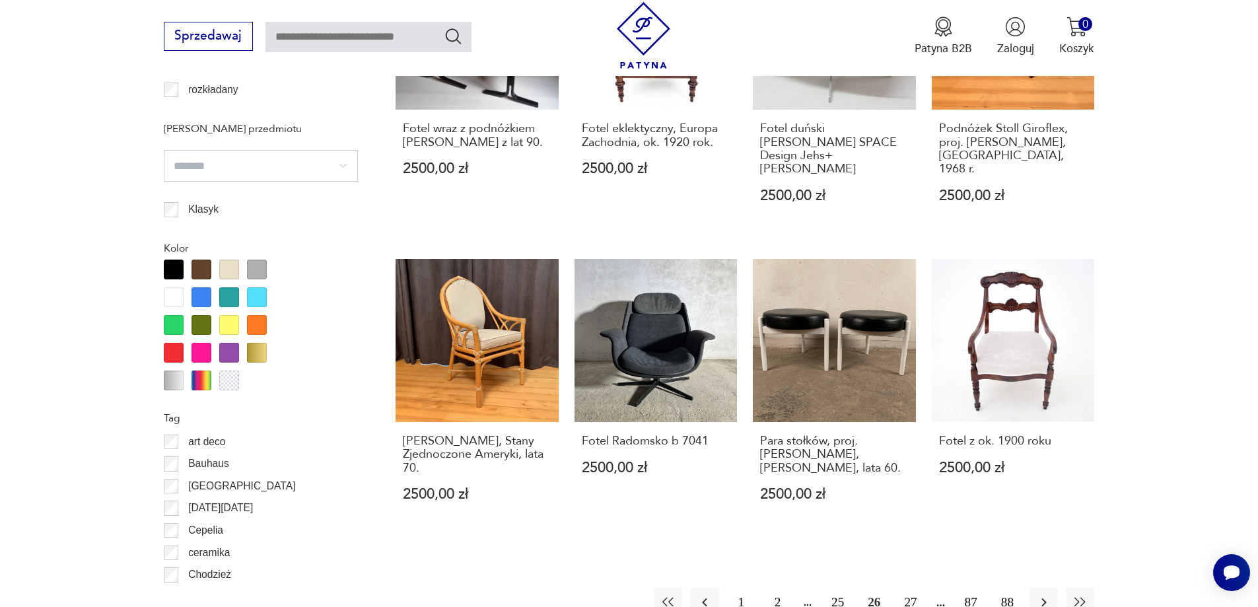
click at [908, 588] on button "27" at bounding box center [910, 602] width 28 height 28
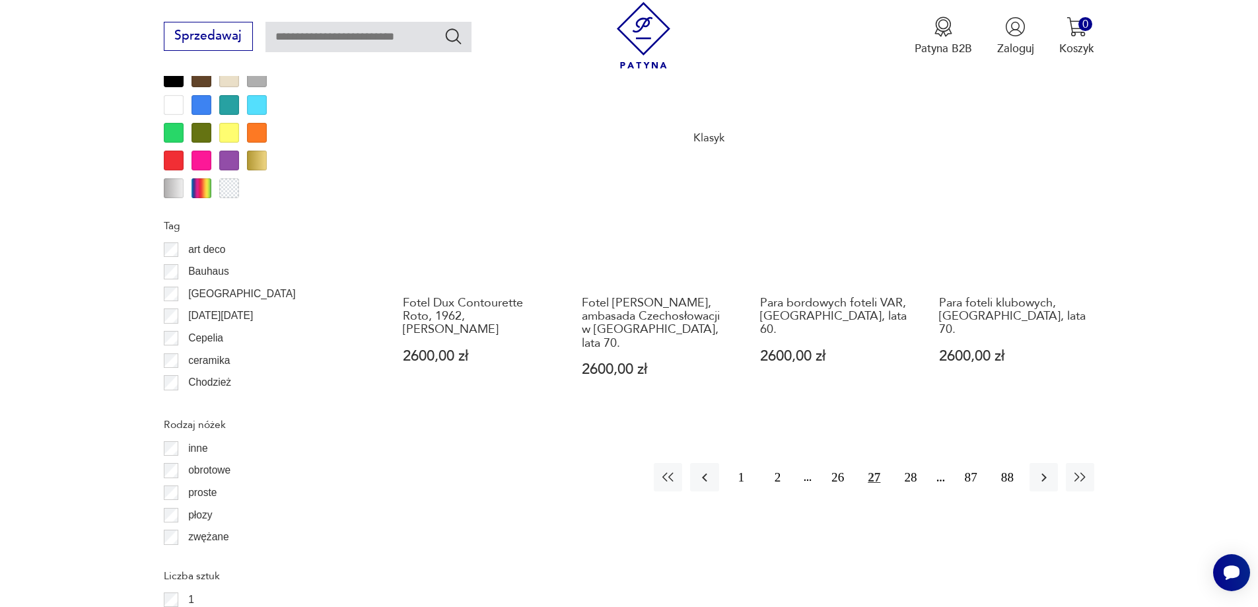
scroll to position [1563, 0]
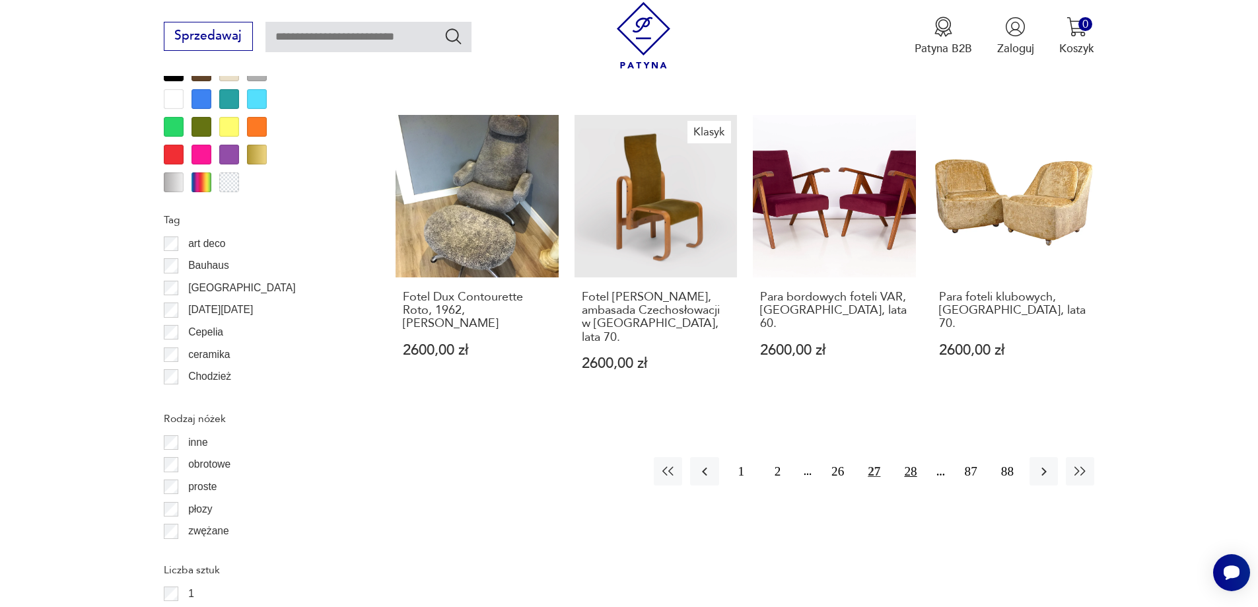
click at [913, 457] on button "28" at bounding box center [910, 471] width 28 height 28
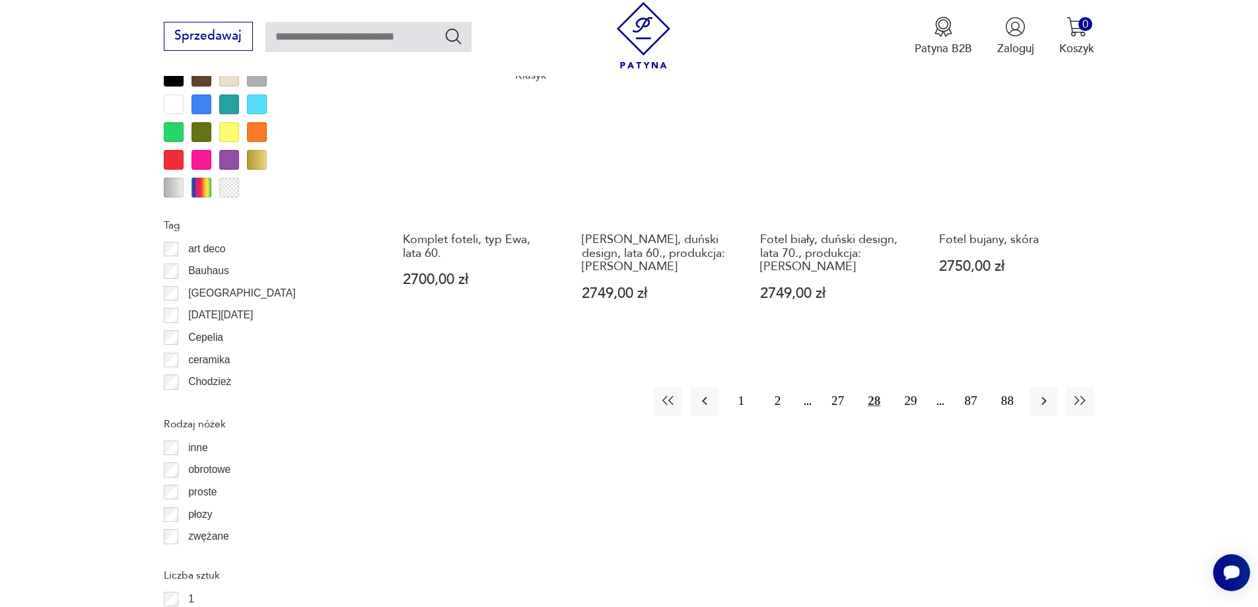
scroll to position [1563, 0]
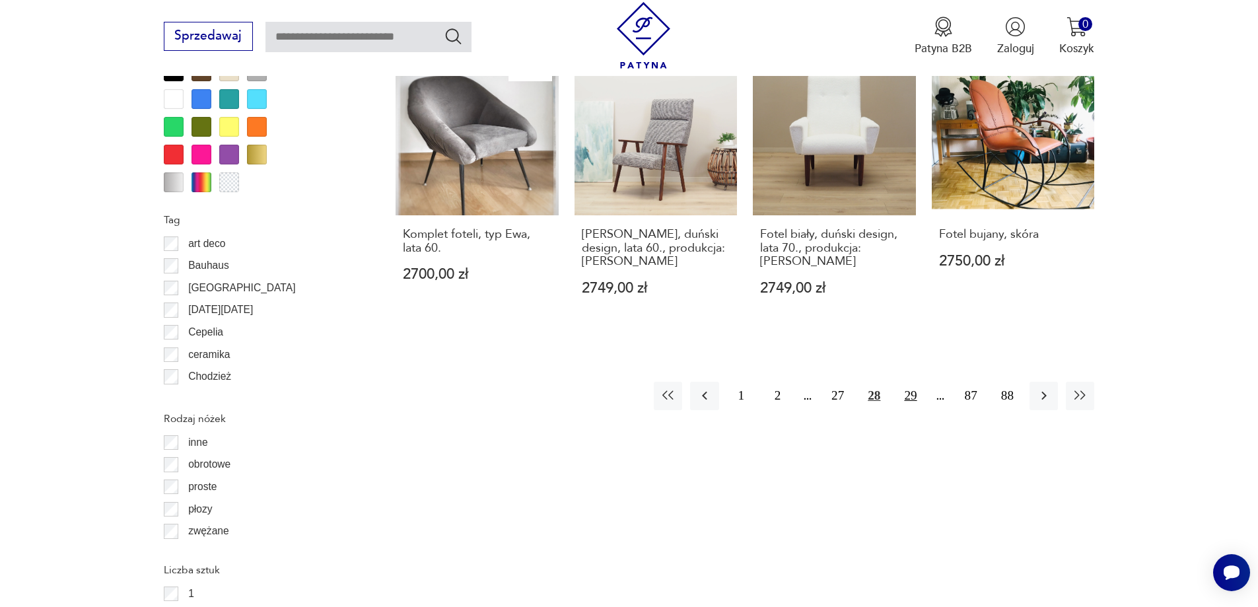
click at [915, 385] on button "29" at bounding box center [910, 396] width 28 height 28
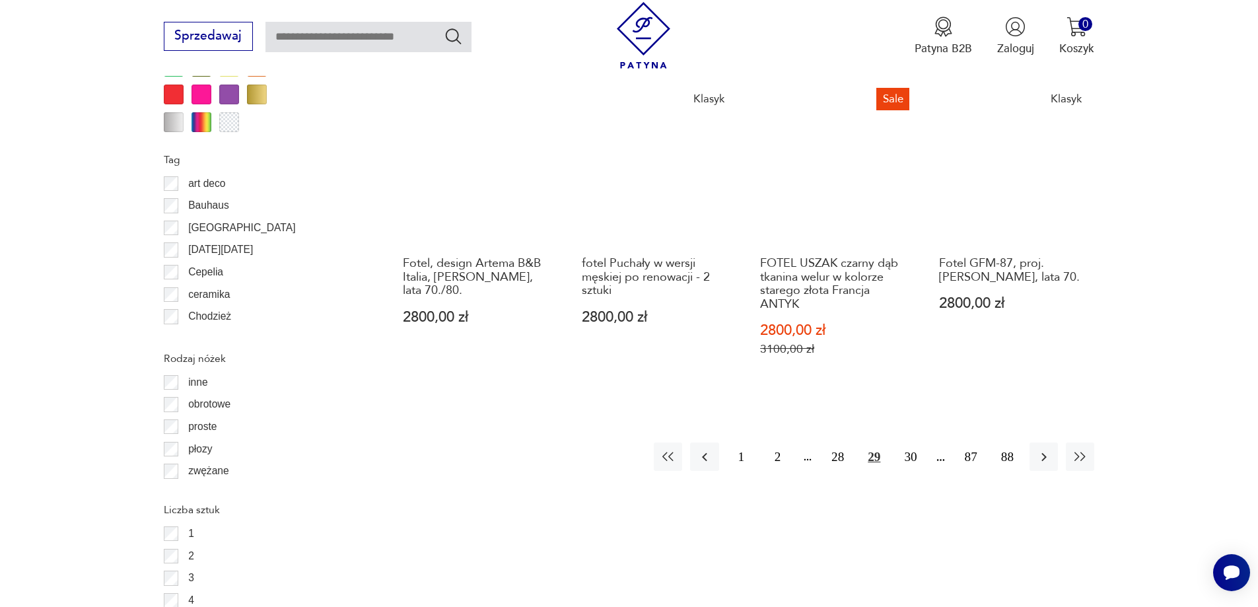
scroll to position [1629, 0]
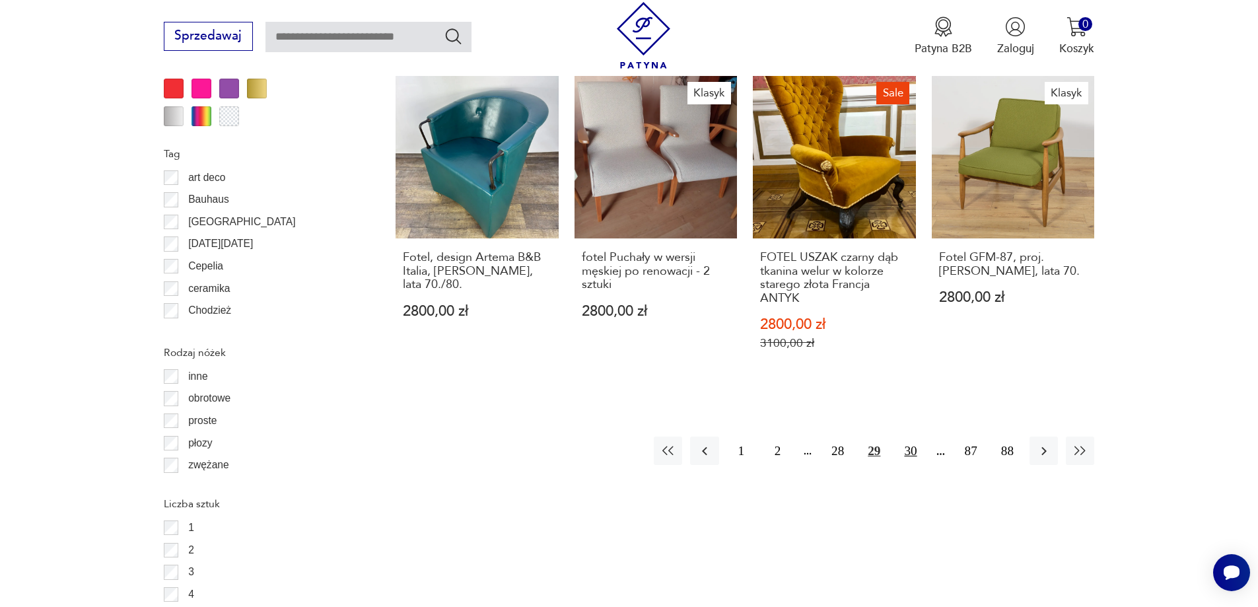
click at [913, 437] on button "30" at bounding box center [910, 451] width 28 height 28
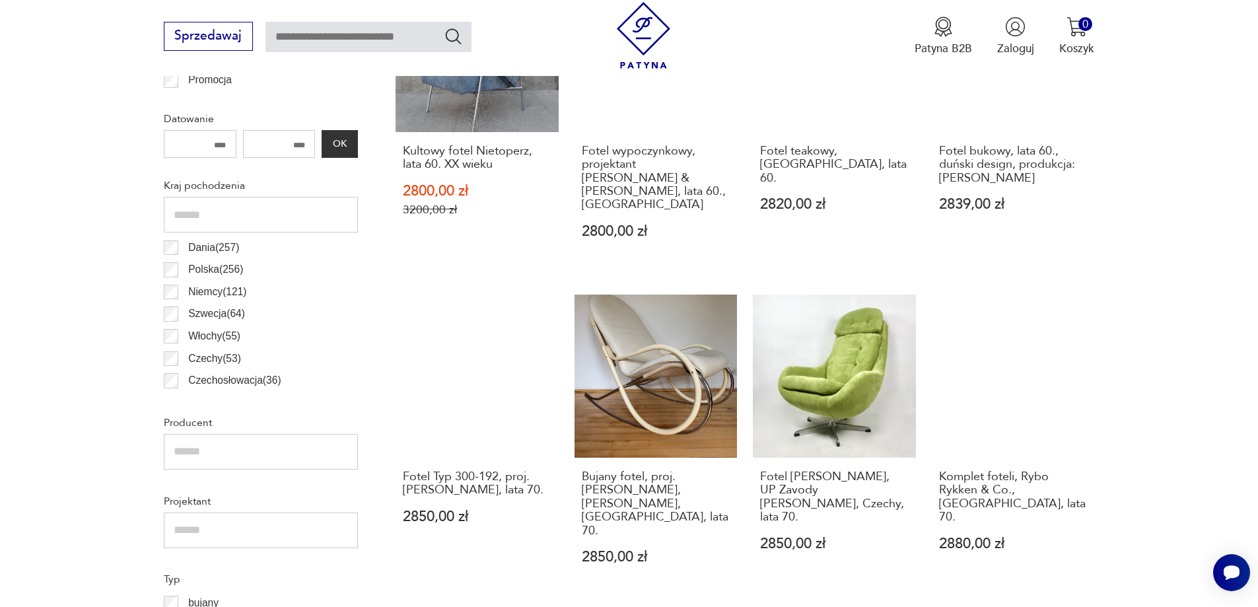
scroll to position [704, 0]
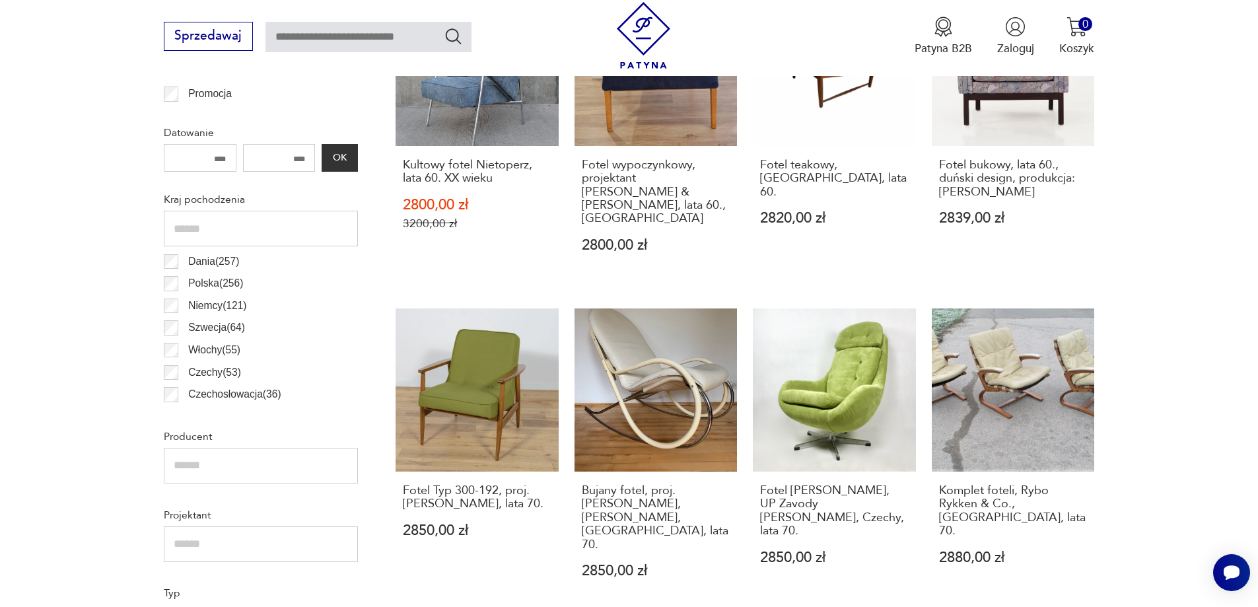
drag, startPoint x: 229, startPoint y: 161, endPoint x: 193, endPoint y: 161, distance: 35.7
click at [193, 161] on input "number" at bounding box center [200, 158] width 73 height 28
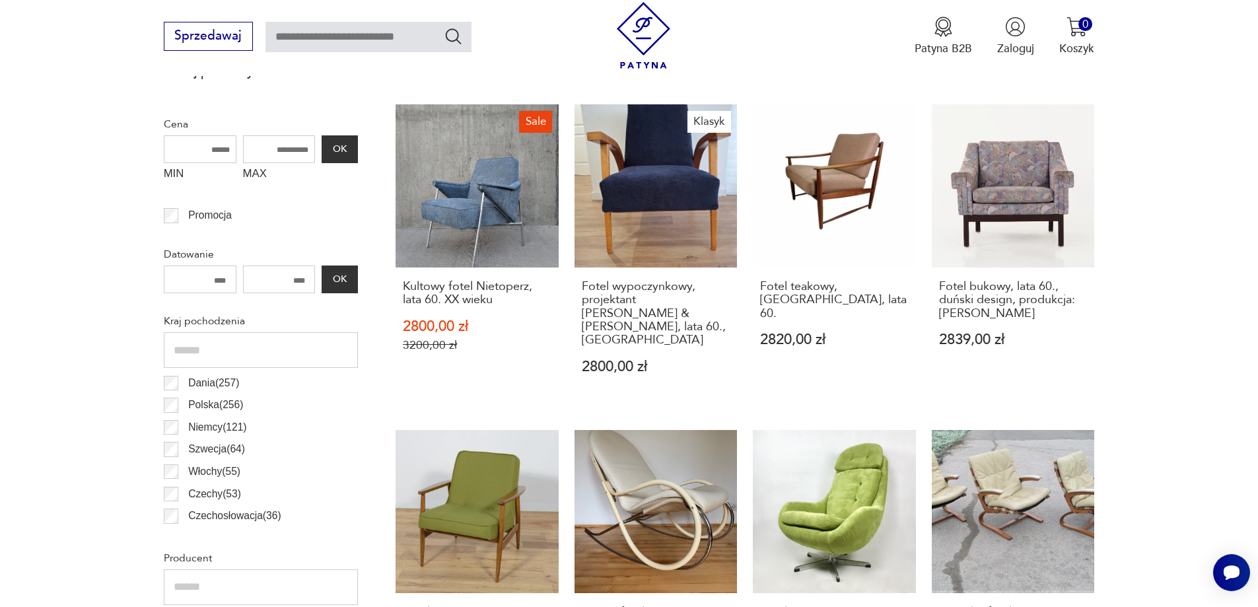
scroll to position [572, 0]
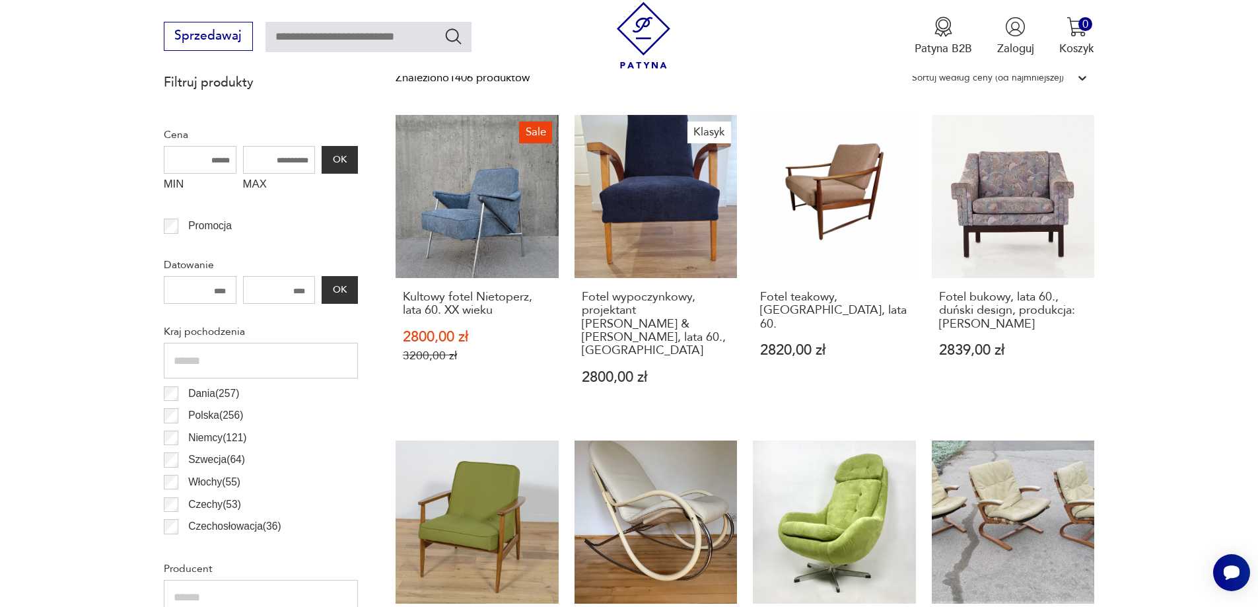
type input "****"
click at [221, 167] on input "MIN" at bounding box center [200, 160] width 73 height 28
type input "****"
click at [197, 398] on p "Dania ( 257 )" at bounding box center [213, 393] width 51 height 17
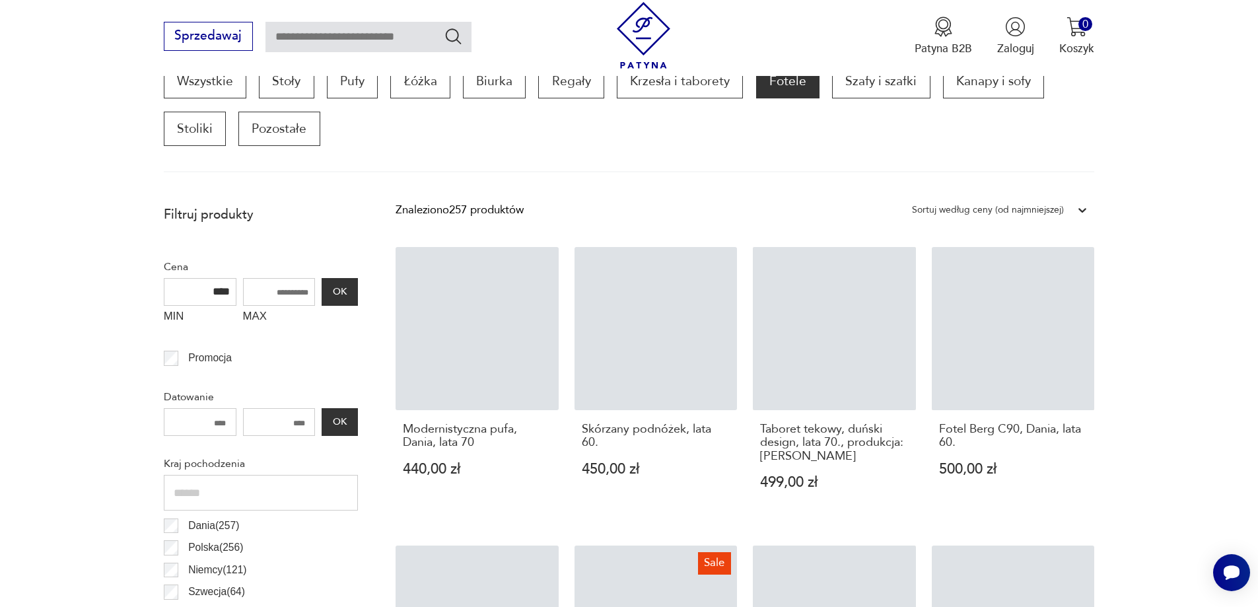
scroll to position [506, 0]
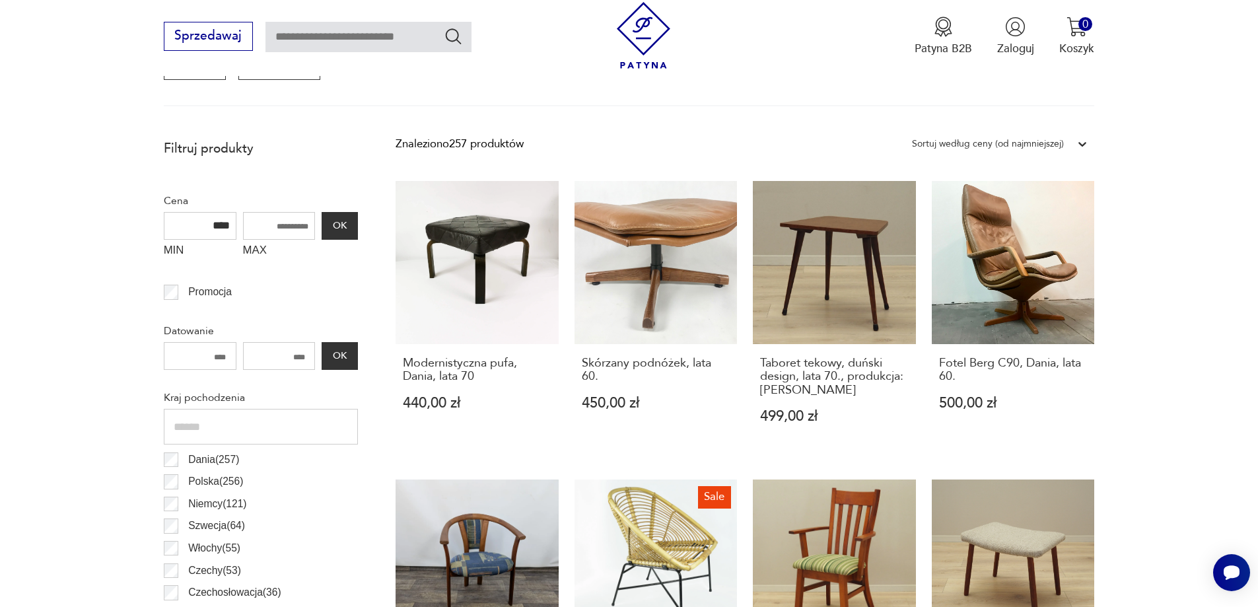
click at [202, 528] on p "Szwecja ( 64 )" at bounding box center [216, 525] width 57 height 17
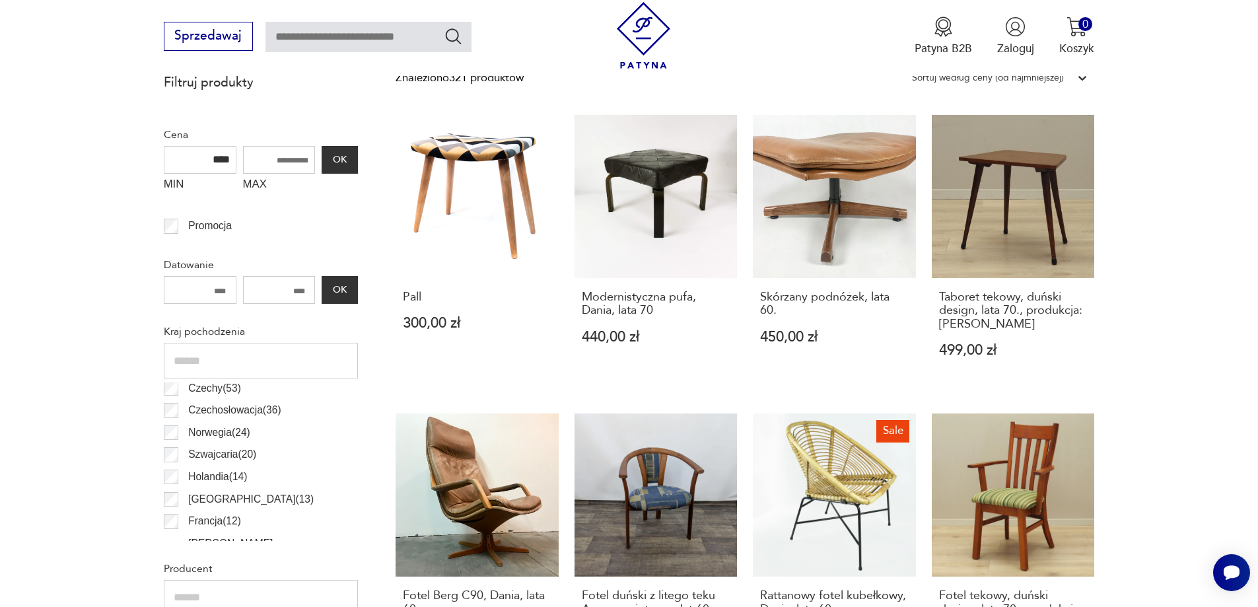
scroll to position [132, 0]
click at [210, 421] on p "Norwegia ( 24 )" at bounding box center [219, 418] width 62 height 17
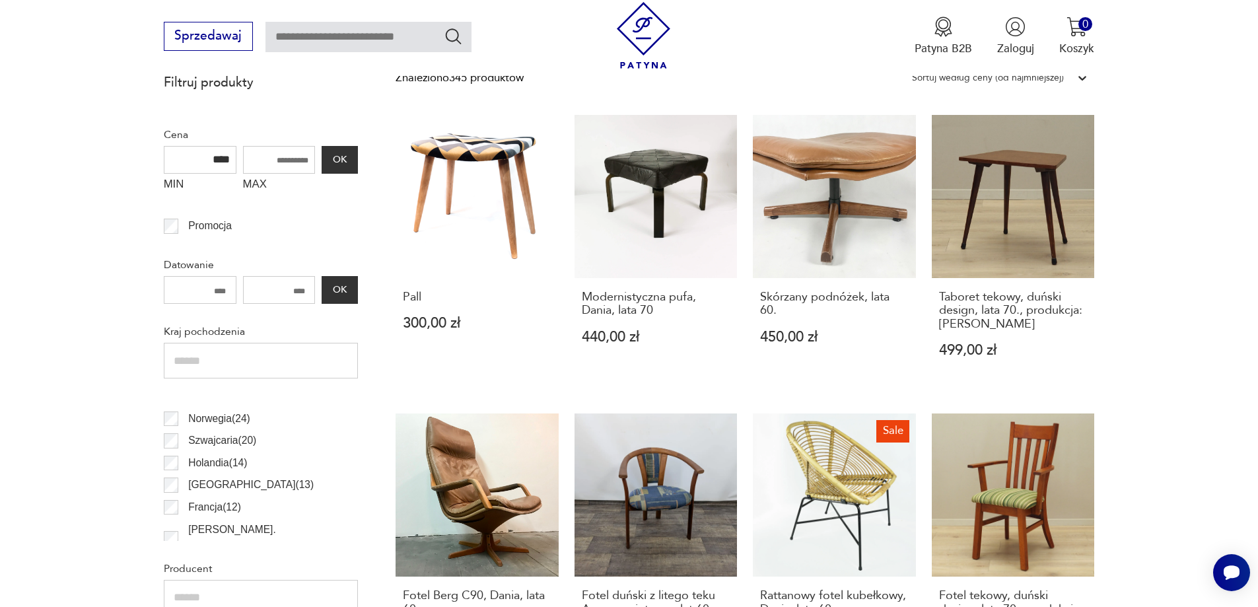
scroll to position [198, 0]
click at [212, 443] on p "Francja ( 12 )" at bounding box center [214, 441] width 53 height 17
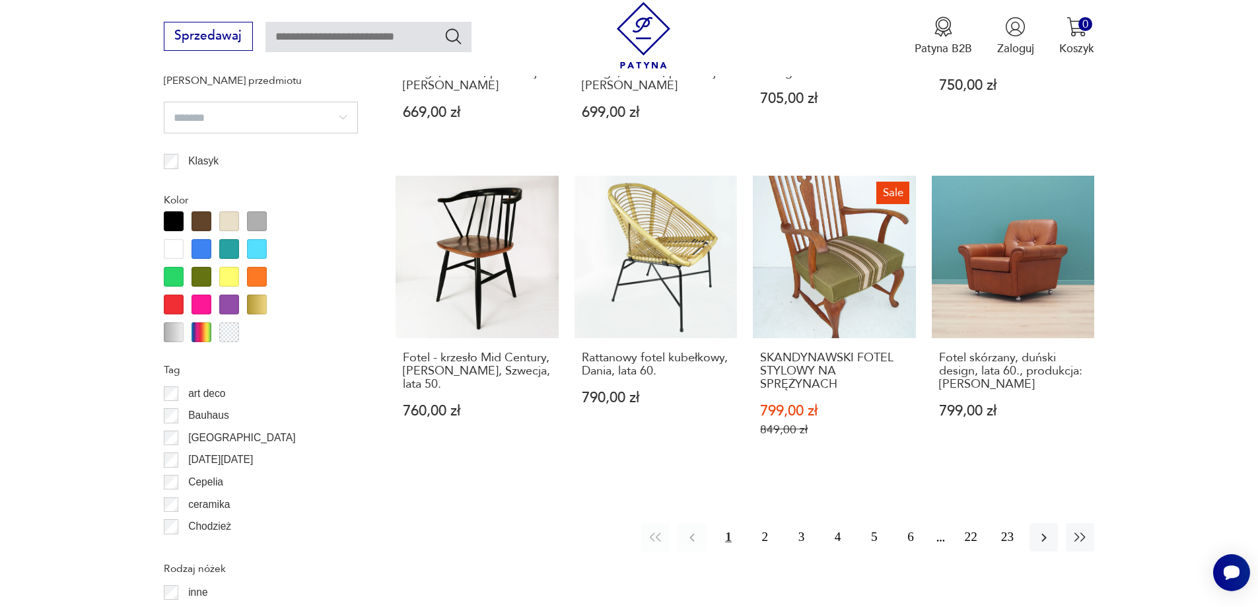
scroll to position [1545, 0]
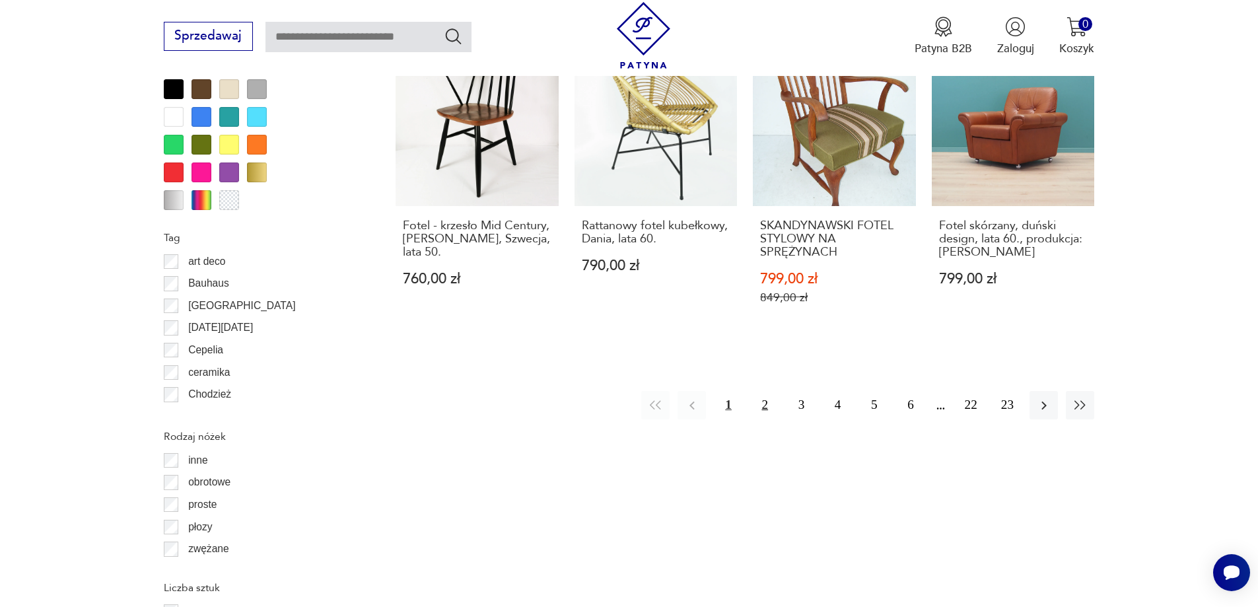
click at [764, 414] on button "2" at bounding box center [765, 405] width 28 height 28
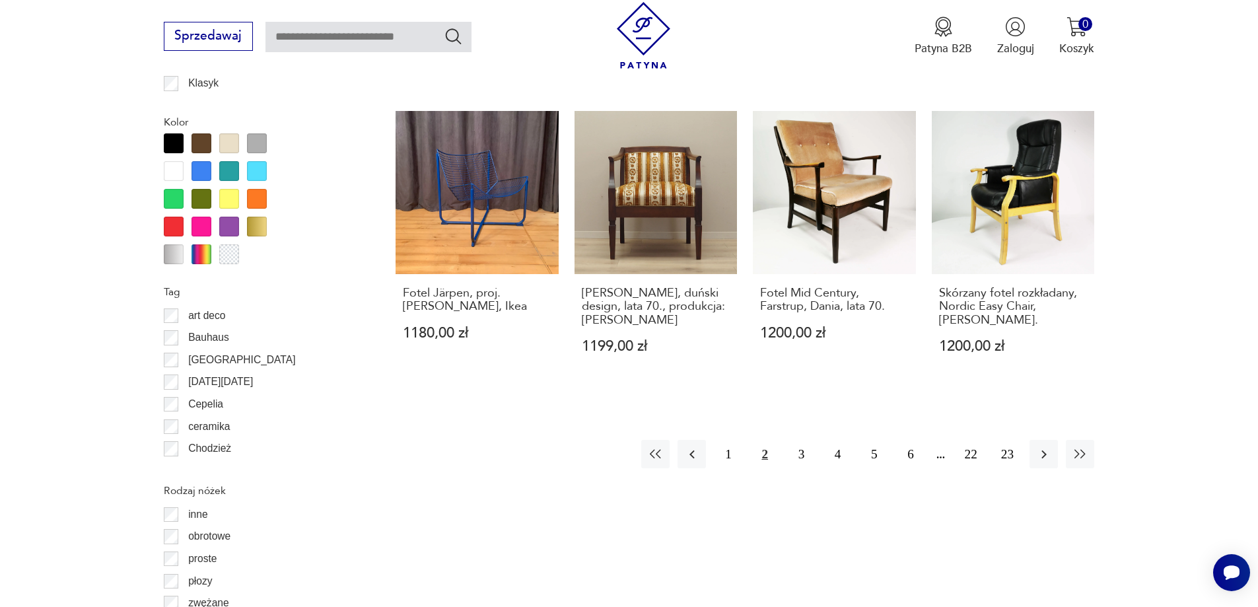
scroll to position [1497, 0]
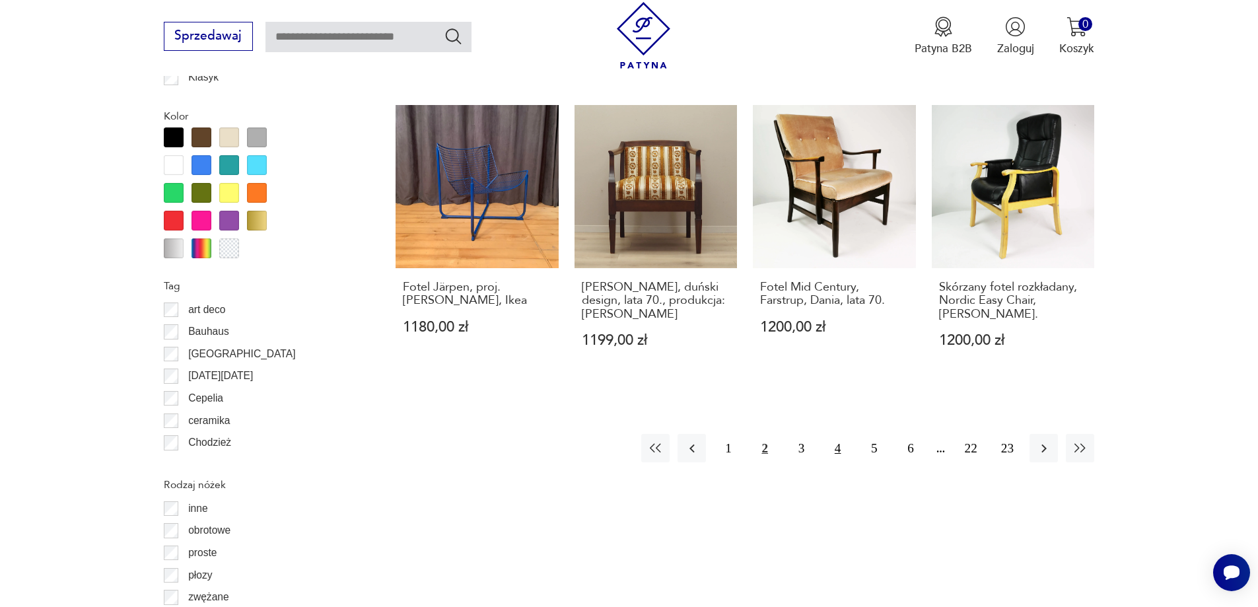
click at [832, 458] on button "4" at bounding box center [838, 448] width 28 height 28
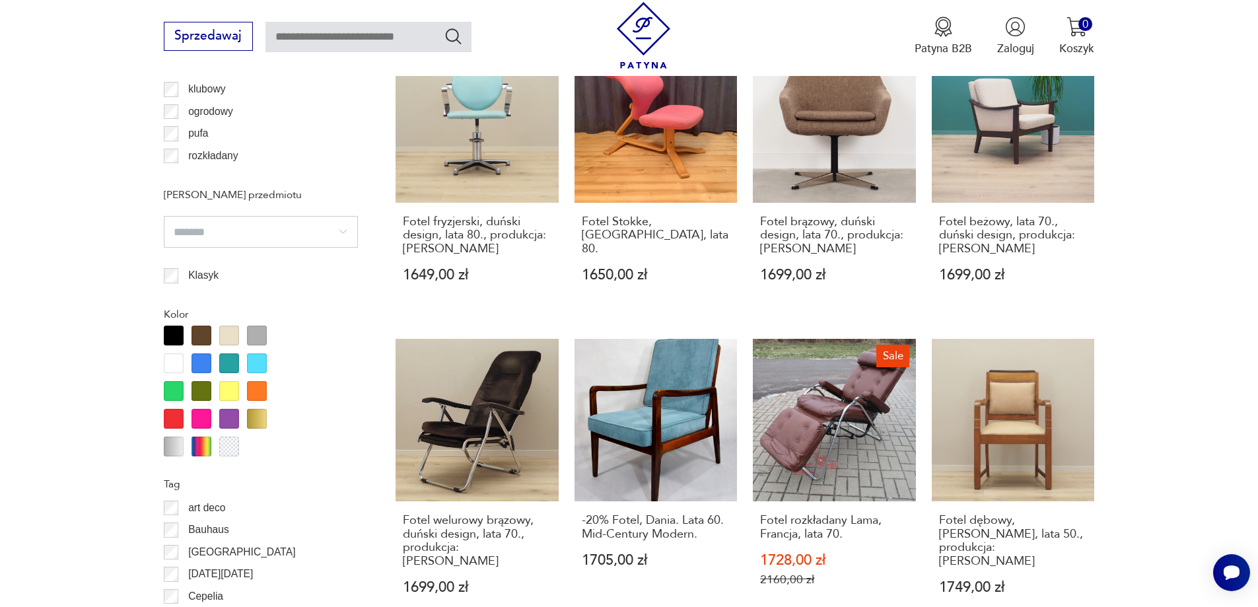
scroll to position [1431, 0]
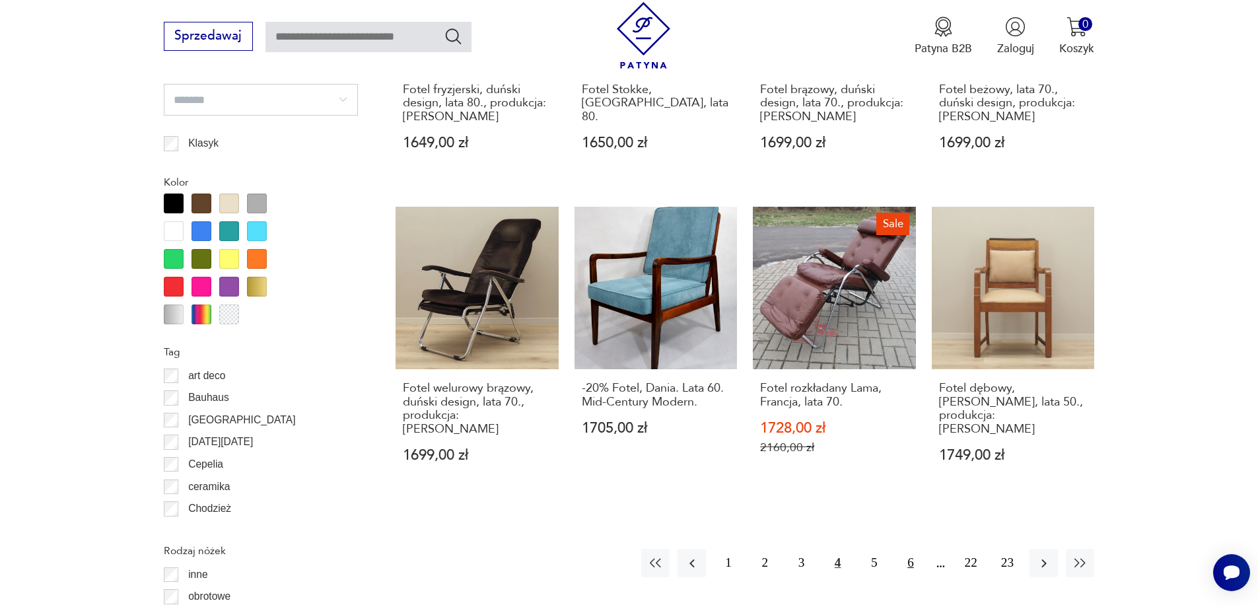
click at [907, 549] on button "6" at bounding box center [910, 563] width 28 height 28
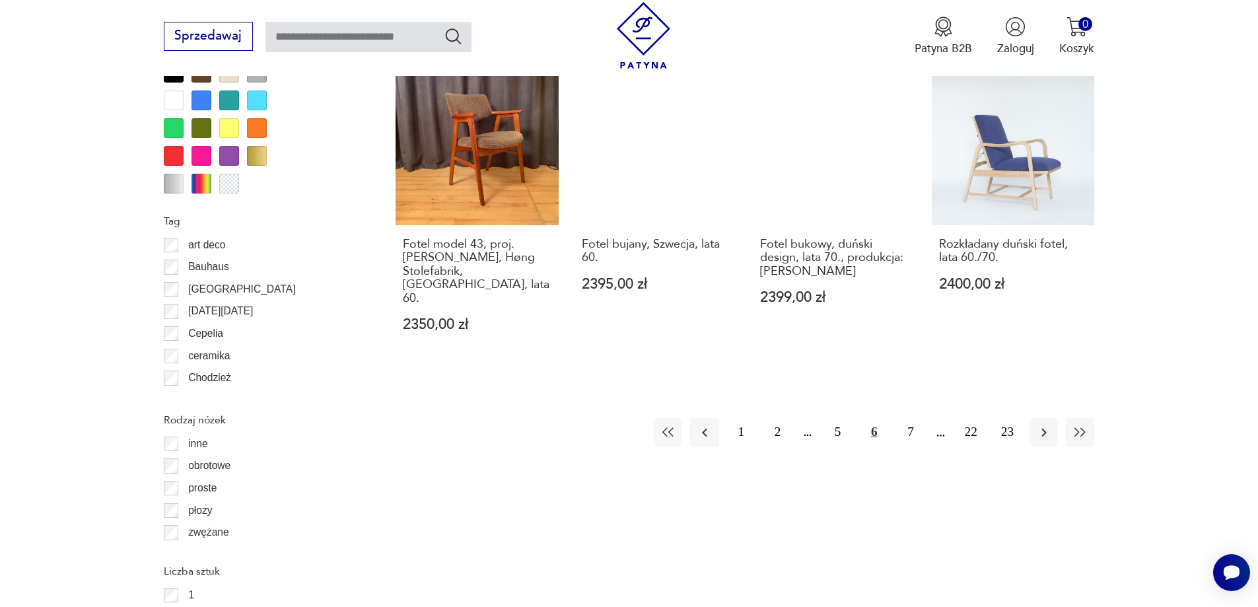
scroll to position [1563, 0]
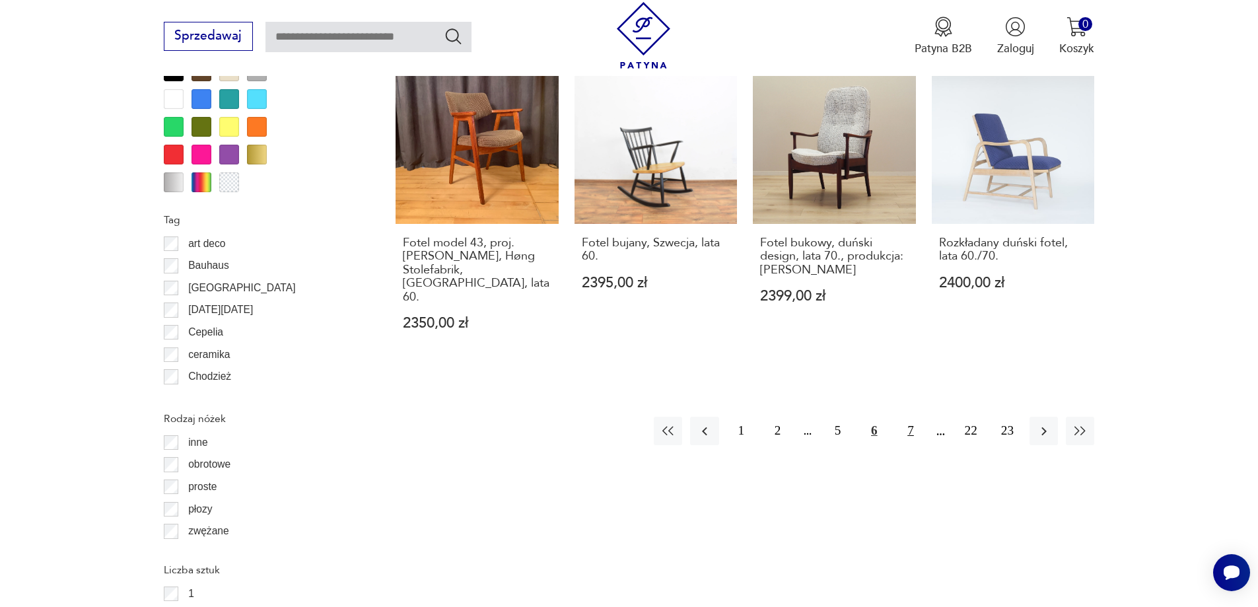
click at [910, 417] on button "7" at bounding box center [910, 431] width 28 height 28
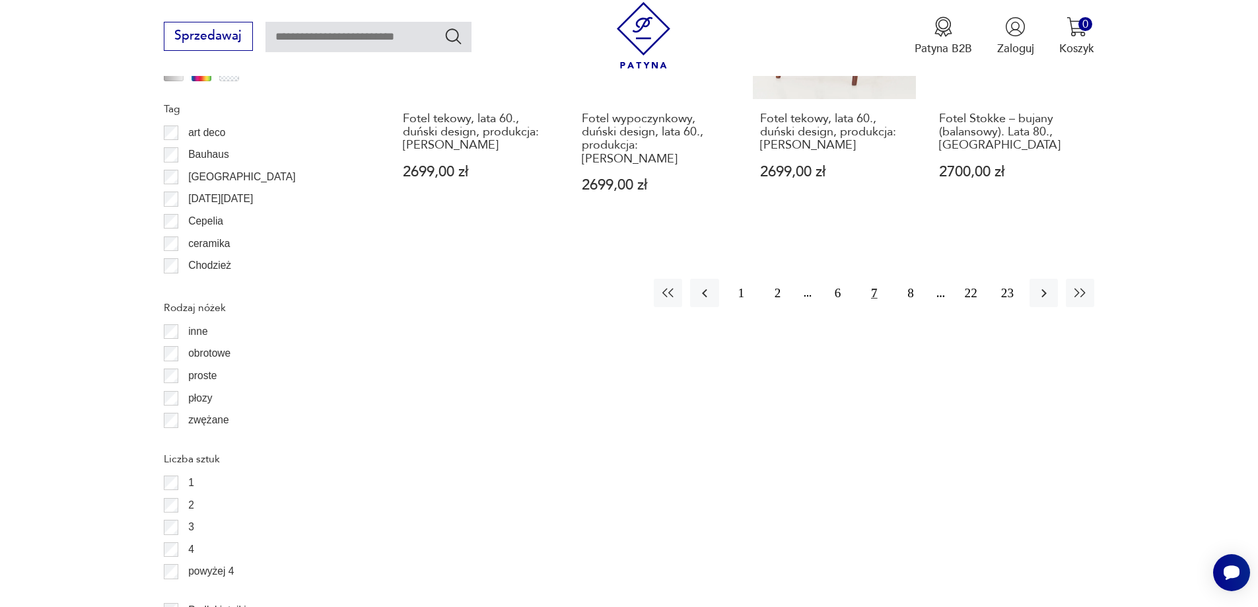
scroll to position [1695, 0]
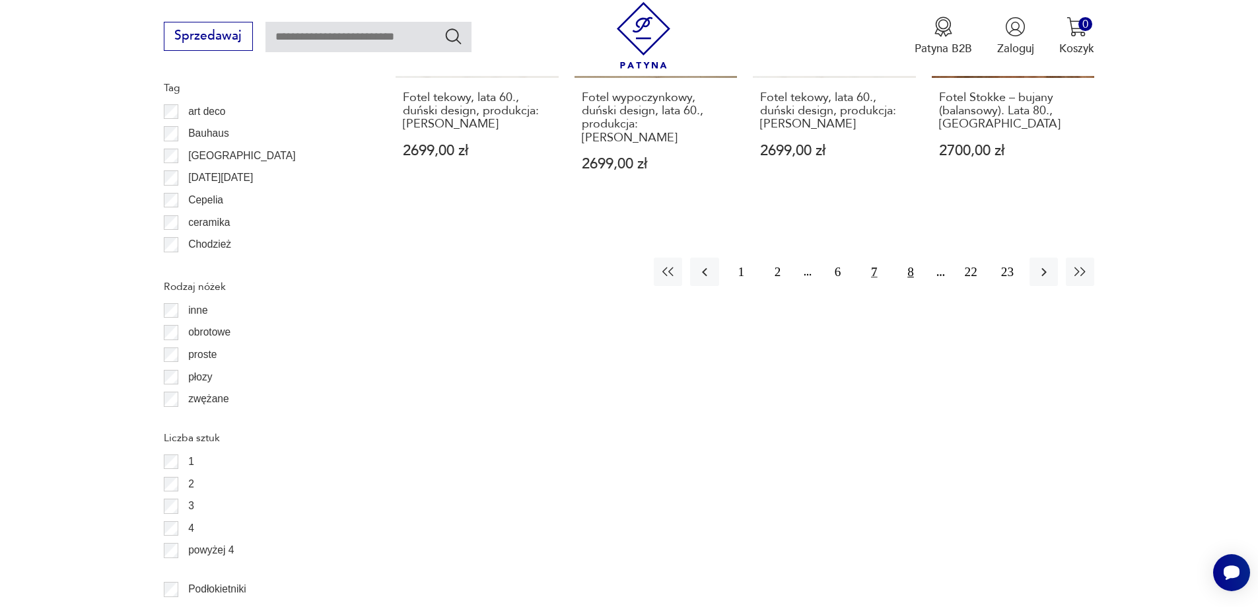
click at [906, 258] on button "8" at bounding box center [910, 272] width 28 height 28
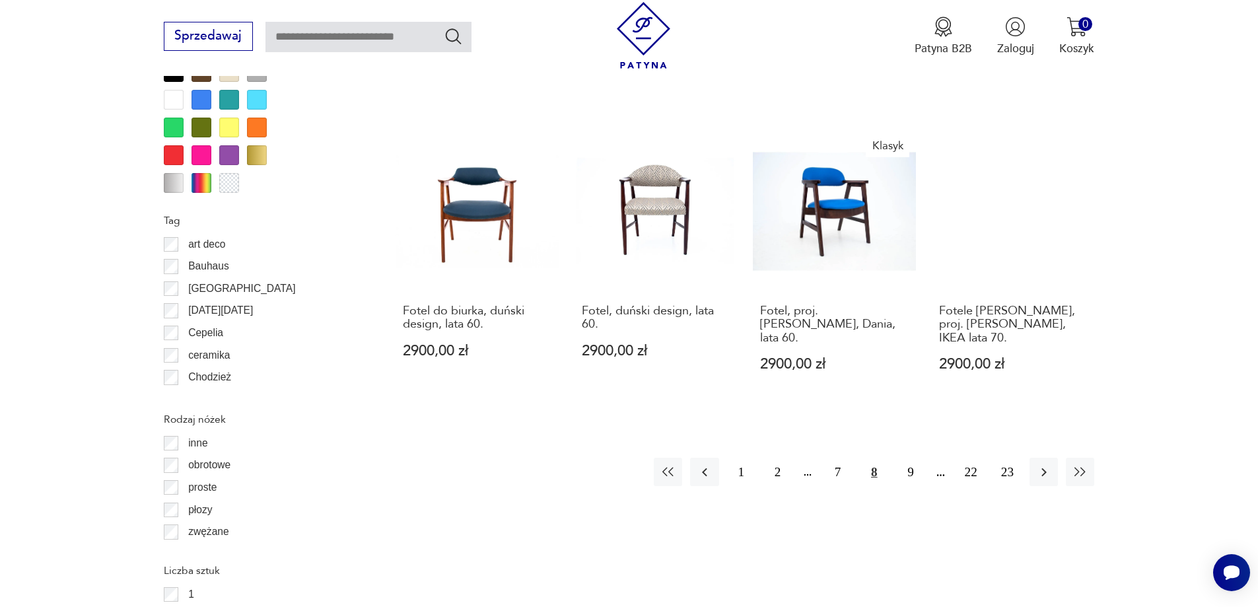
scroll to position [1563, 0]
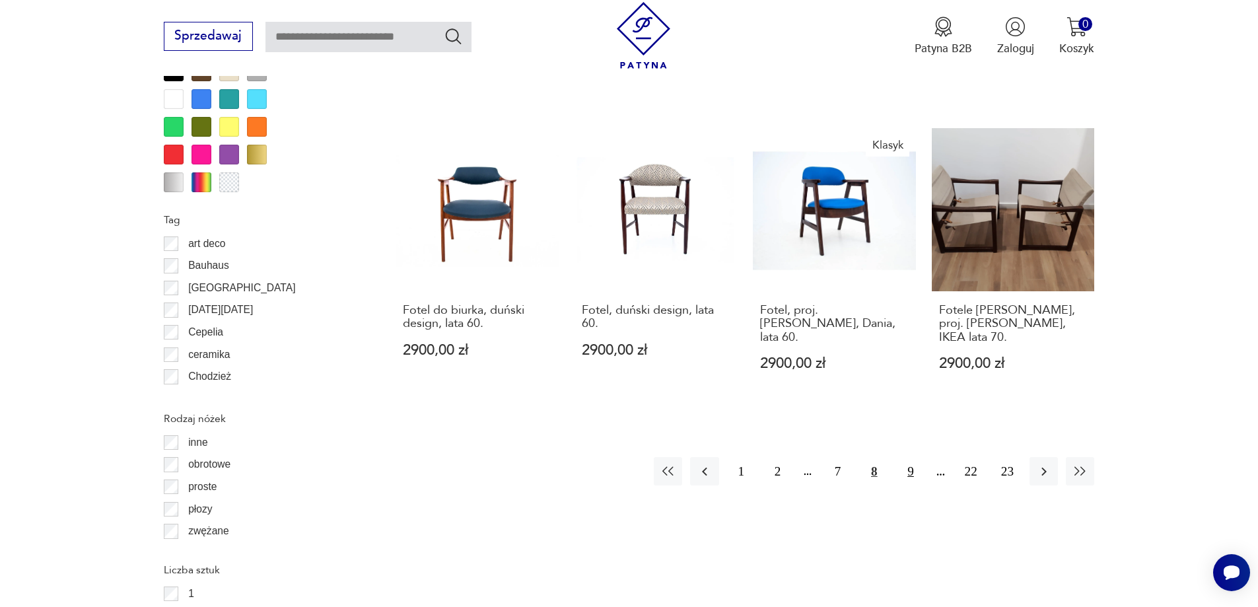
click at [916, 457] on button "9" at bounding box center [910, 471] width 28 height 28
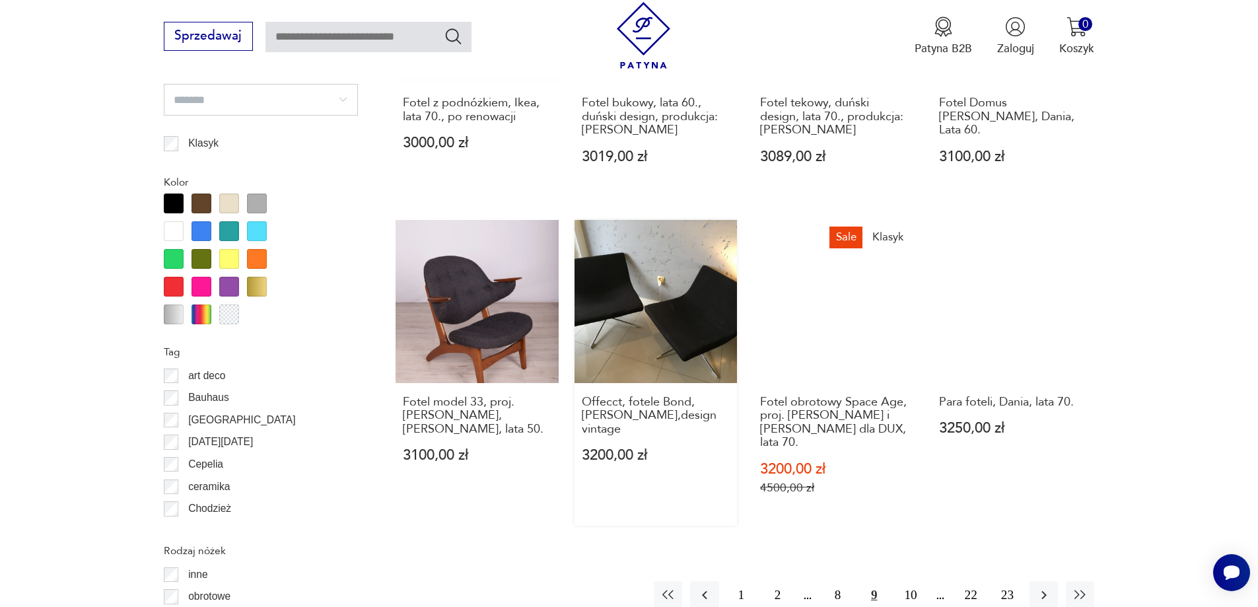
scroll to position [1497, 0]
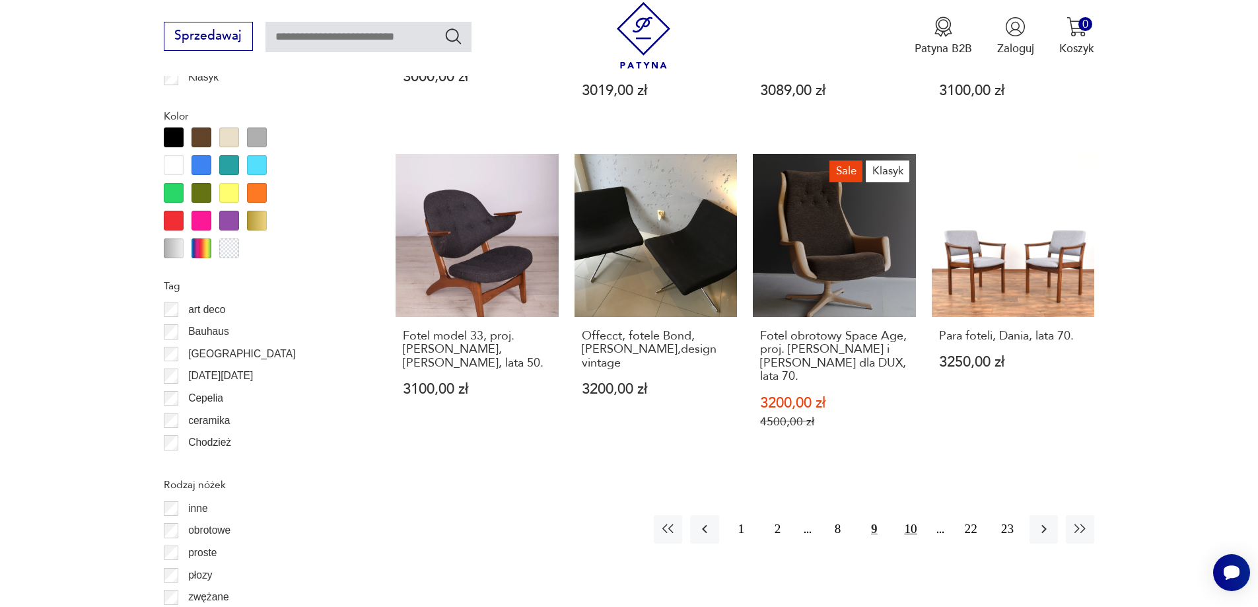
click at [907, 515] on button "10" at bounding box center [910, 529] width 28 height 28
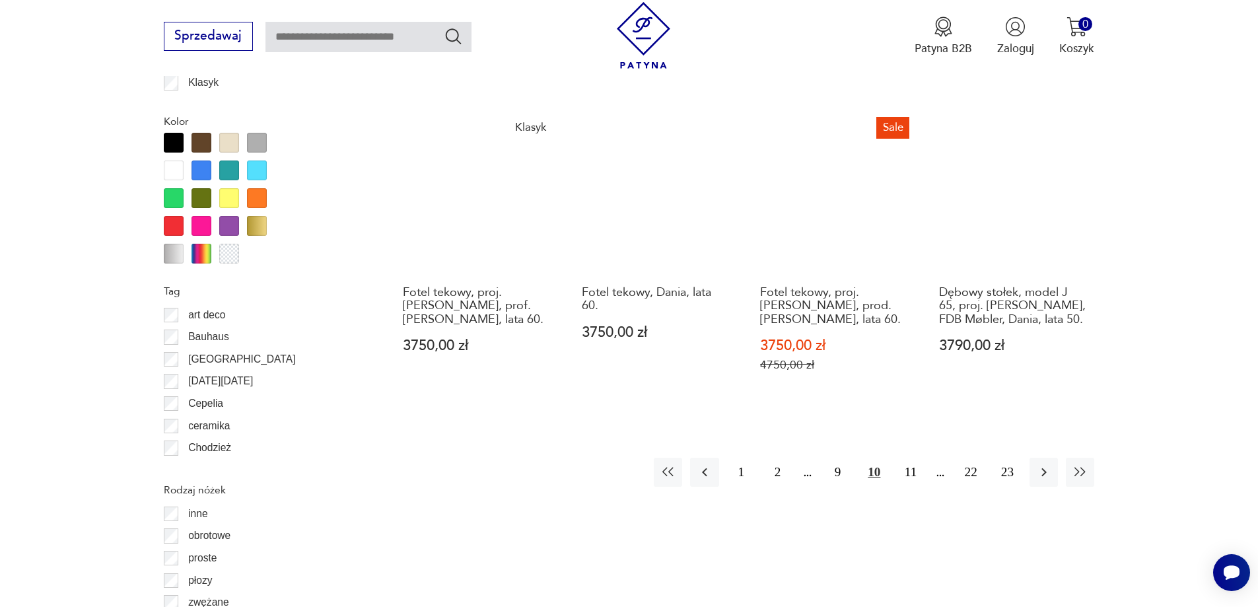
scroll to position [1497, 0]
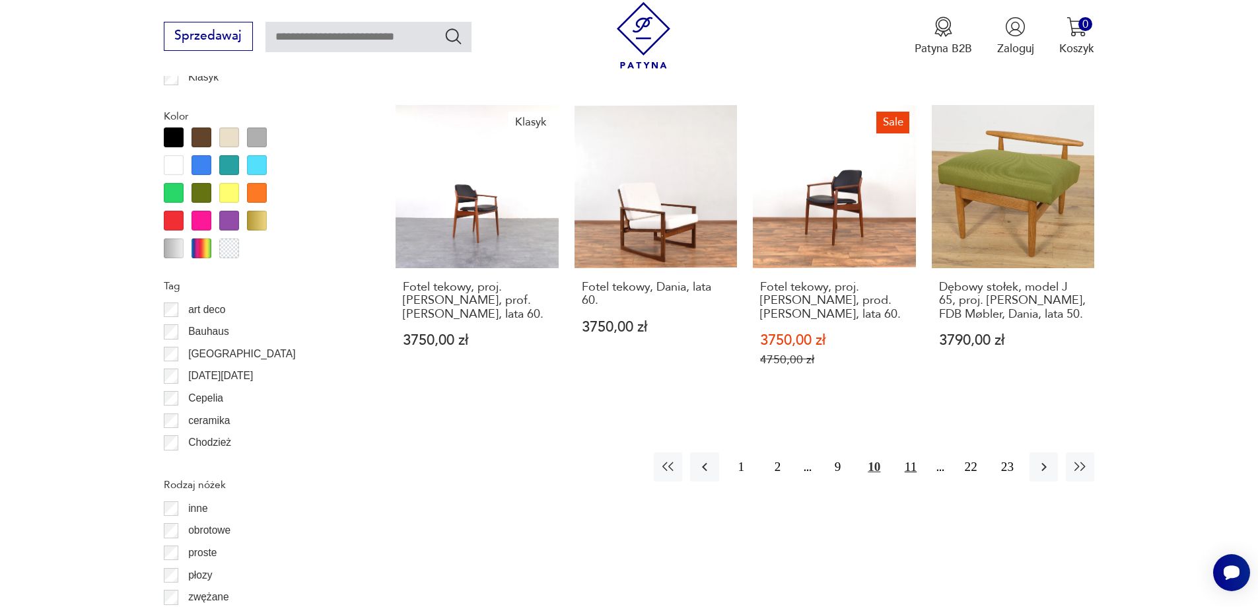
click at [915, 452] on button "11" at bounding box center [910, 466] width 28 height 28
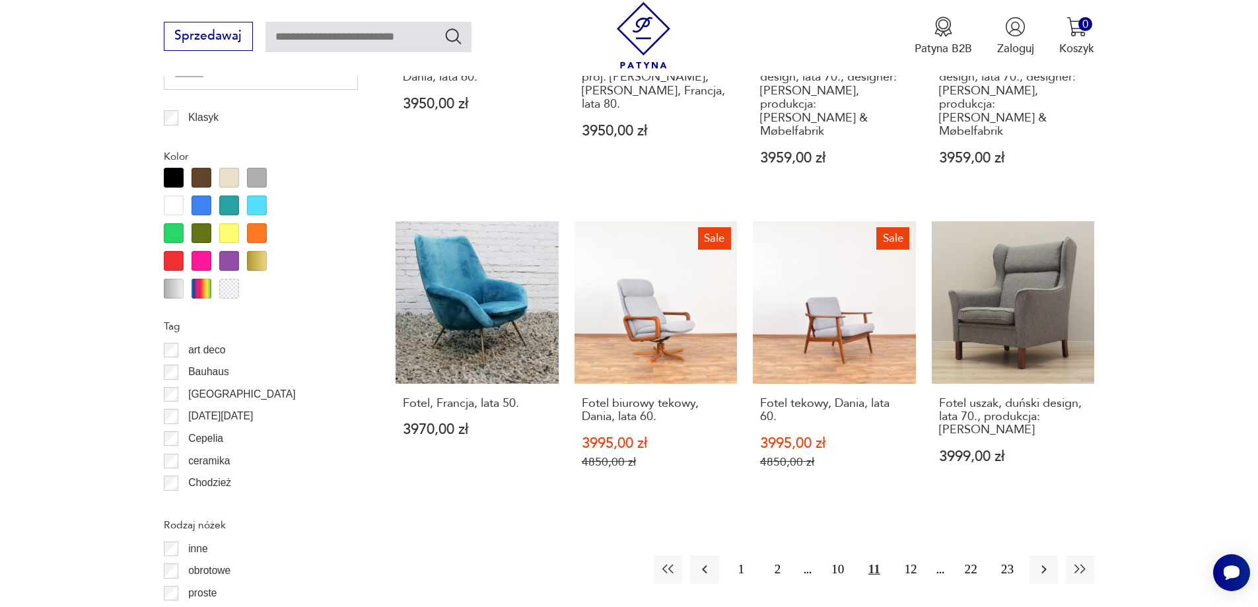
scroll to position [1497, 0]
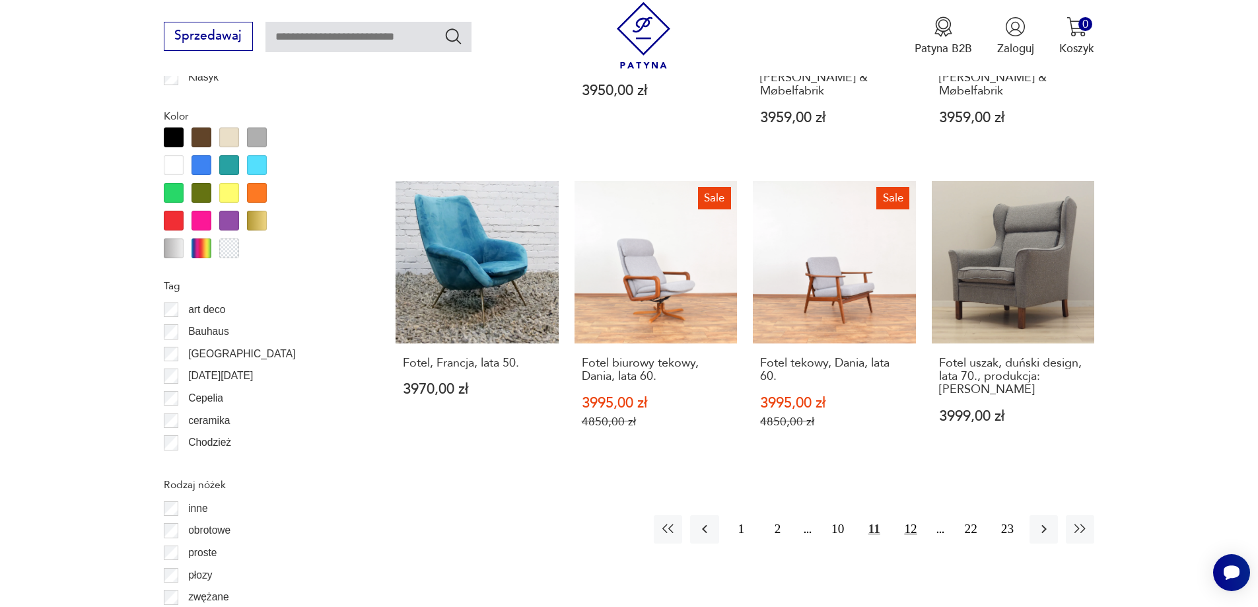
click at [908, 515] on button "12" at bounding box center [910, 529] width 28 height 28
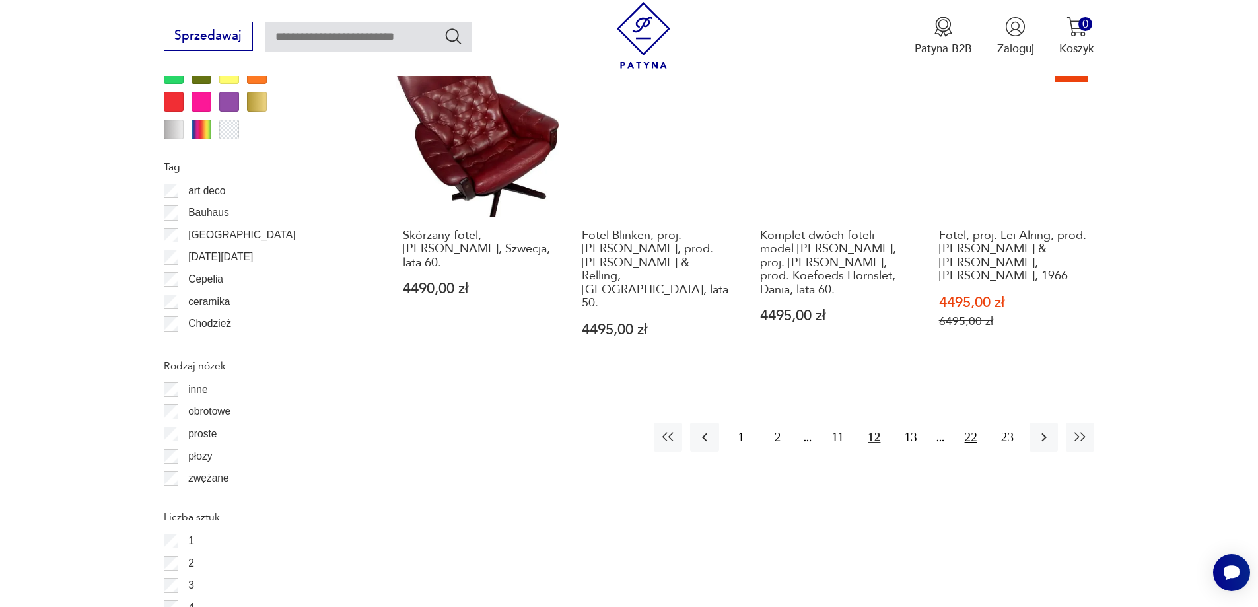
scroll to position [1629, 0]
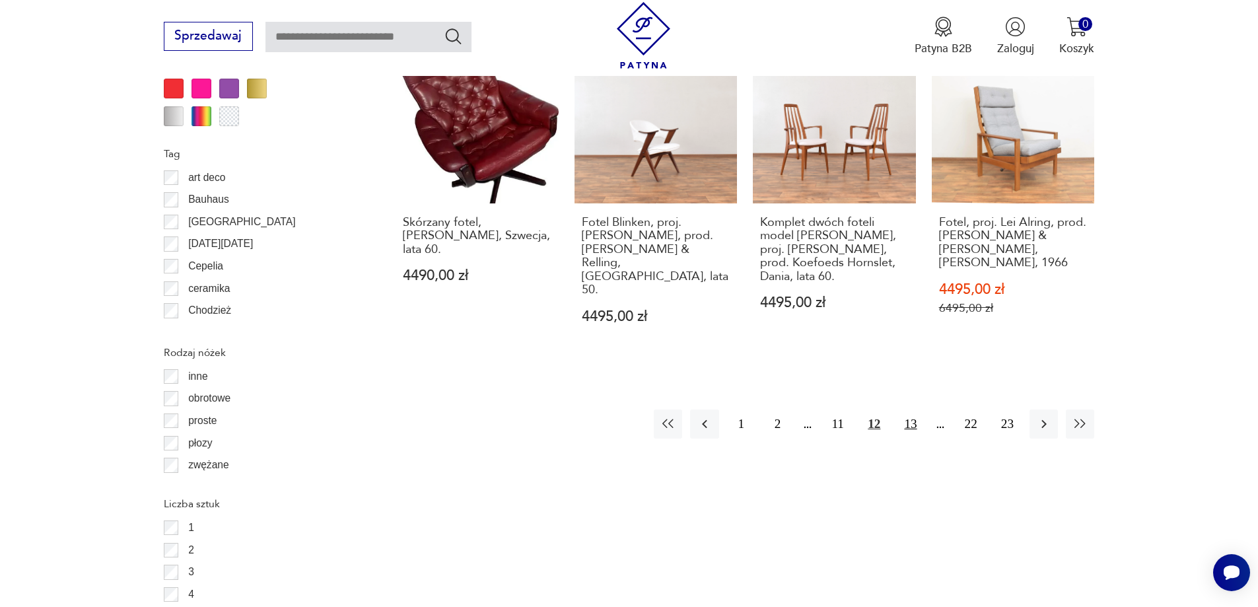
click at [908, 410] on button "13" at bounding box center [910, 424] width 28 height 28
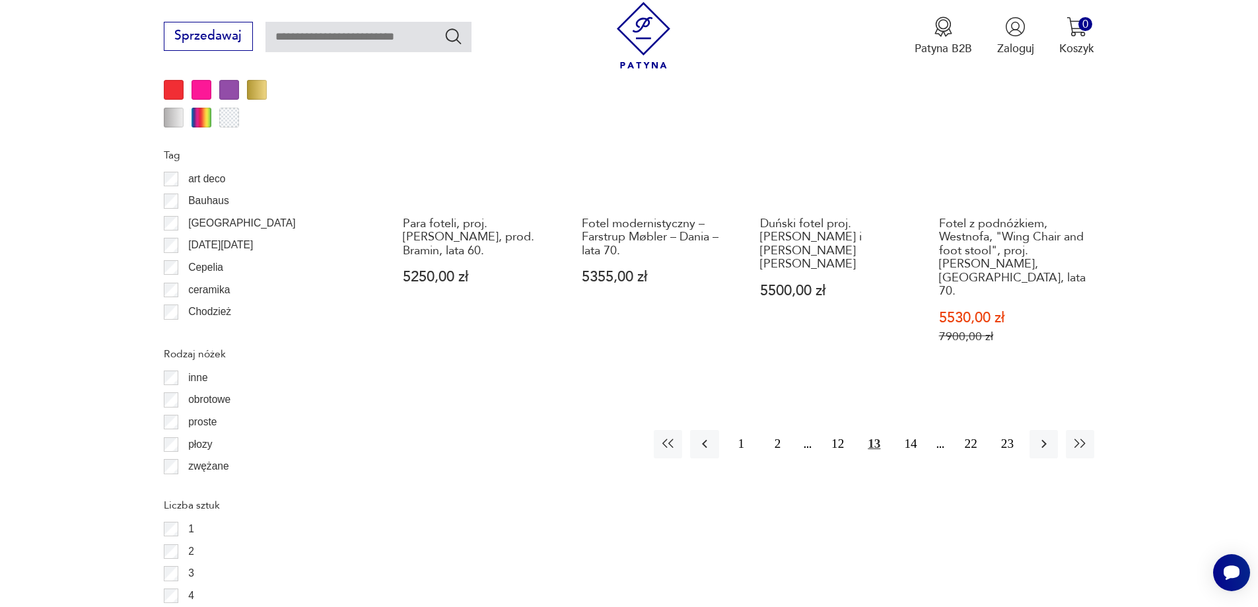
scroll to position [1629, 0]
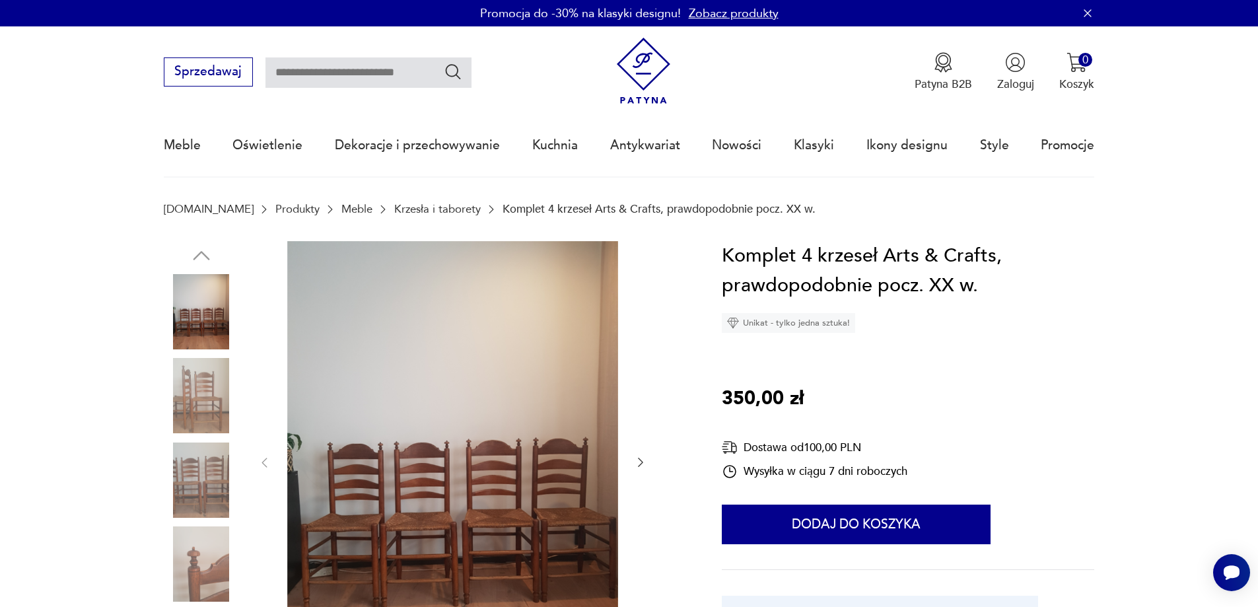
click at [542, 472] on img at bounding box center [452, 461] width 331 height 441
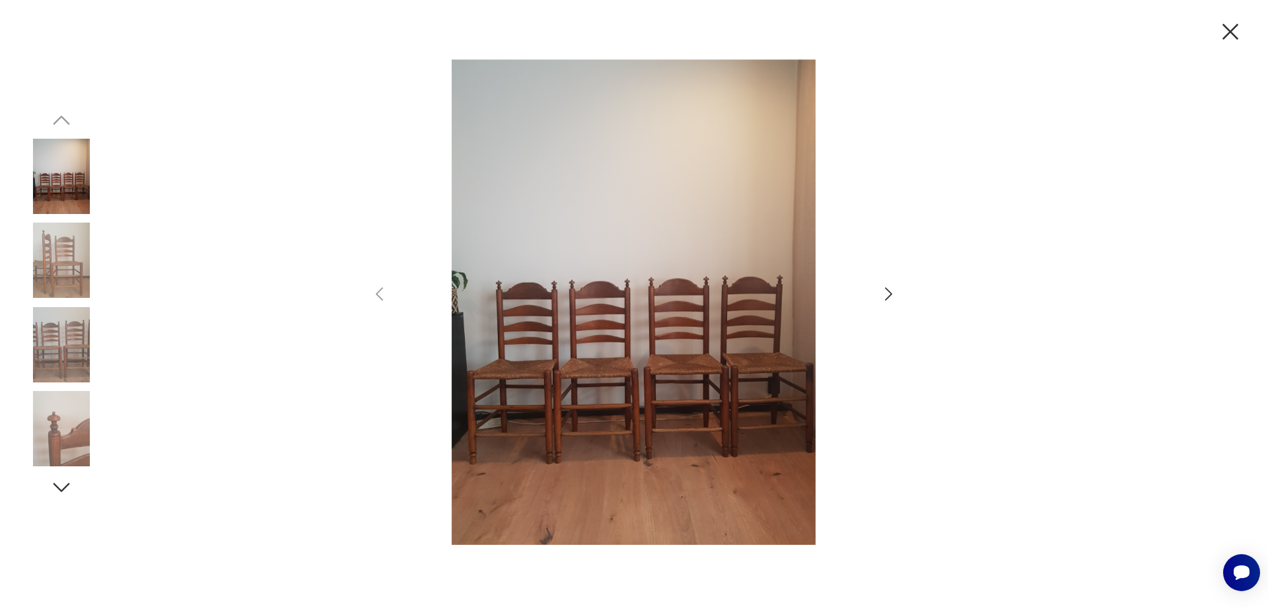
click at [884, 285] on icon "button" at bounding box center [888, 294] width 19 height 19
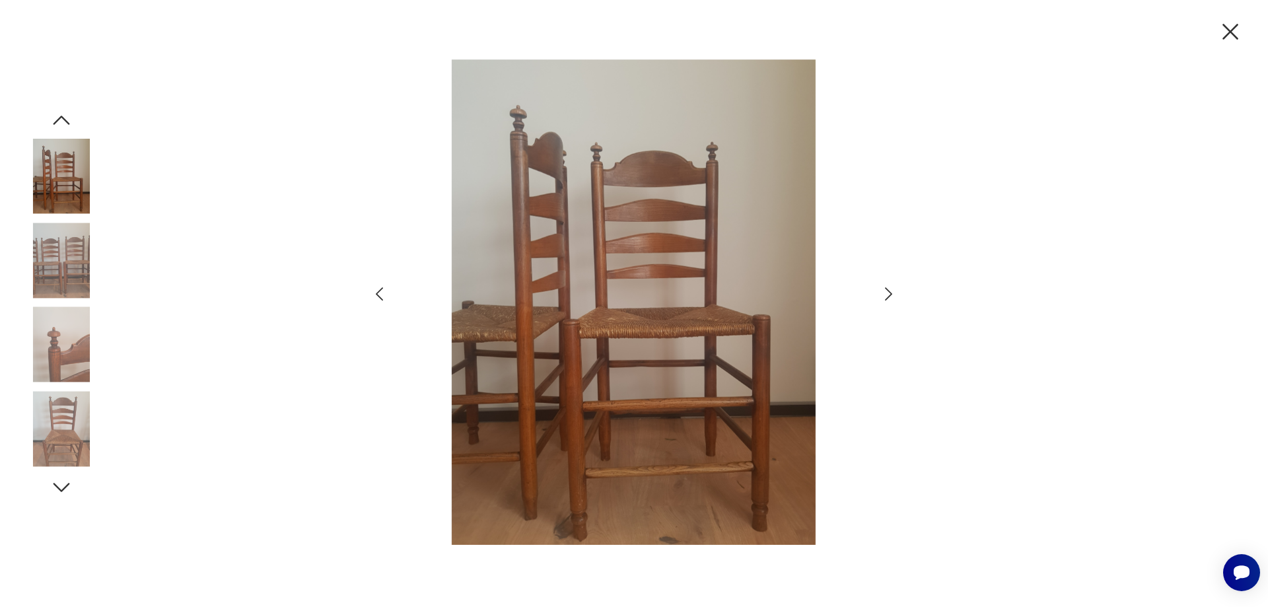
click at [884, 285] on icon "button" at bounding box center [888, 294] width 19 height 19
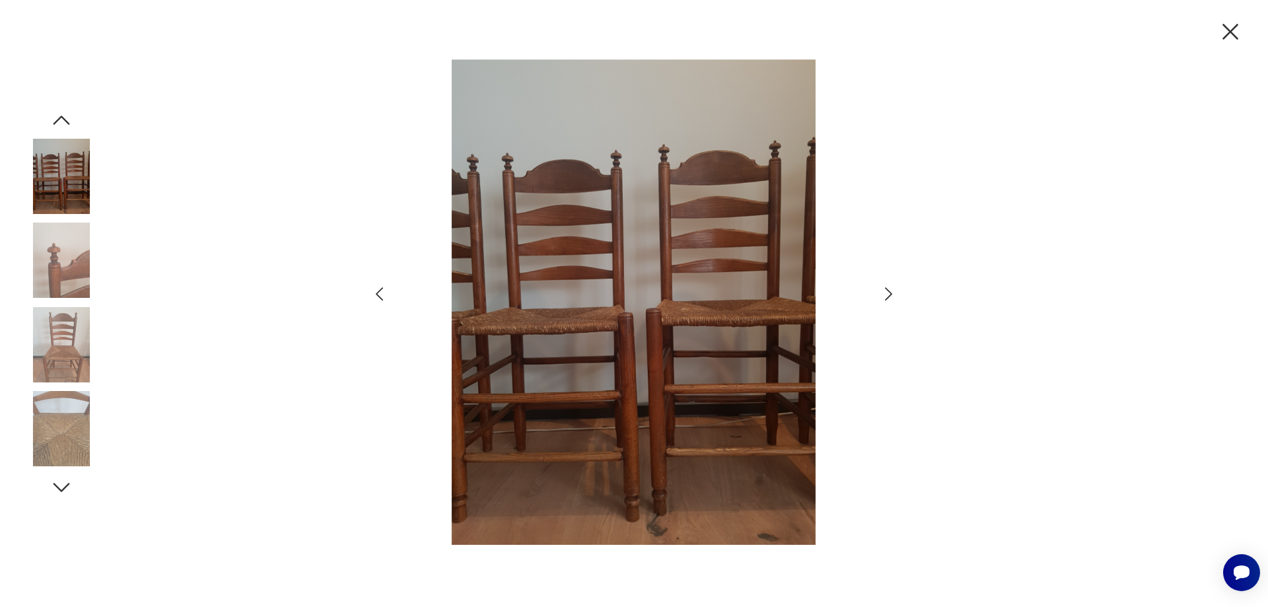
click at [884, 285] on icon "button" at bounding box center [888, 294] width 19 height 19
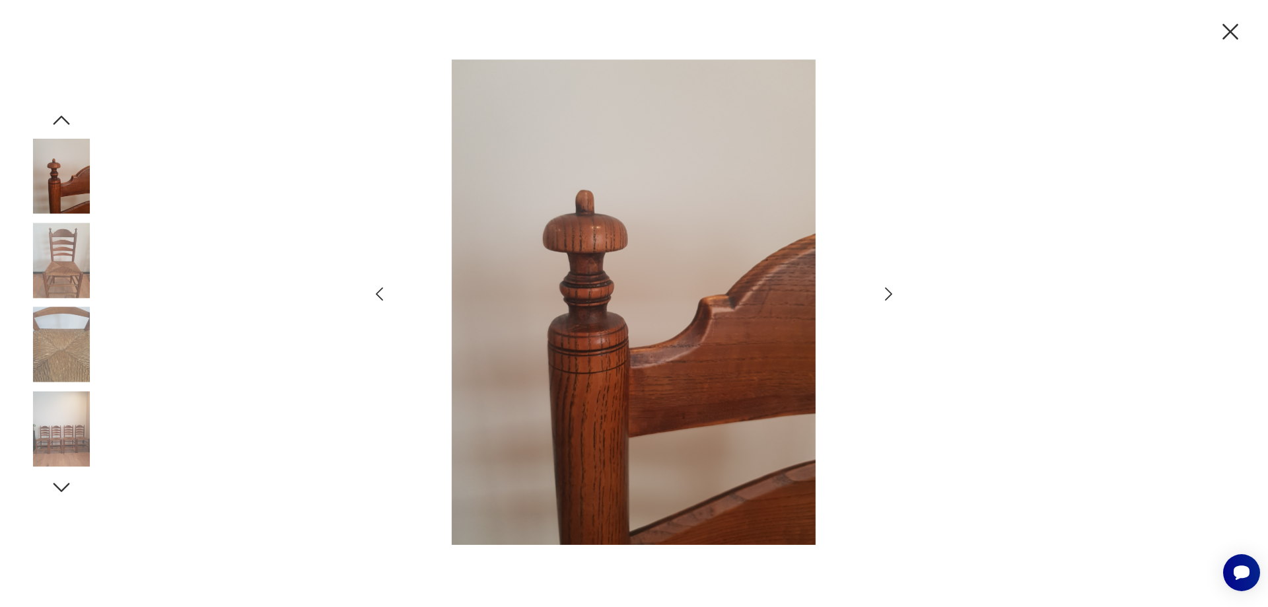
click at [884, 285] on icon "button" at bounding box center [888, 294] width 19 height 19
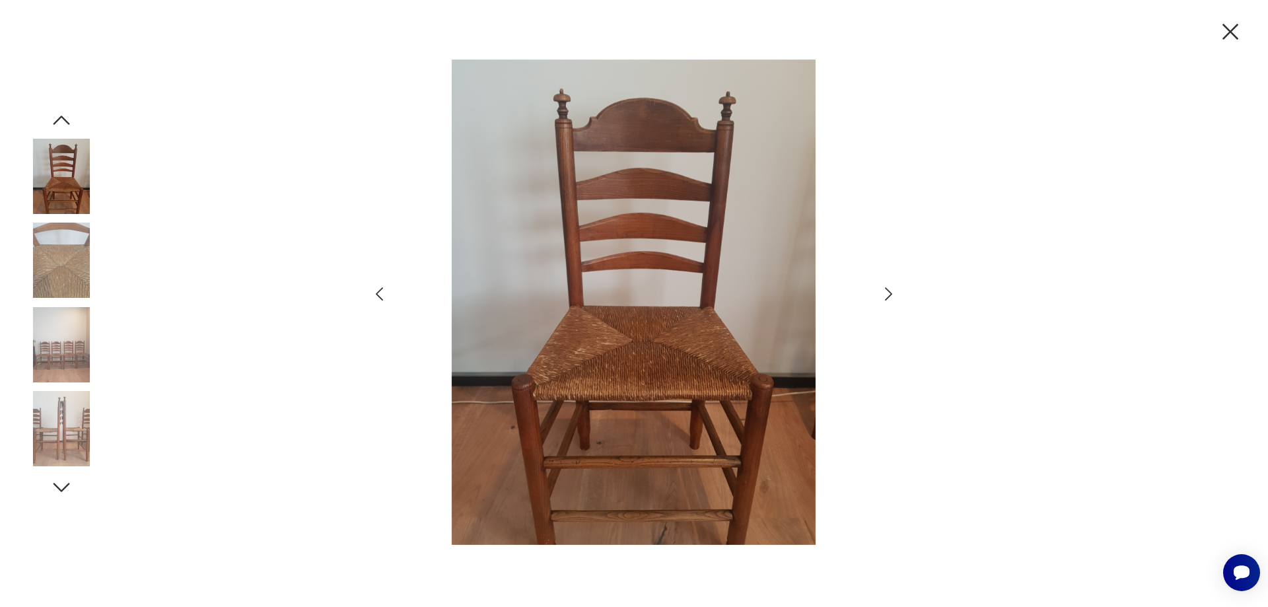
click at [884, 285] on icon "button" at bounding box center [888, 294] width 19 height 19
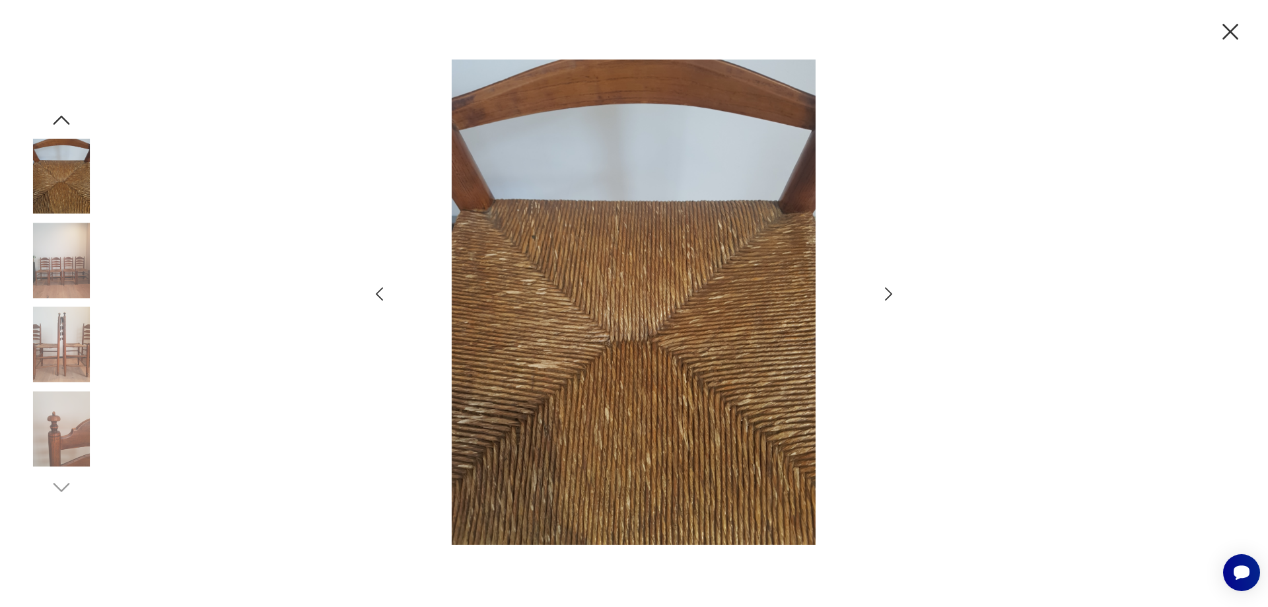
click at [884, 285] on icon "button" at bounding box center [888, 294] width 19 height 19
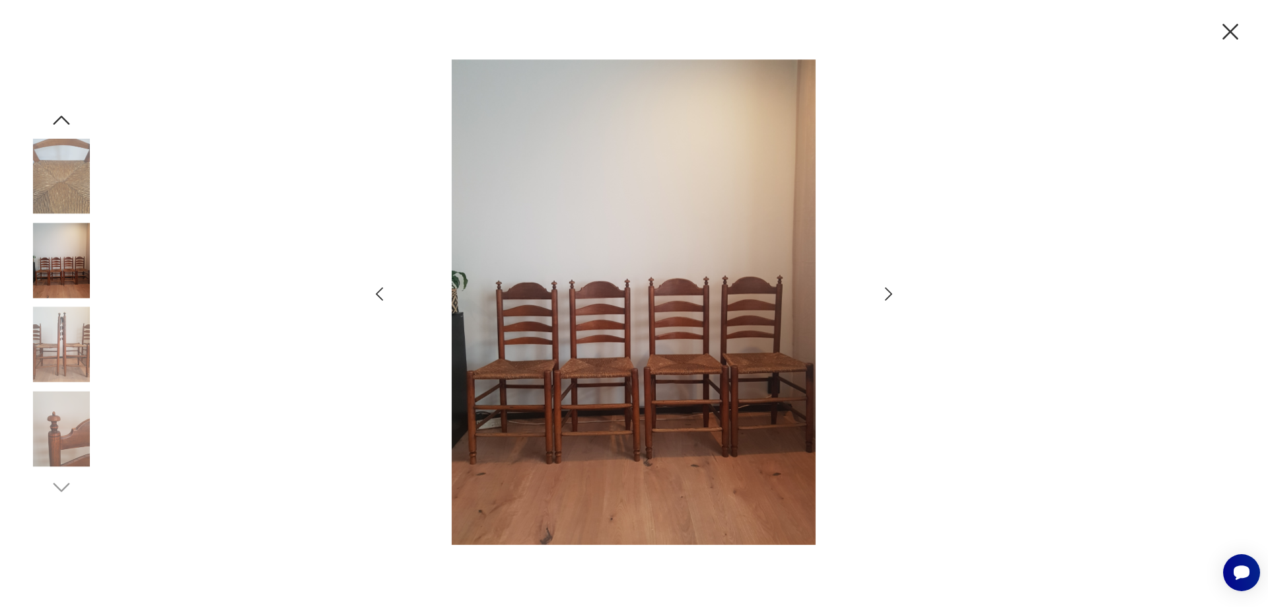
click at [884, 285] on icon "button" at bounding box center [888, 294] width 19 height 19
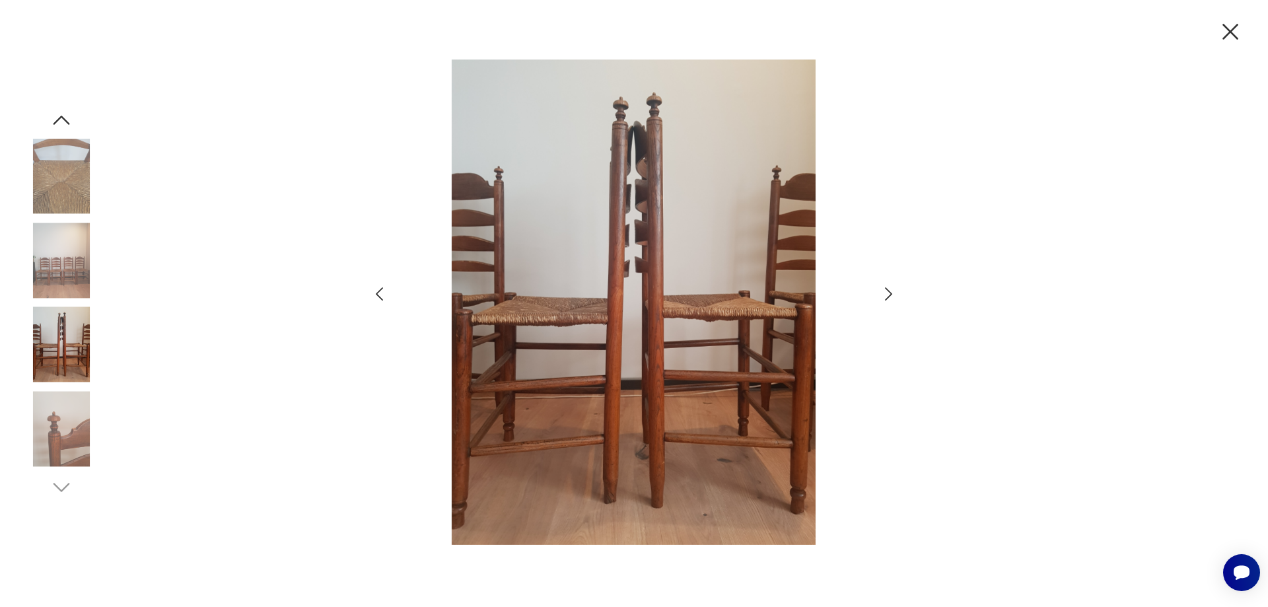
click at [1234, 34] on icon "button" at bounding box center [1231, 32] width 28 height 28
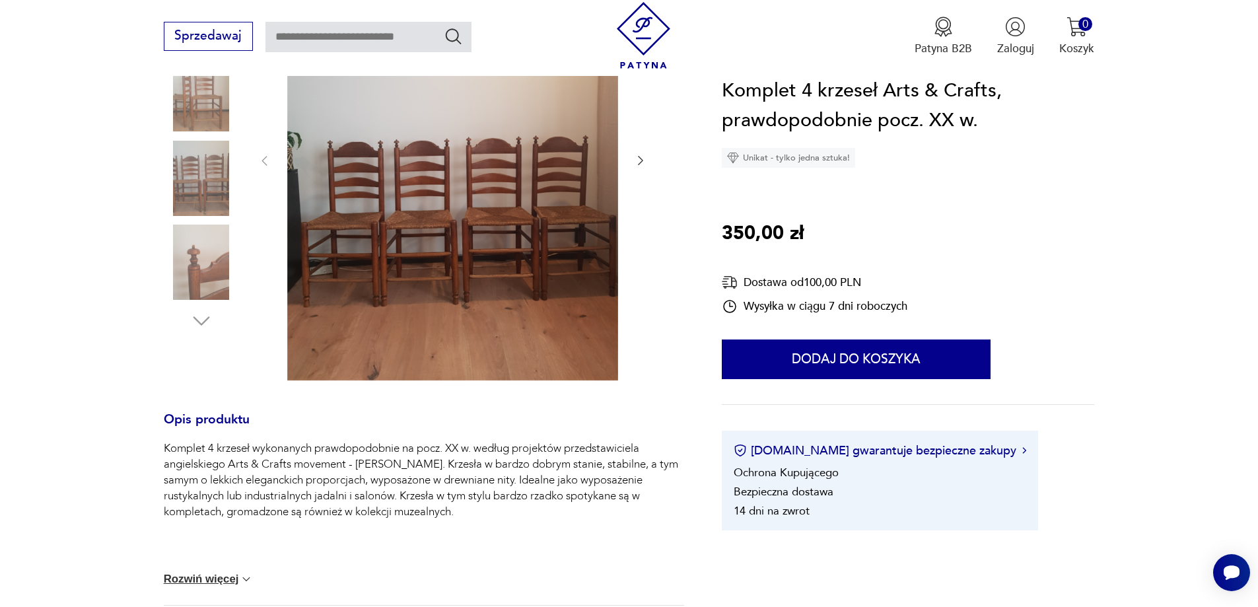
scroll to position [132, 0]
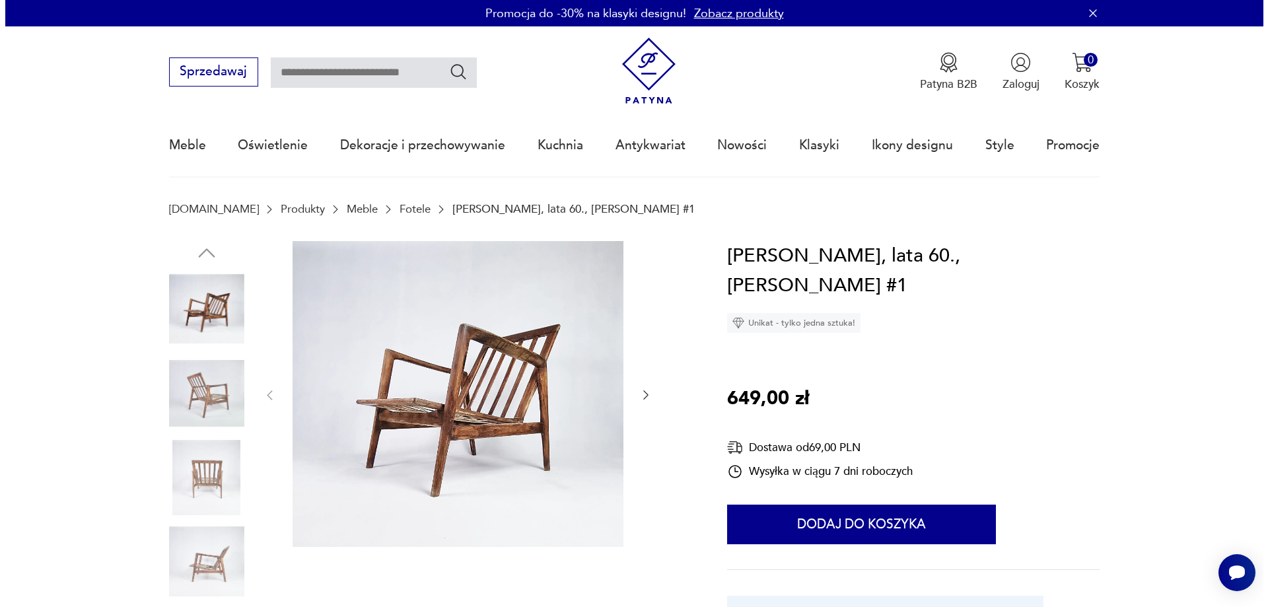
scroll to position [66, 0]
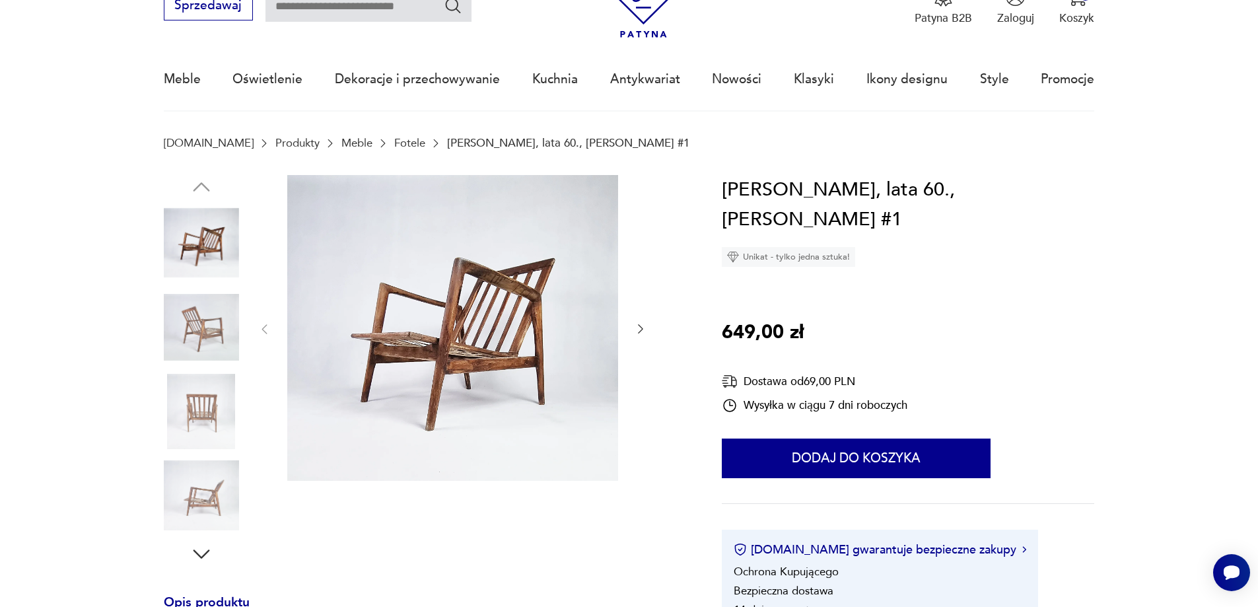
click at [639, 329] on icon "button" at bounding box center [640, 328] width 13 height 13
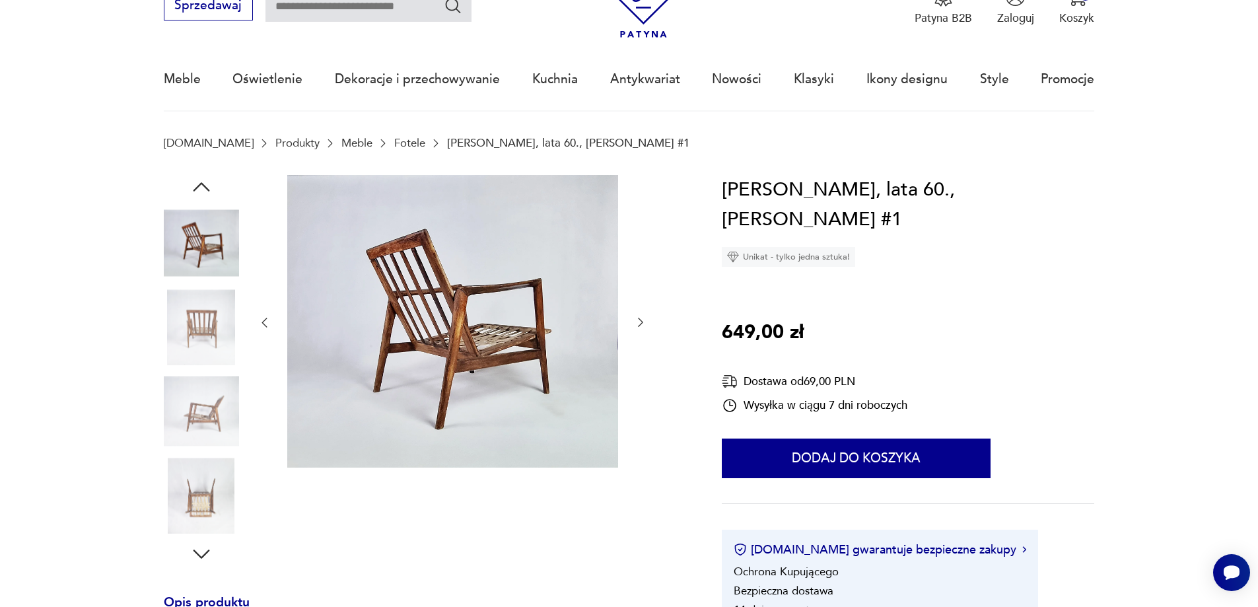
click at [639, 329] on icon "button" at bounding box center [640, 322] width 13 height 13
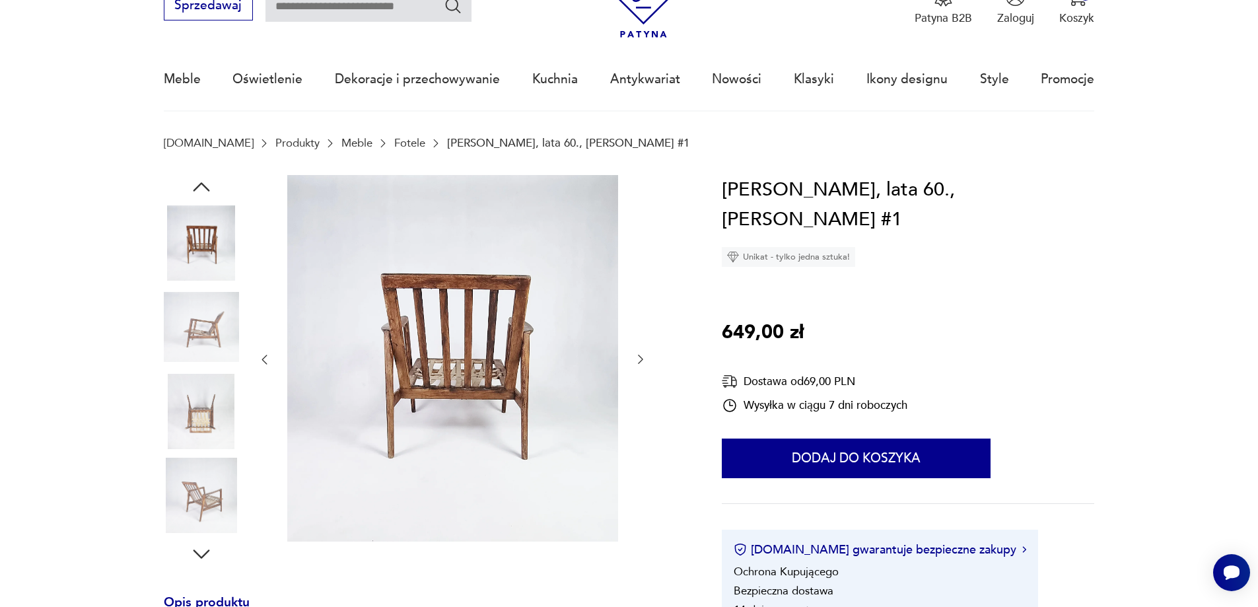
click at [639, 329] on div at bounding box center [453, 360] width 390 height 370
click at [633, 355] on div at bounding box center [453, 360] width 390 height 370
click at [637, 361] on icon "button" at bounding box center [640, 359] width 13 height 13
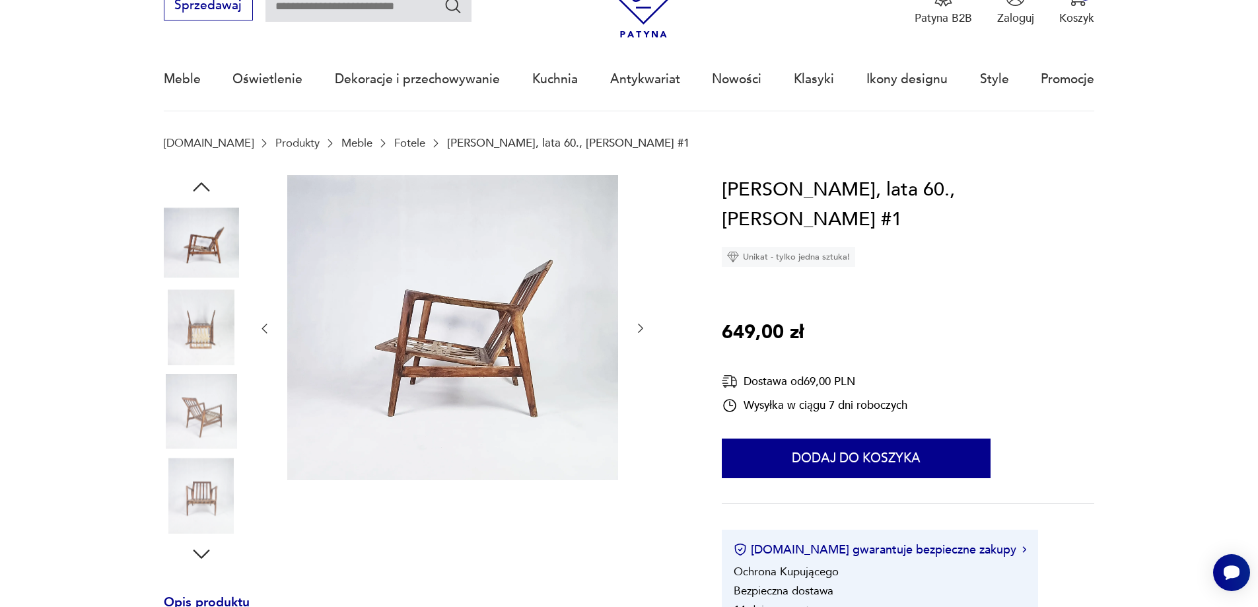
click at [641, 324] on icon "button" at bounding box center [640, 328] width 13 height 13
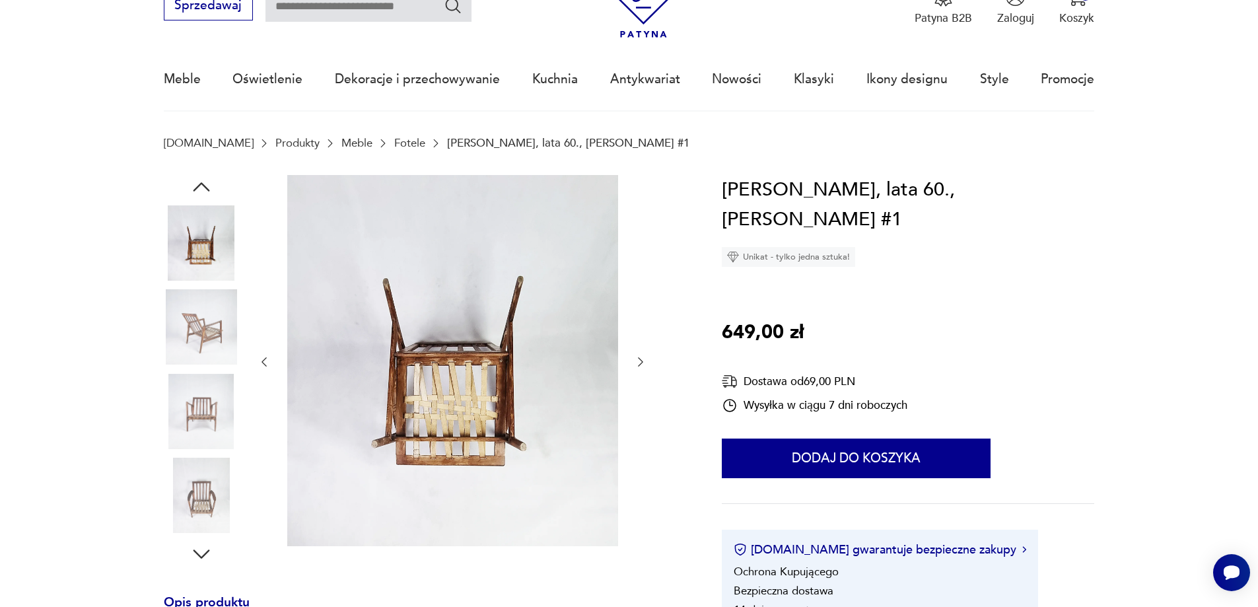
click at [641, 324] on div at bounding box center [453, 362] width 390 height 375
click at [637, 360] on icon "button" at bounding box center [640, 361] width 13 height 13
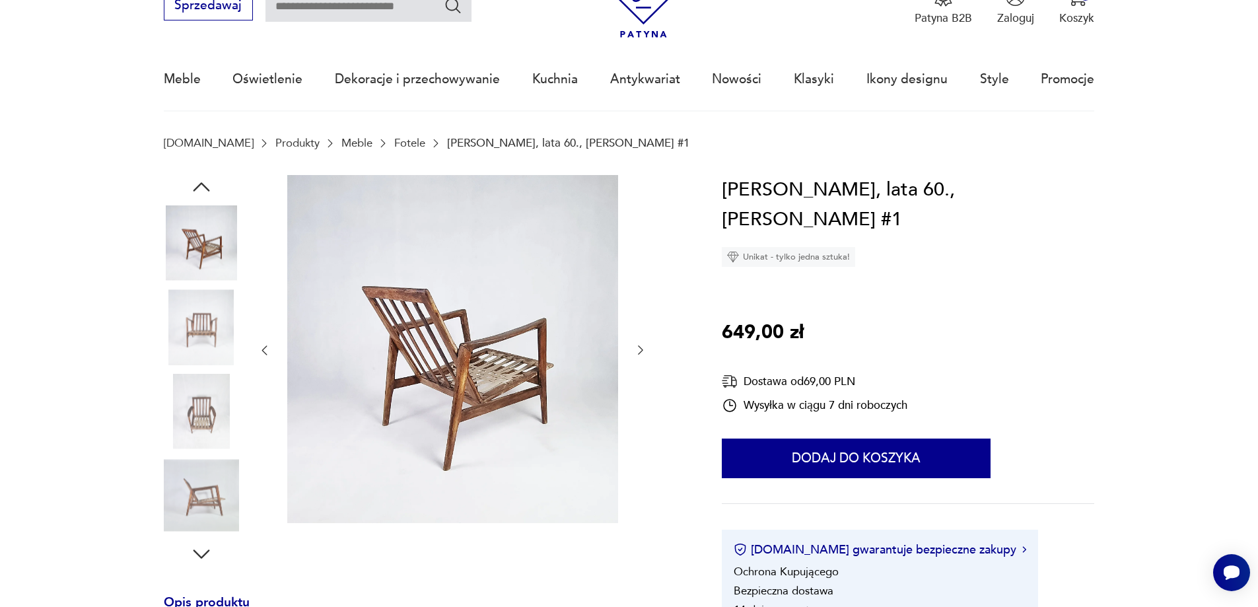
click at [180, 322] on img at bounding box center [201, 326] width 75 height 75
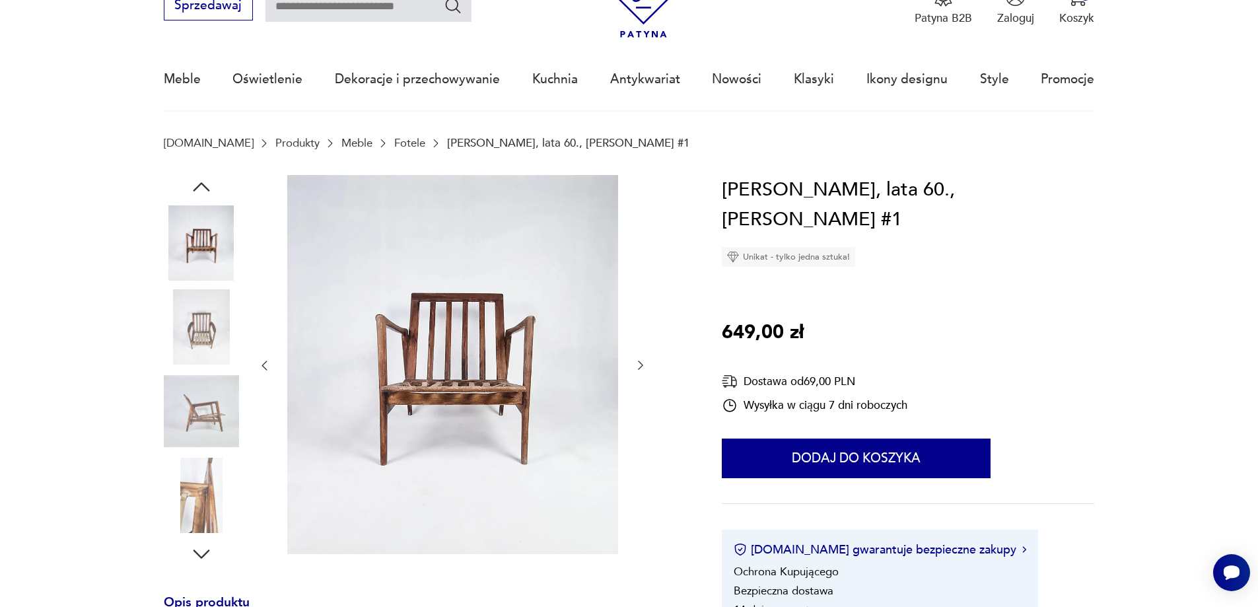
click at [404, 321] on img at bounding box center [452, 364] width 331 height 379
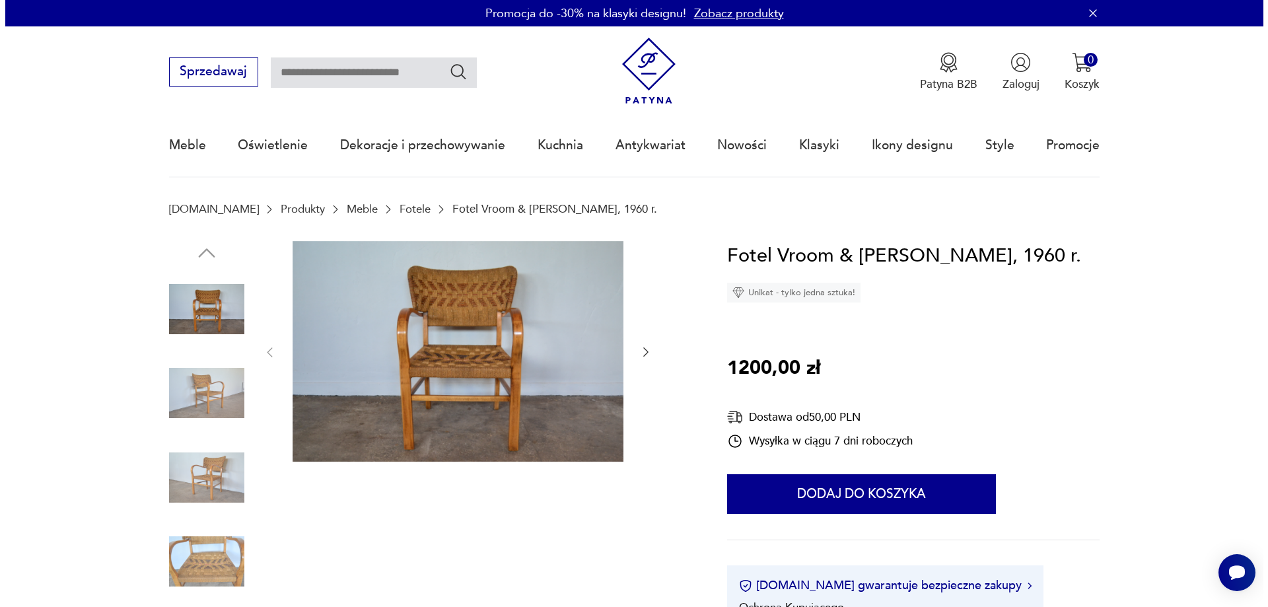
scroll to position [66, 0]
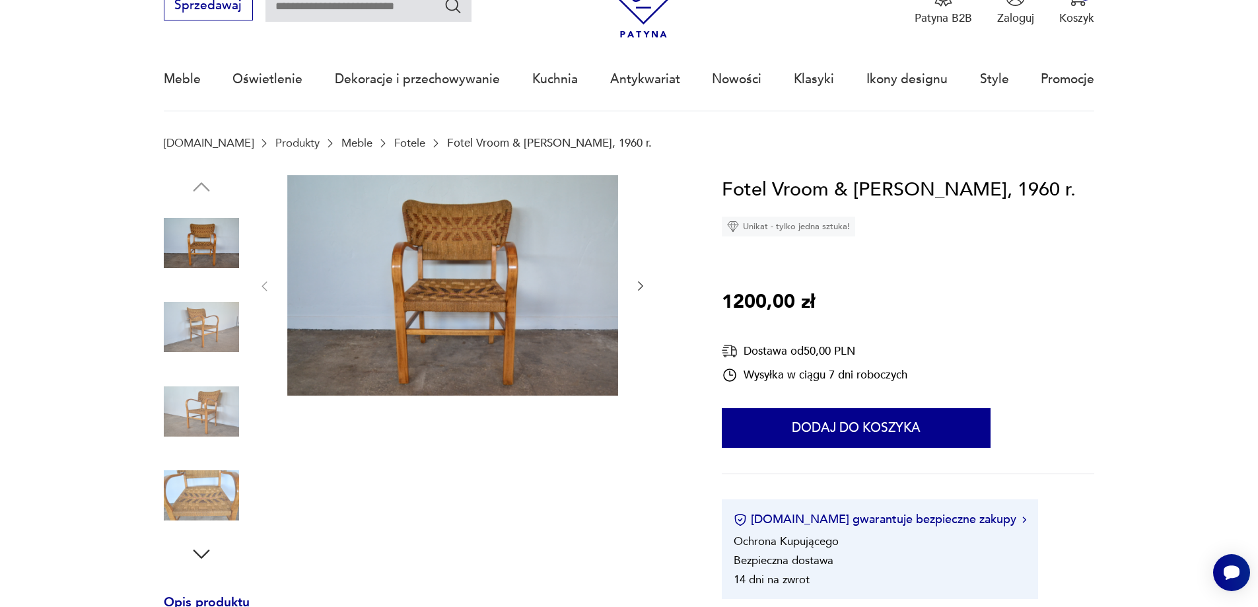
click at [540, 263] on img at bounding box center [452, 285] width 331 height 221
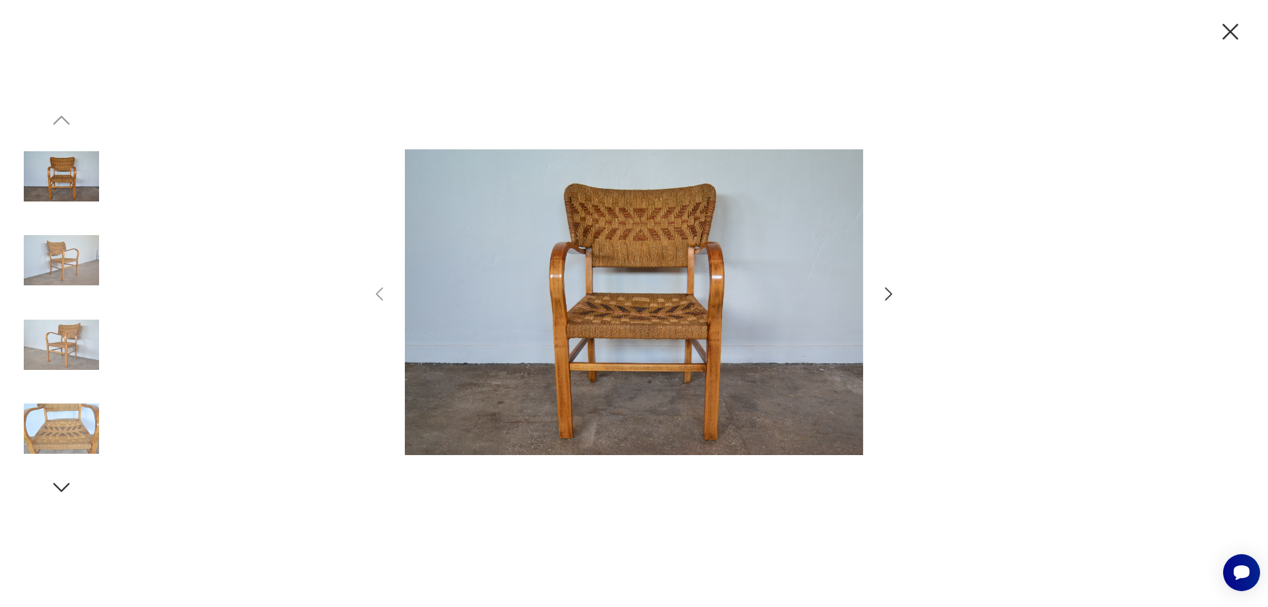
click at [888, 293] on icon "button" at bounding box center [888, 294] width 19 height 19
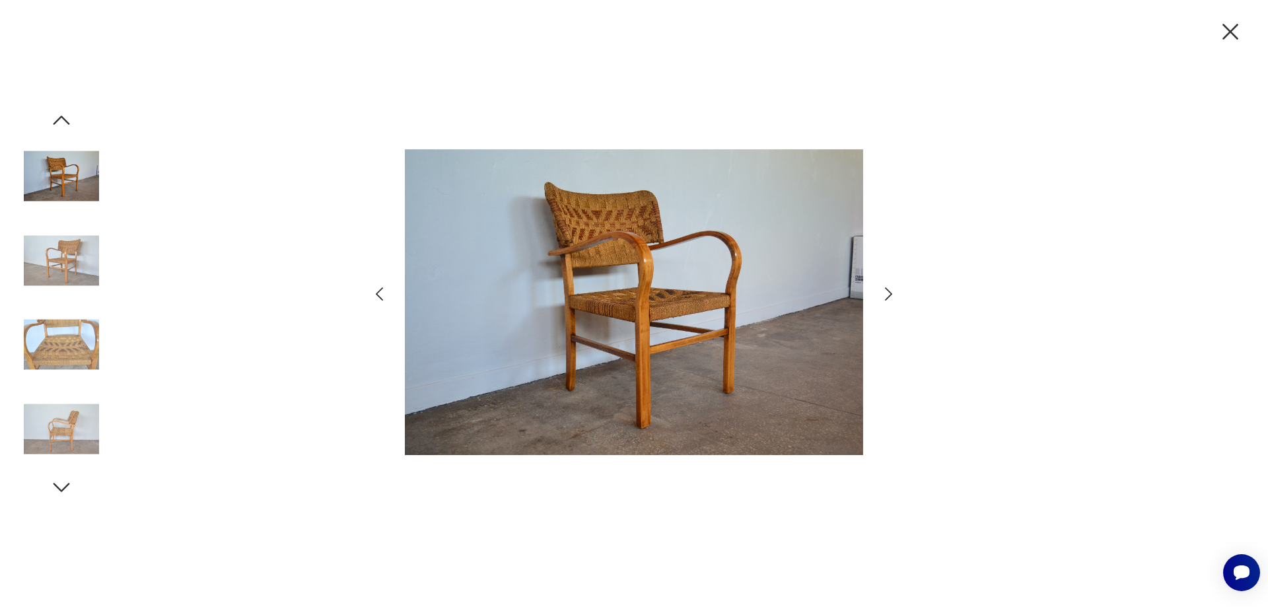
click at [888, 293] on icon "button" at bounding box center [888, 294] width 19 height 19
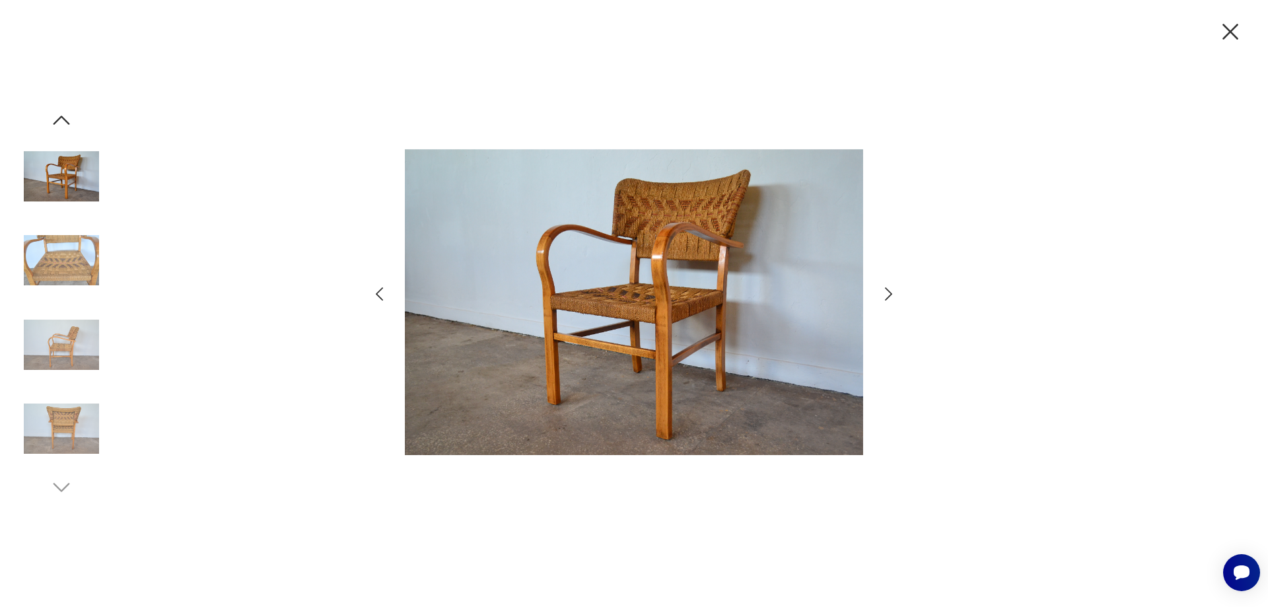
click at [888, 293] on icon "button" at bounding box center [888, 294] width 19 height 19
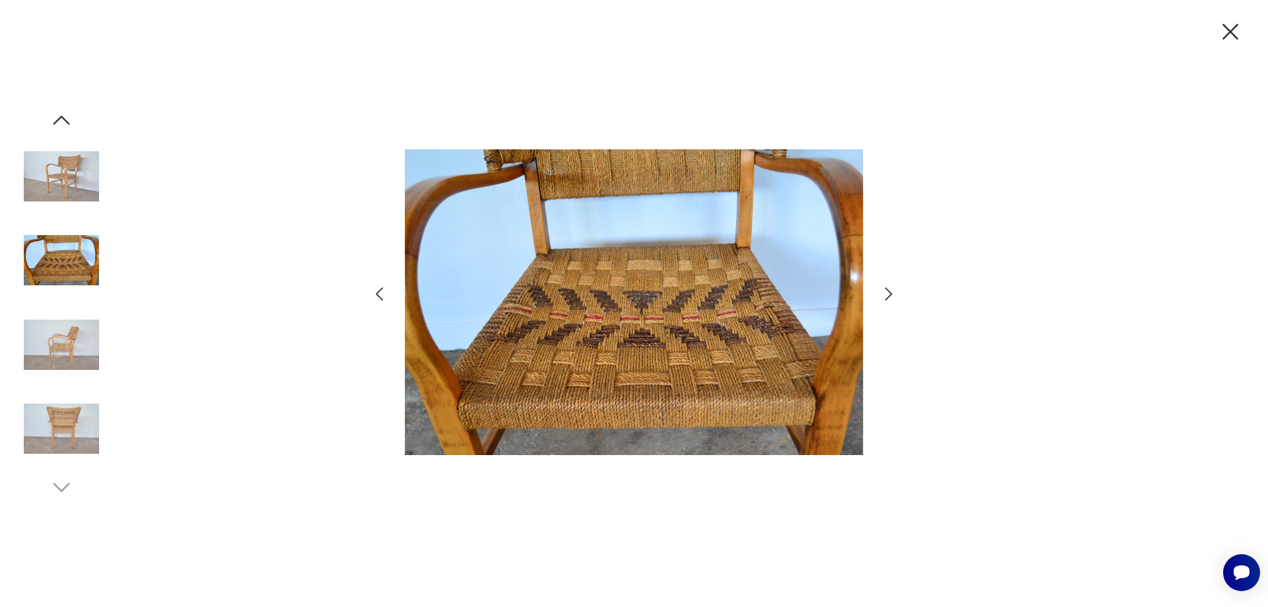
click at [888, 293] on icon "button" at bounding box center [888, 294] width 19 height 19
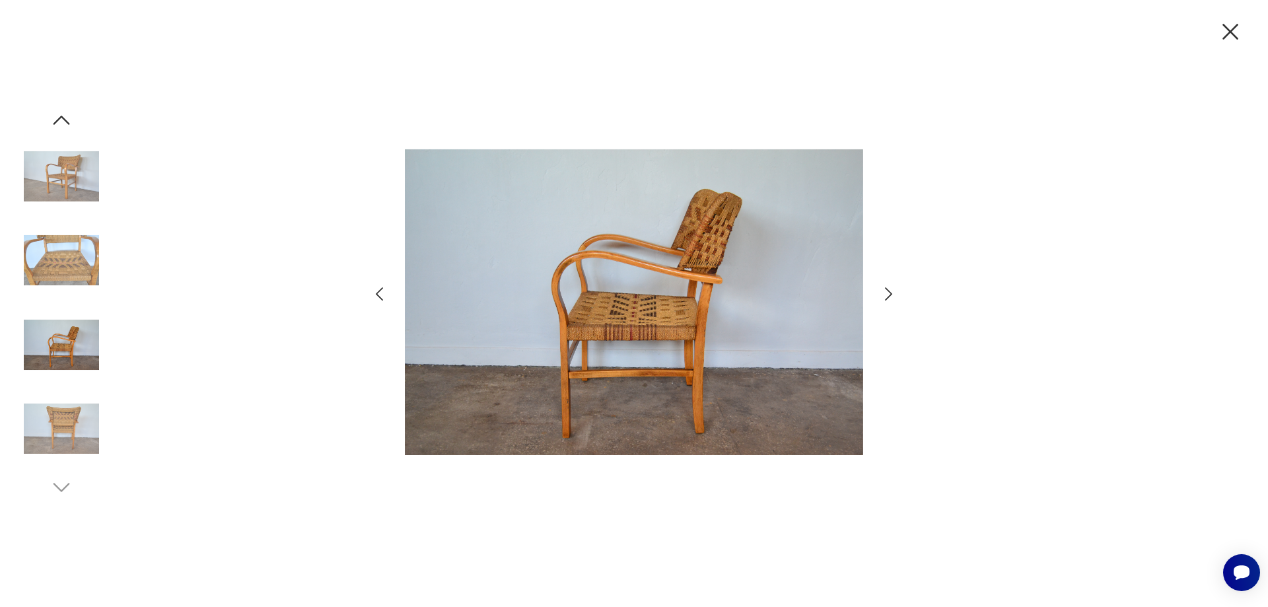
click at [888, 293] on icon "button" at bounding box center [888, 294] width 19 height 19
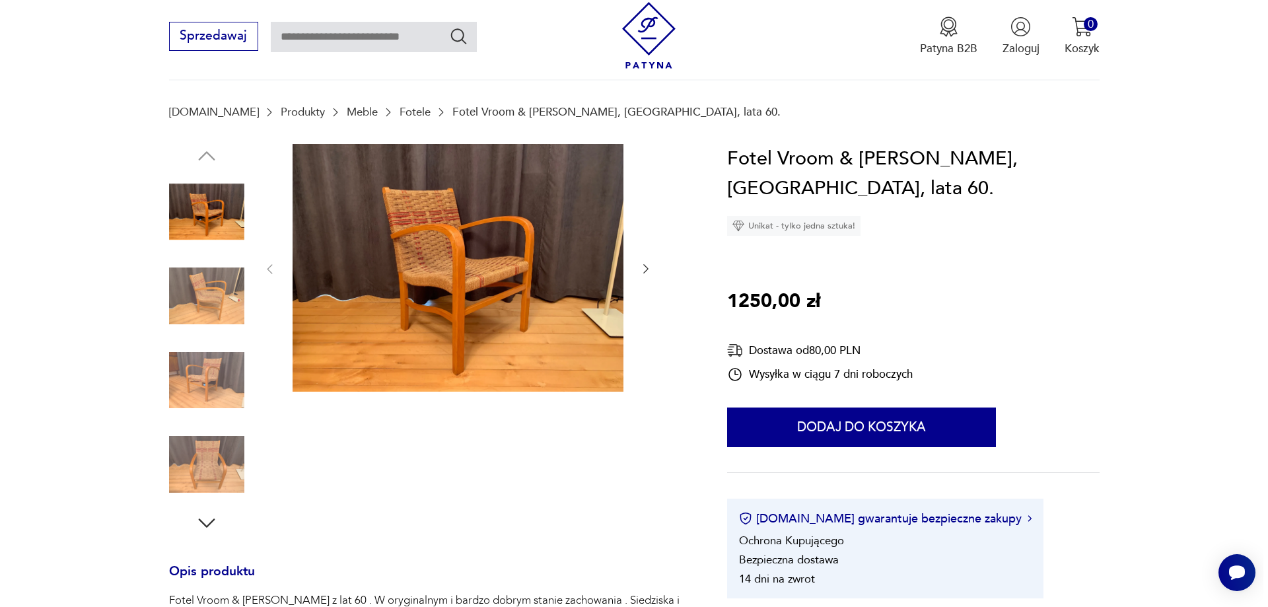
scroll to position [132, 0]
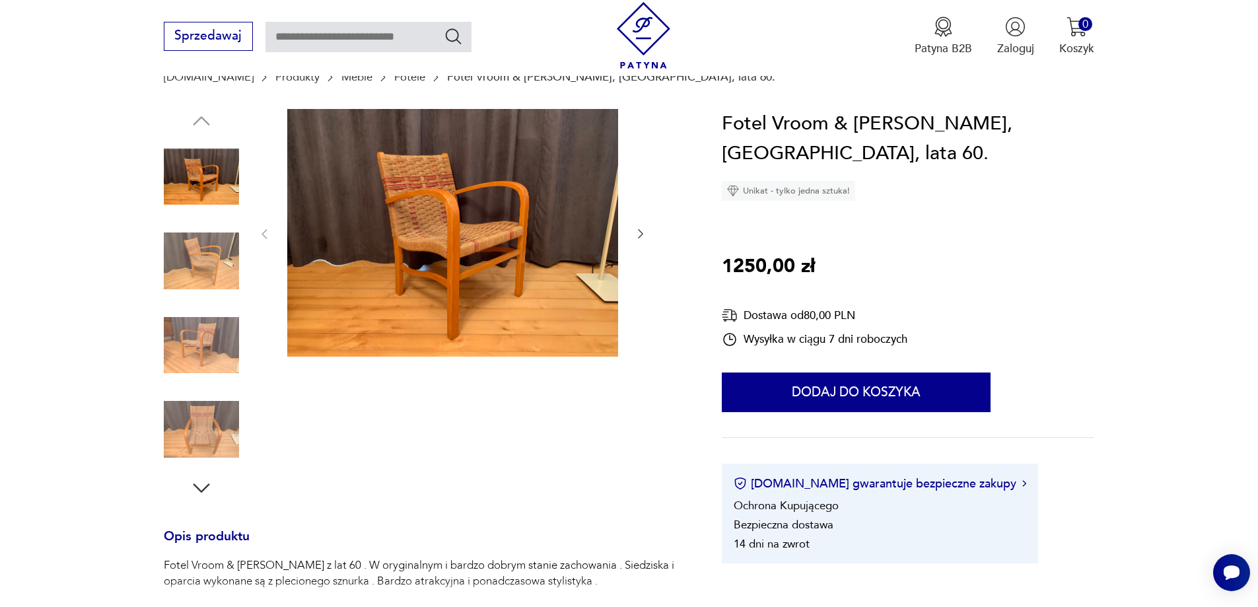
click at [435, 226] on img at bounding box center [452, 233] width 331 height 248
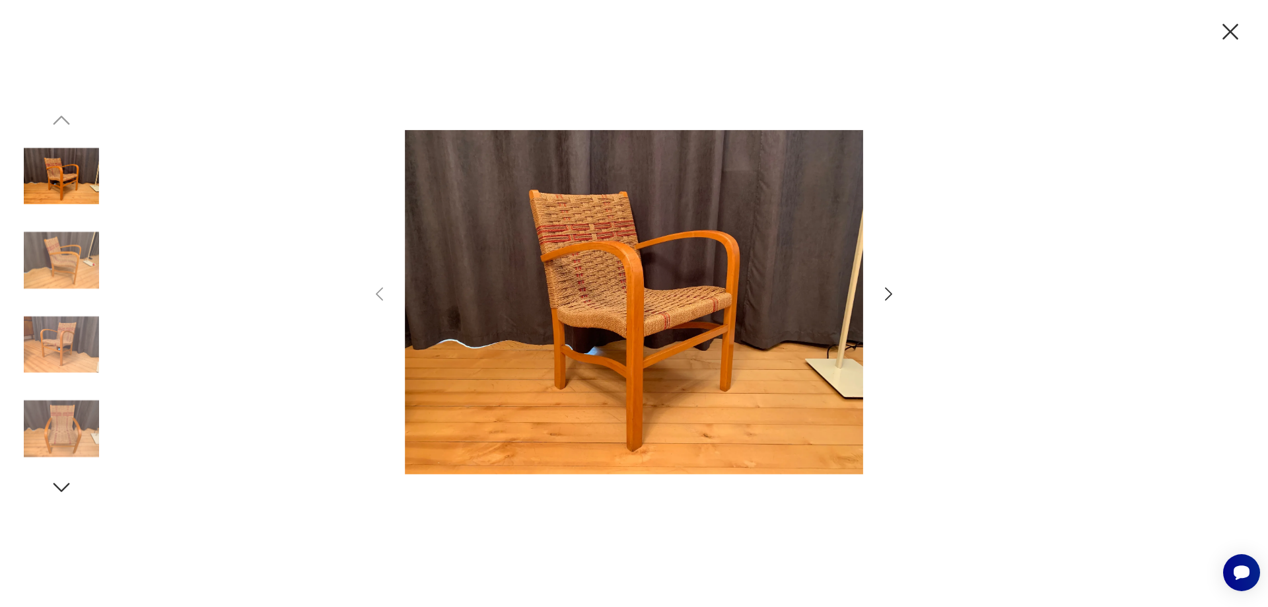
click at [892, 291] on icon "button" at bounding box center [888, 294] width 19 height 19
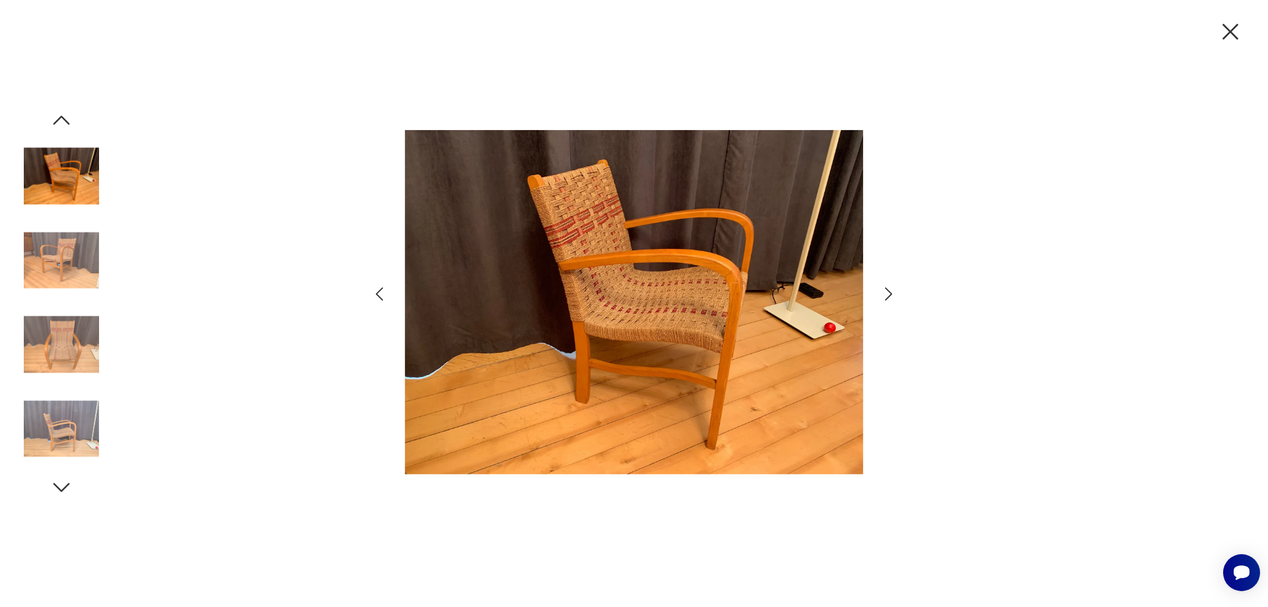
click at [892, 291] on icon "button" at bounding box center [888, 294] width 19 height 19
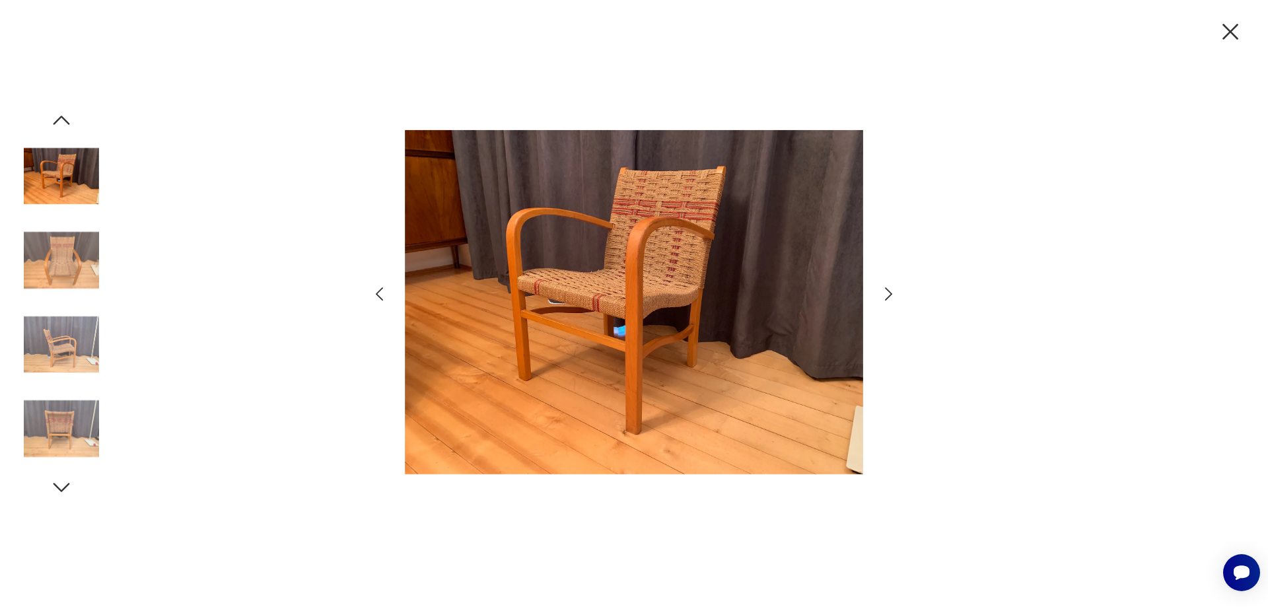
click at [892, 291] on icon "button" at bounding box center [888, 294] width 19 height 19
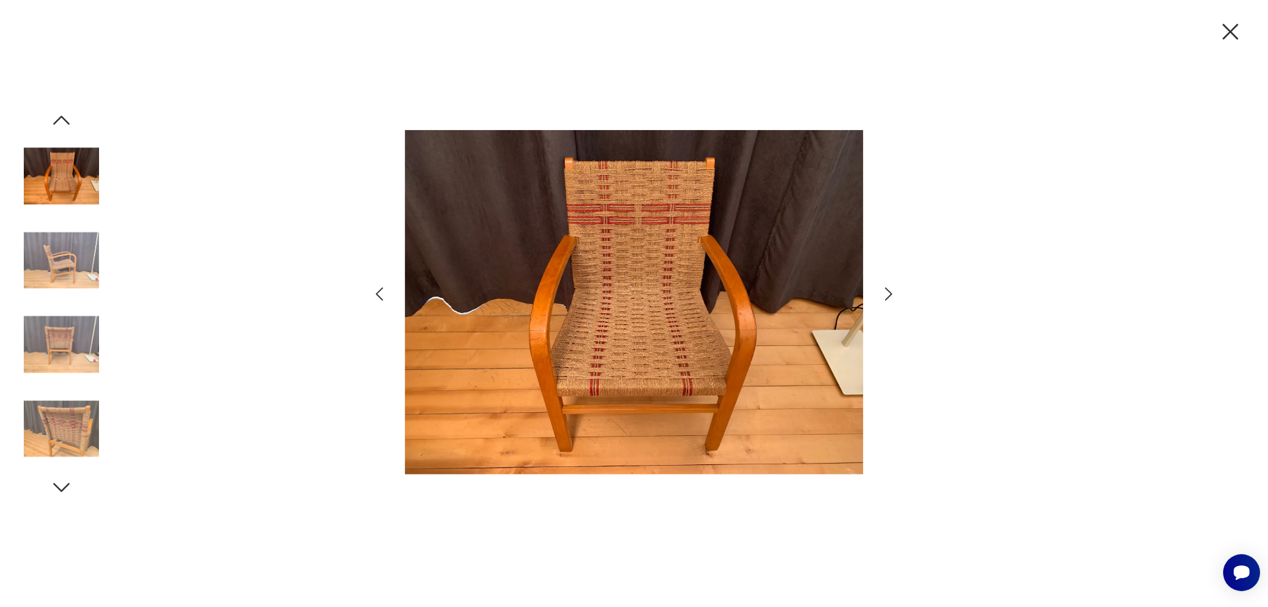
click at [892, 291] on icon "button" at bounding box center [888, 294] width 19 height 19
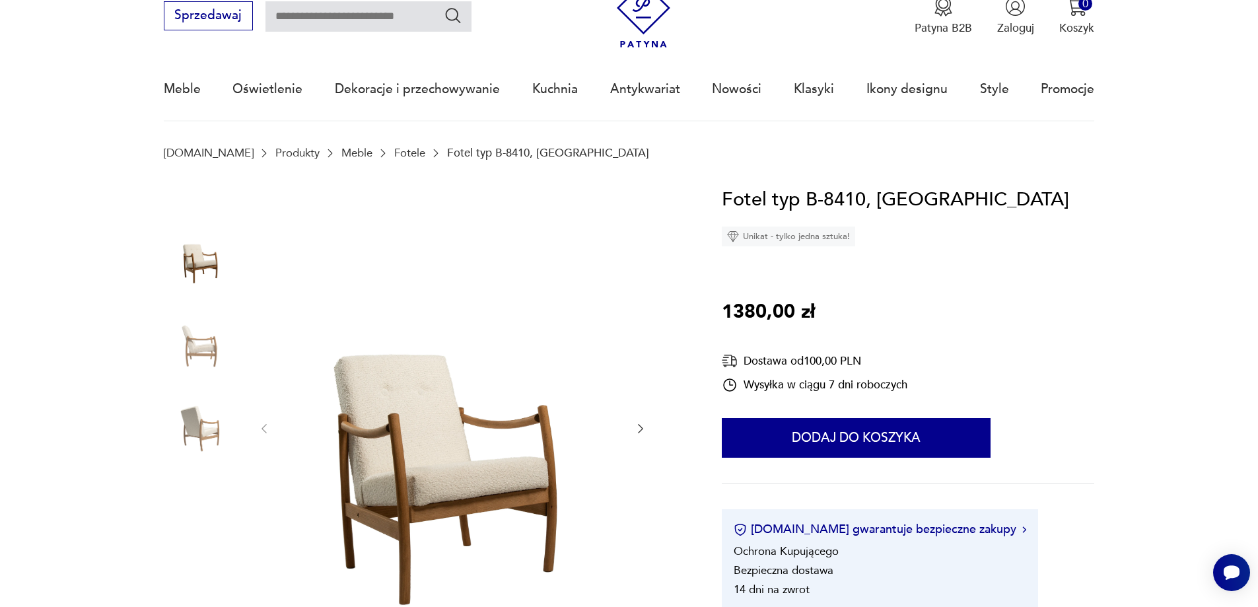
scroll to position [132, 0]
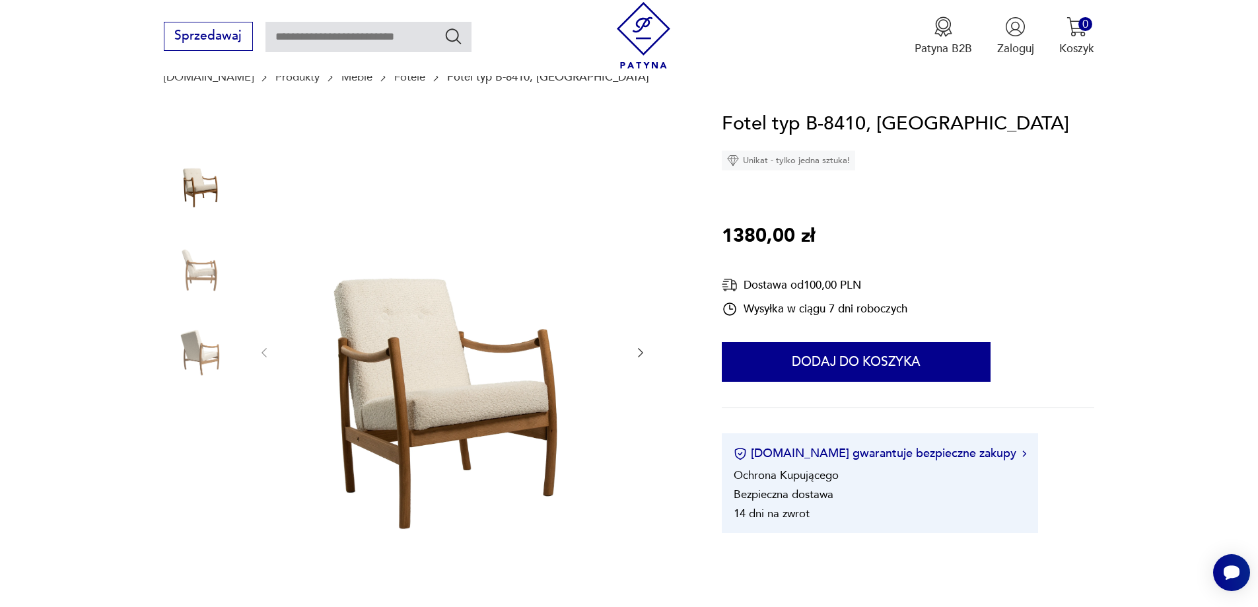
click at [638, 351] on icon "button" at bounding box center [640, 352] width 13 height 13
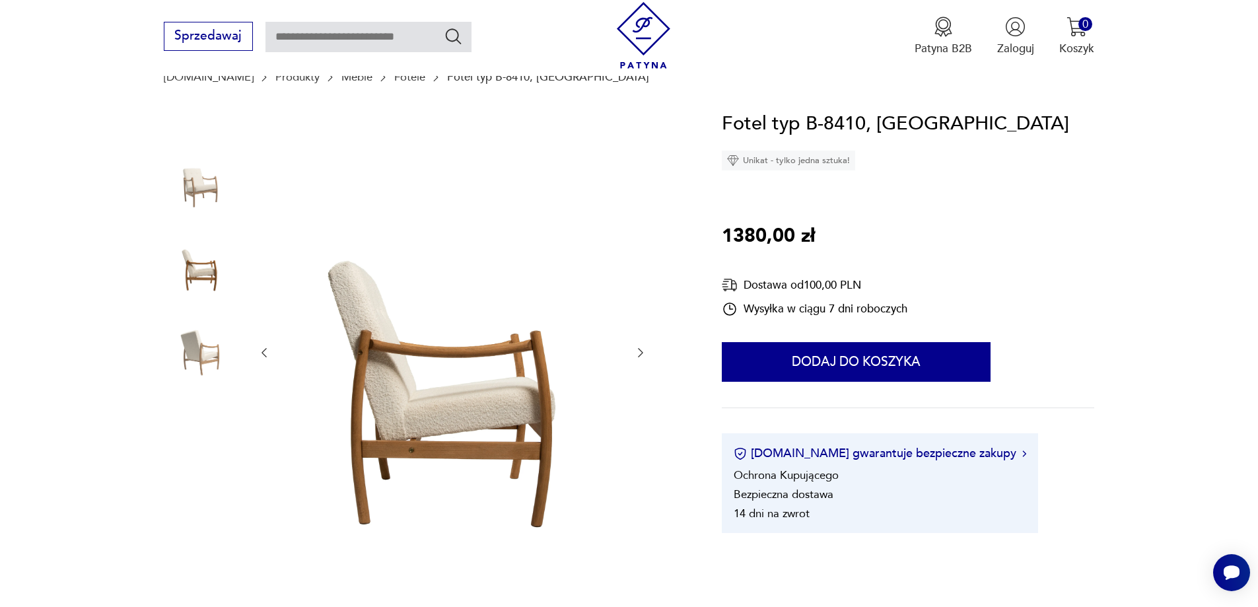
click at [638, 351] on icon "button" at bounding box center [640, 352] width 13 height 13
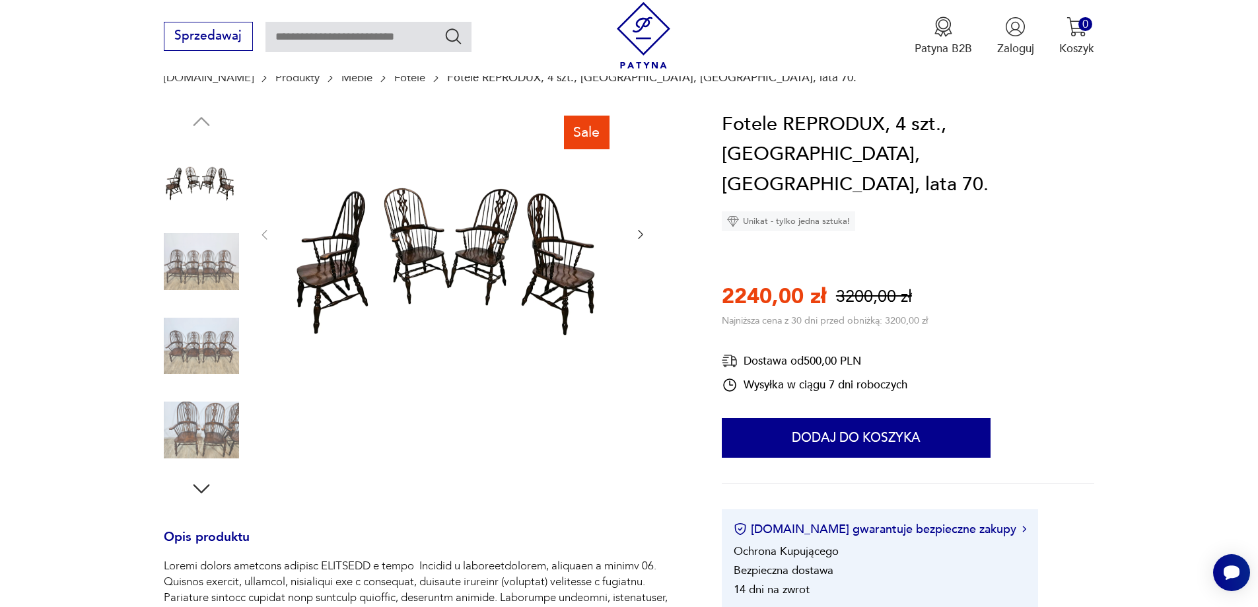
scroll to position [132, 0]
click at [474, 271] on img at bounding box center [452, 233] width 331 height 248
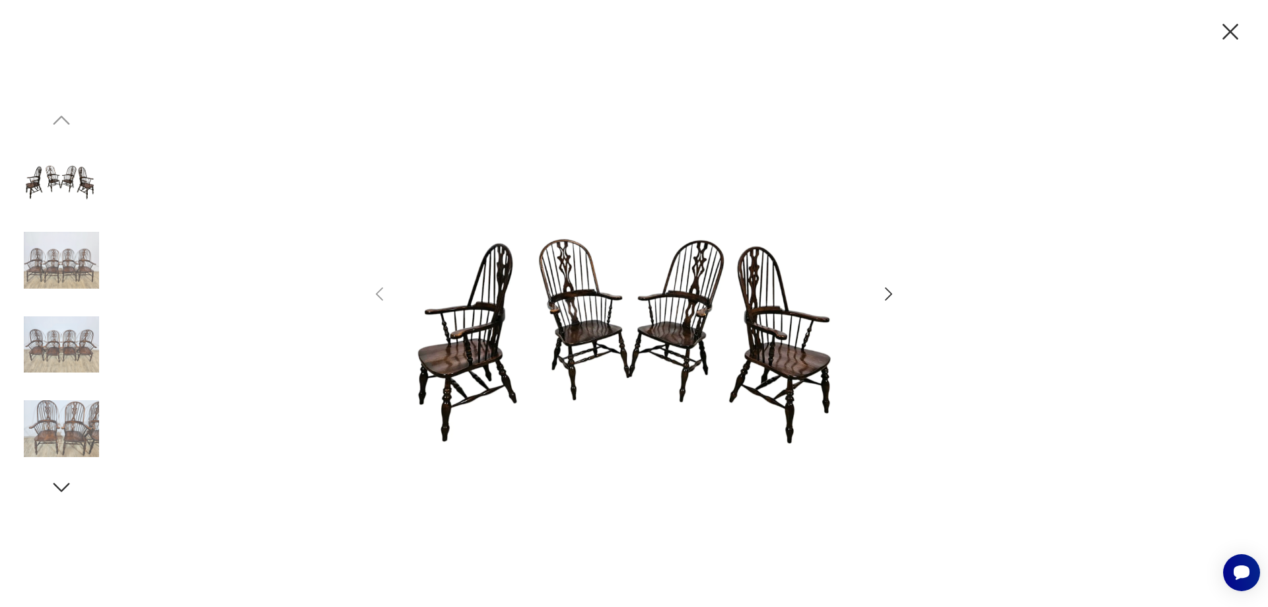
click at [886, 289] on icon "button" at bounding box center [888, 294] width 19 height 19
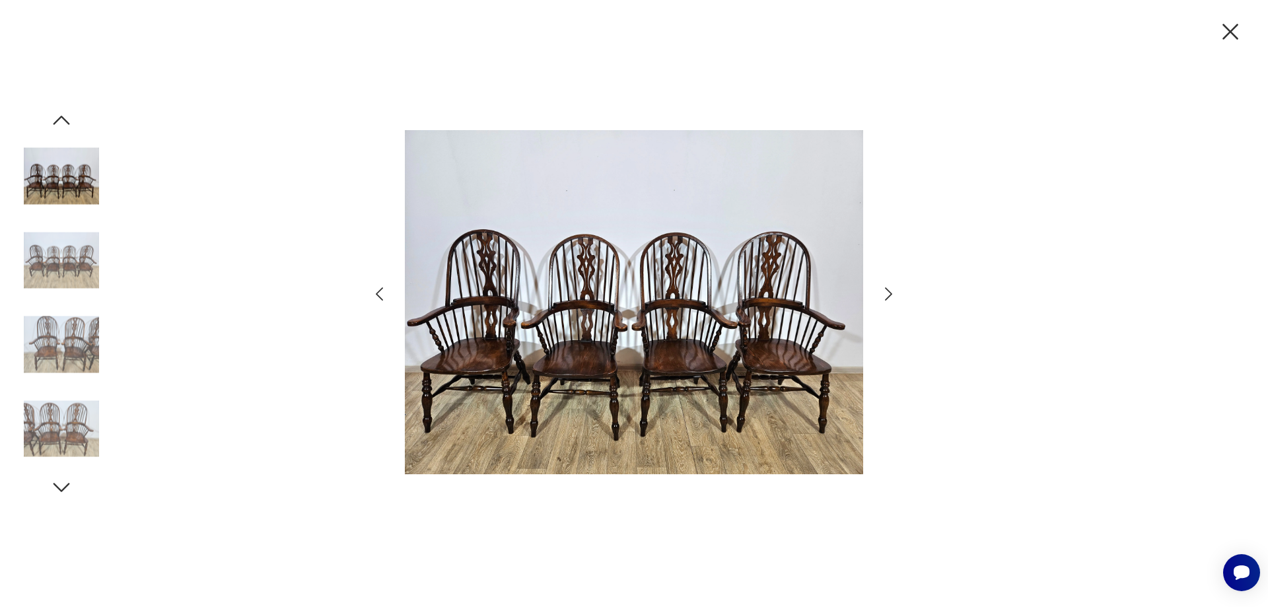
click at [886, 289] on icon "button" at bounding box center [888, 294] width 19 height 19
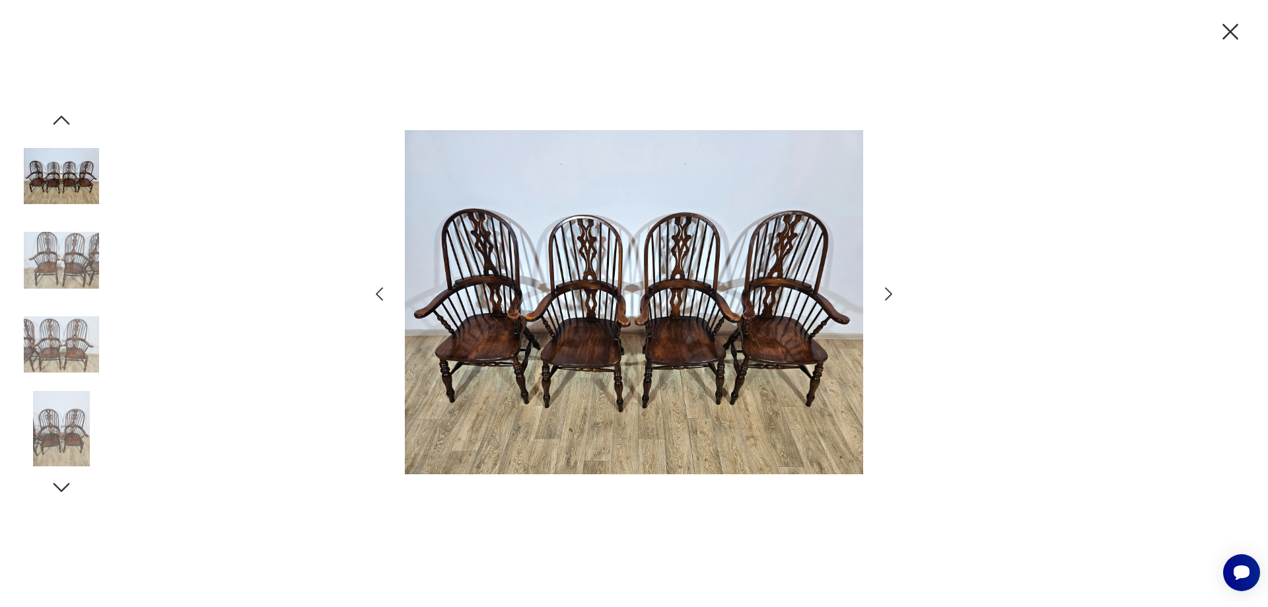
click at [886, 289] on icon "button" at bounding box center [888, 294] width 19 height 19
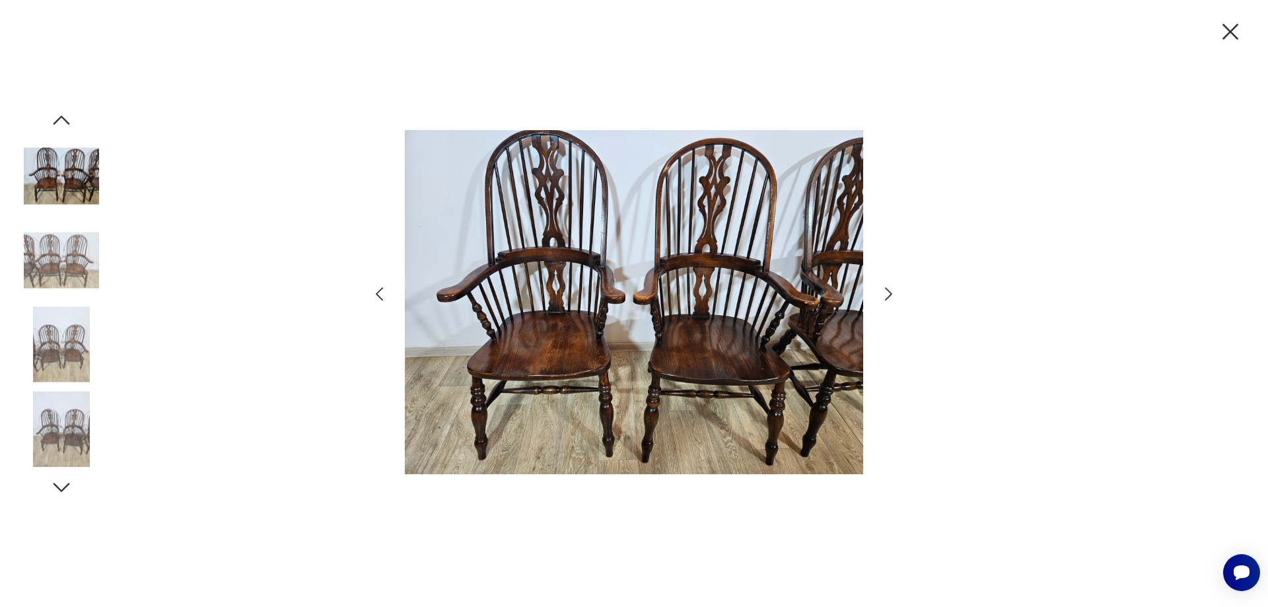
click at [886, 289] on icon "button" at bounding box center [888, 294] width 19 height 19
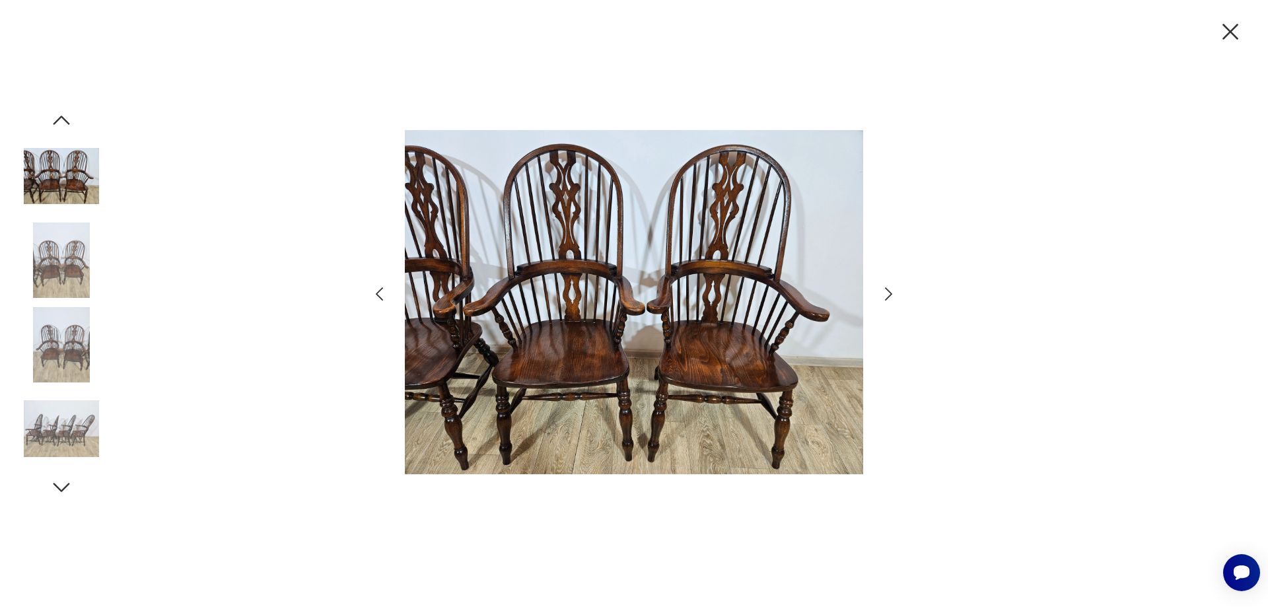
click at [886, 289] on icon "button" at bounding box center [888, 294] width 19 height 19
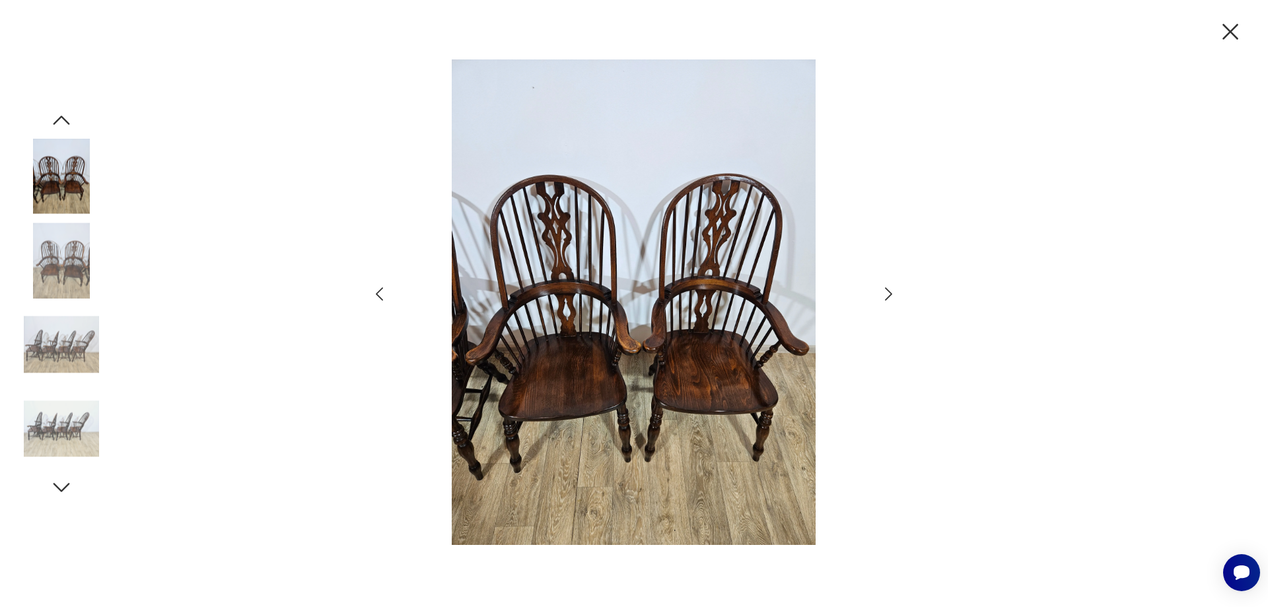
click at [1236, 24] on icon "button" at bounding box center [1231, 32] width 28 height 28
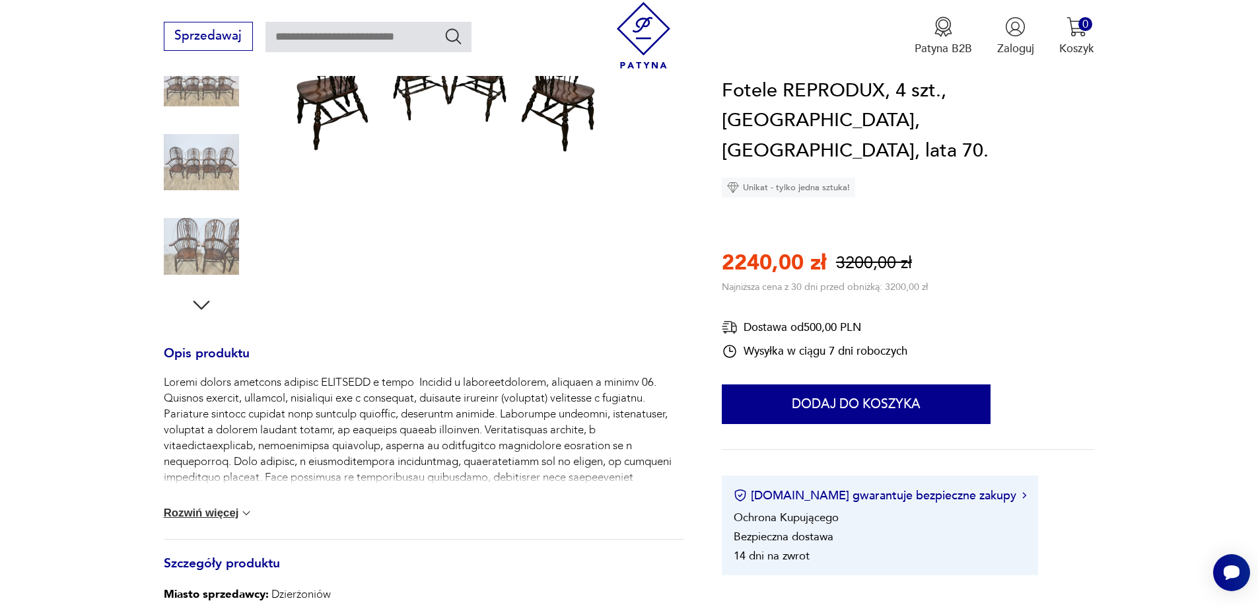
scroll to position [462, 0]
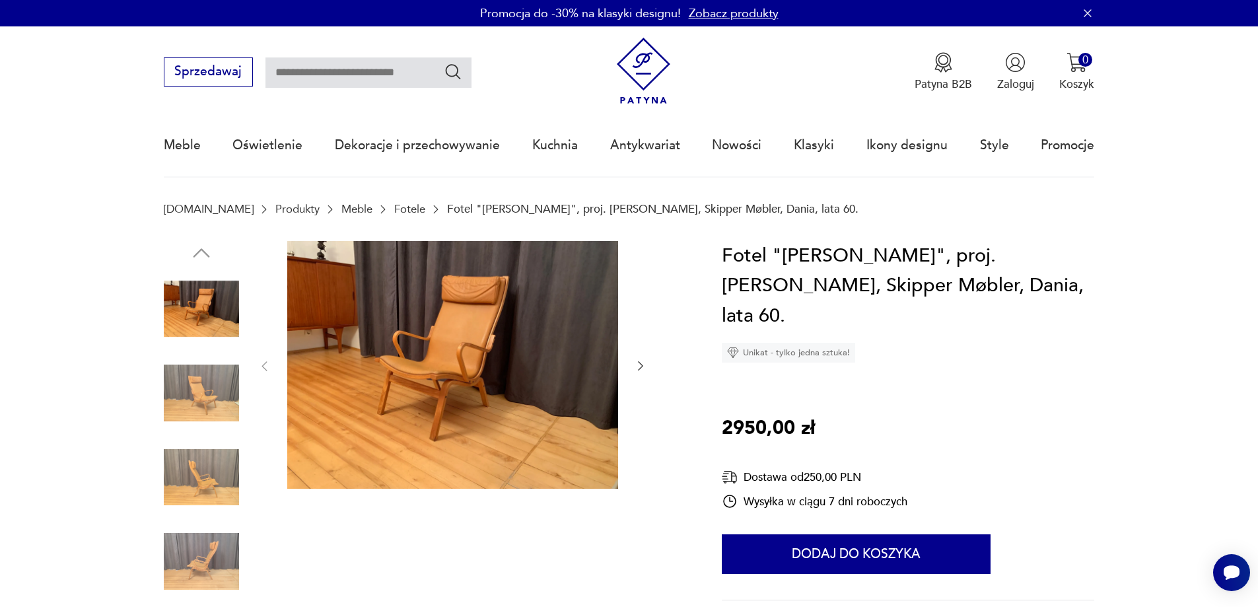
click at [487, 356] on img at bounding box center [452, 365] width 331 height 248
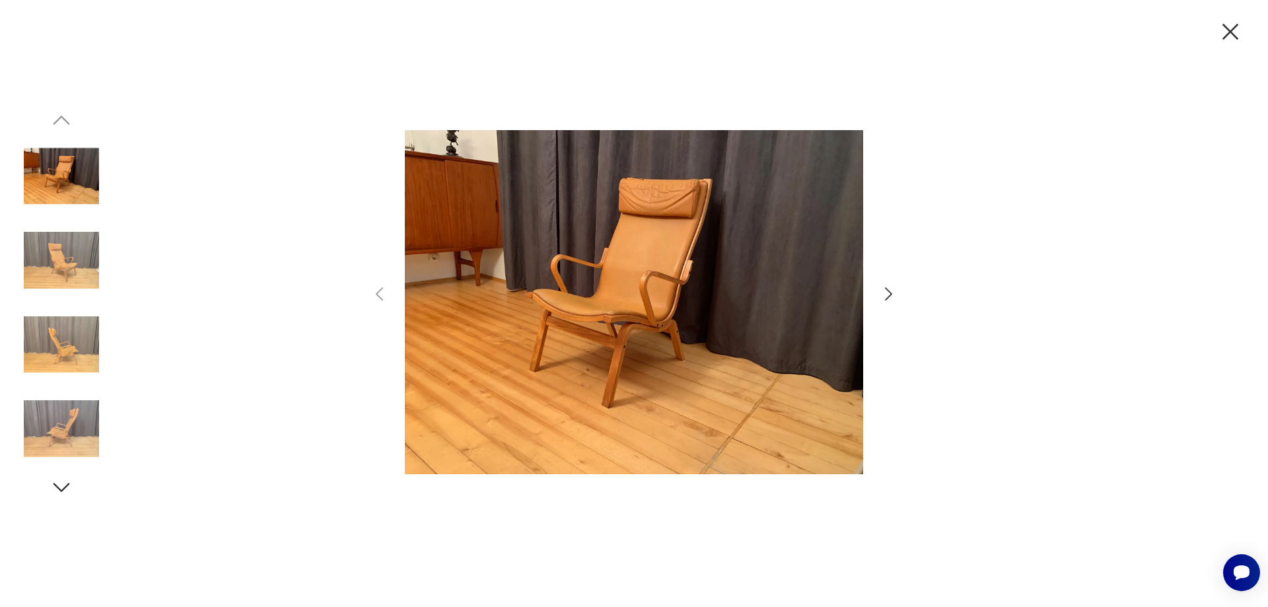
click at [881, 293] on icon "button" at bounding box center [888, 294] width 19 height 19
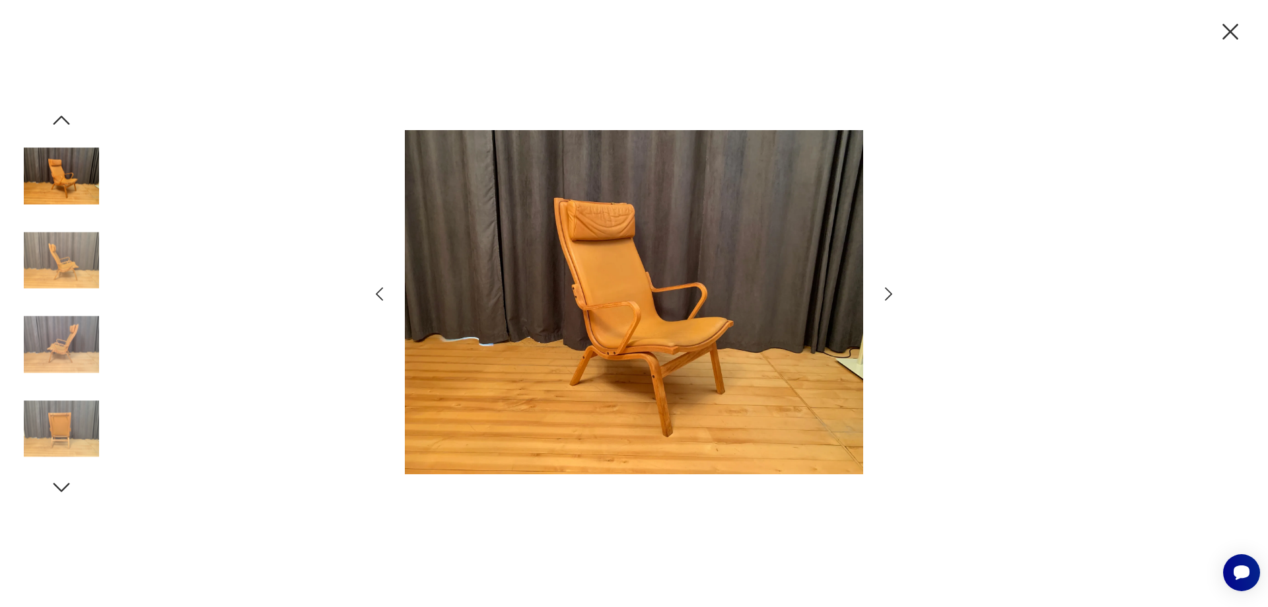
click at [881, 293] on icon "button" at bounding box center [888, 294] width 19 height 19
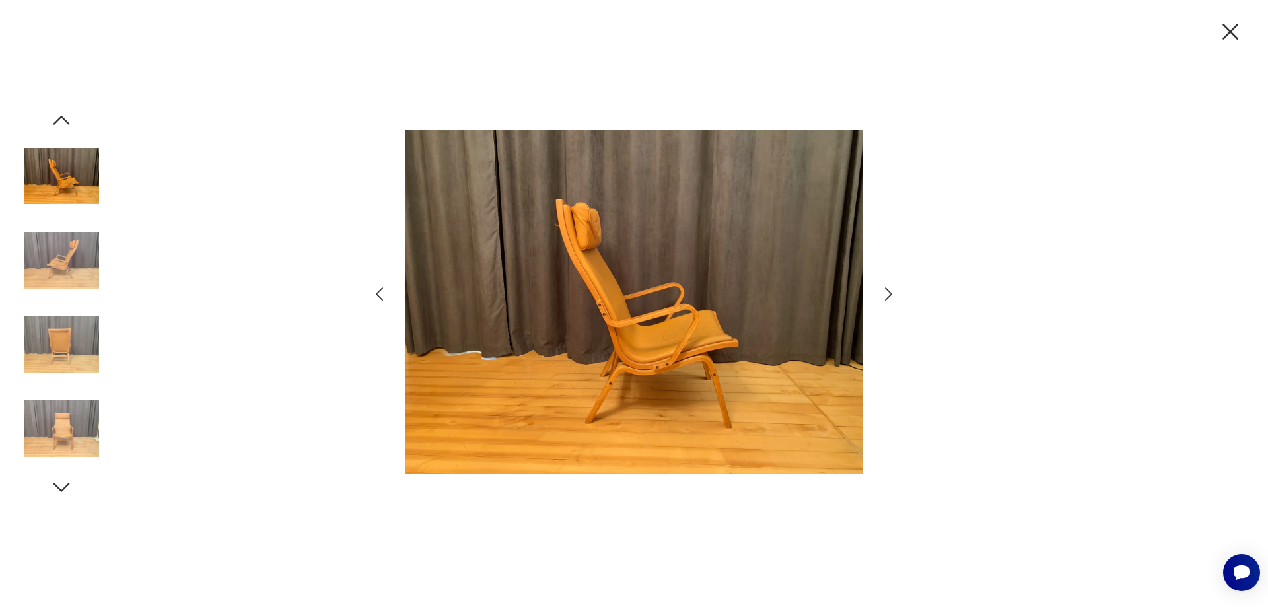
click at [881, 293] on icon "button" at bounding box center [888, 294] width 19 height 19
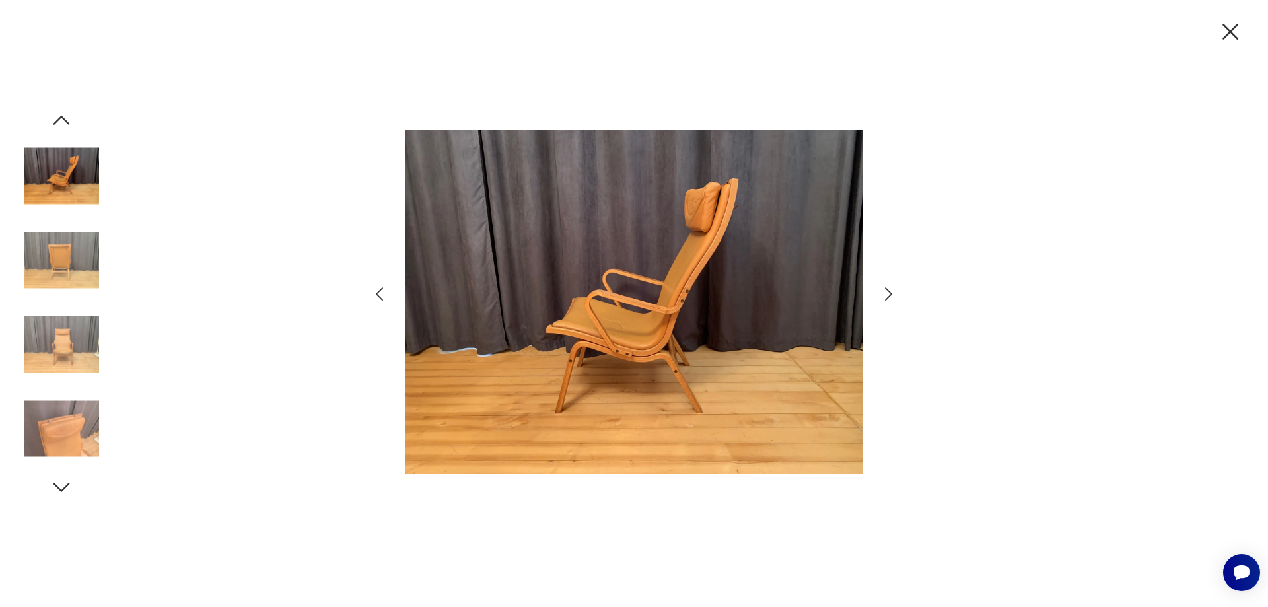
click at [881, 293] on icon "button" at bounding box center [888, 294] width 19 height 19
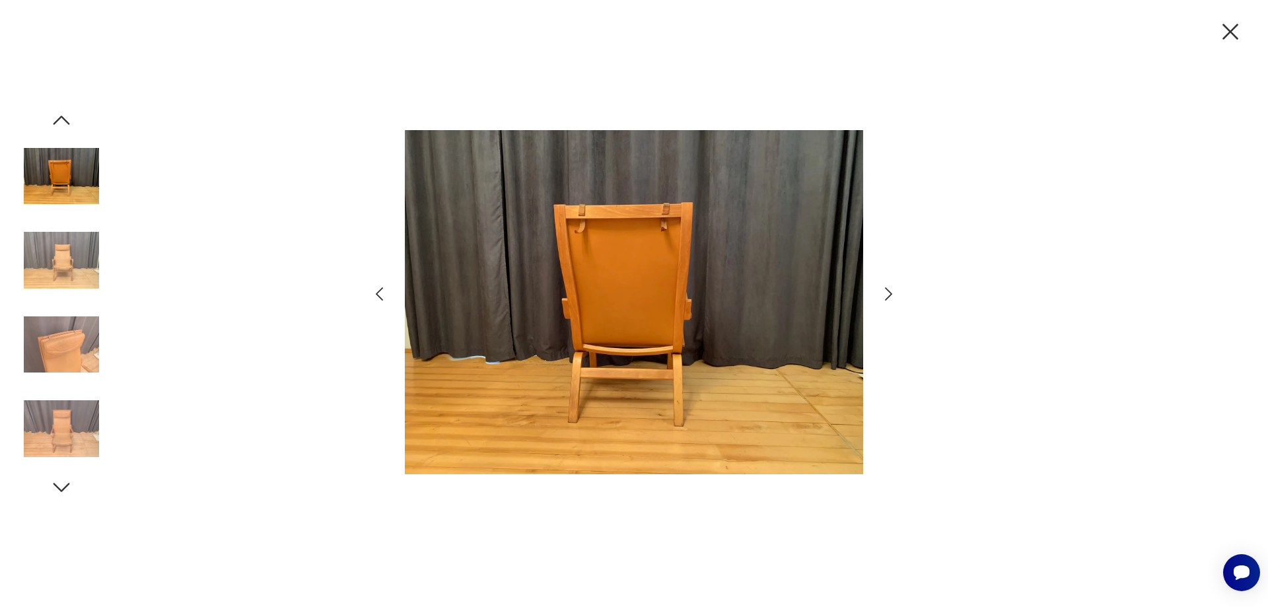
click at [881, 293] on icon "button" at bounding box center [888, 294] width 19 height 19
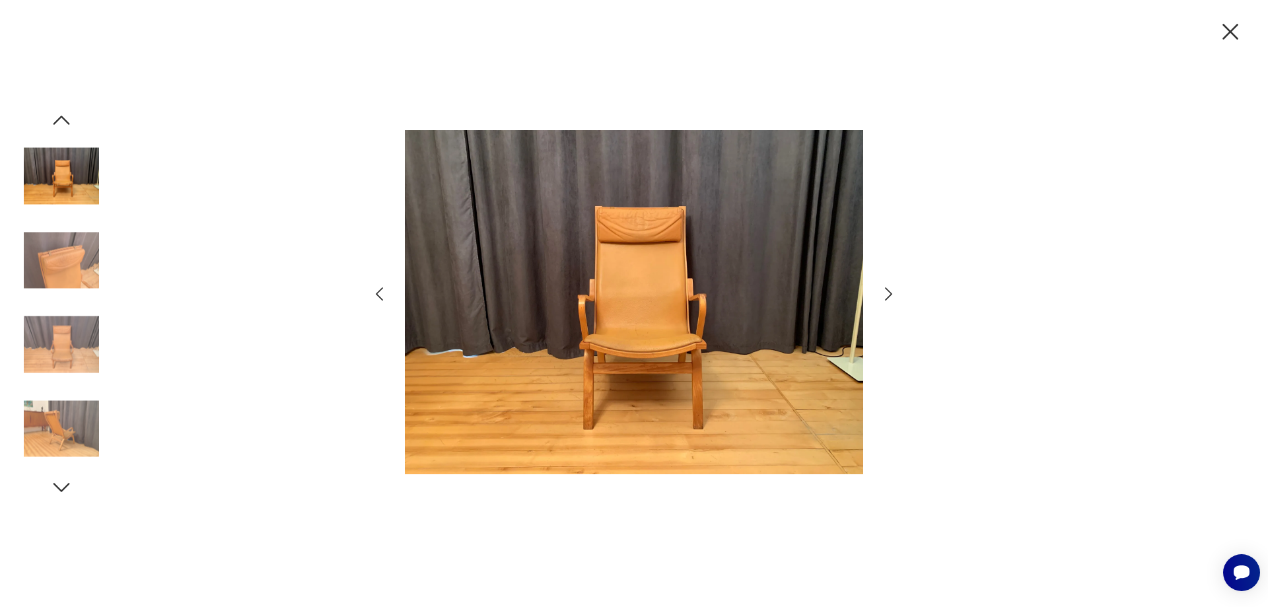
click at [881, 293] on icon "button" at bounding box center [888, 294] width 19 height 19
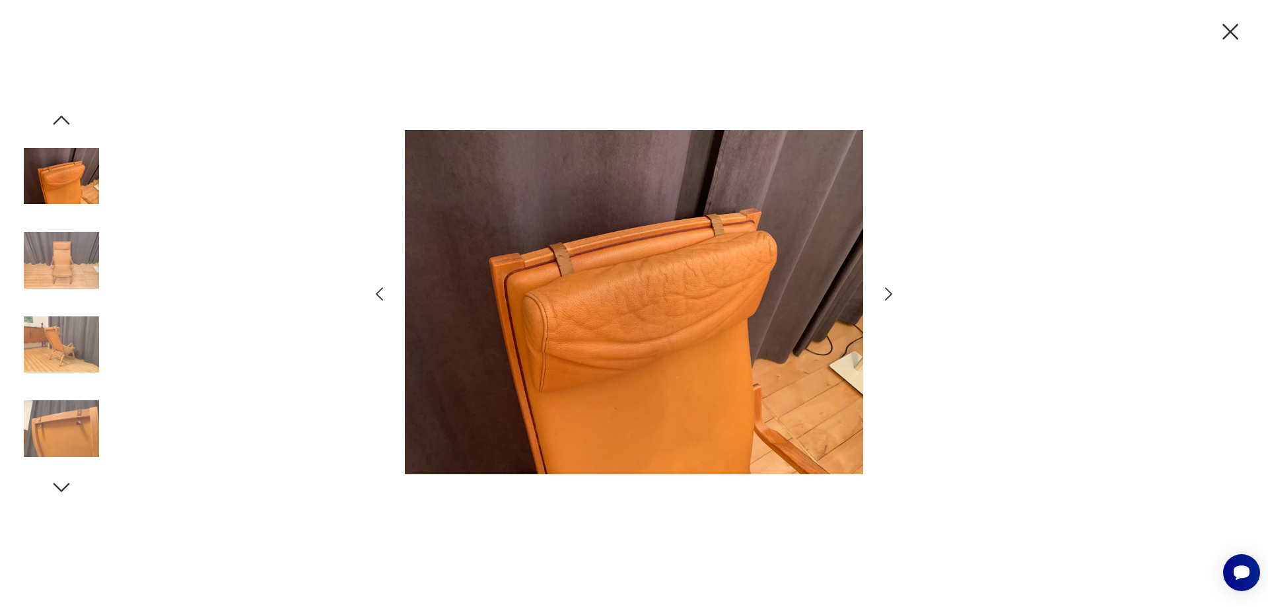
click at [1234, 31] on icon "button" at bounding box center [1231, 32] width 28 height 28
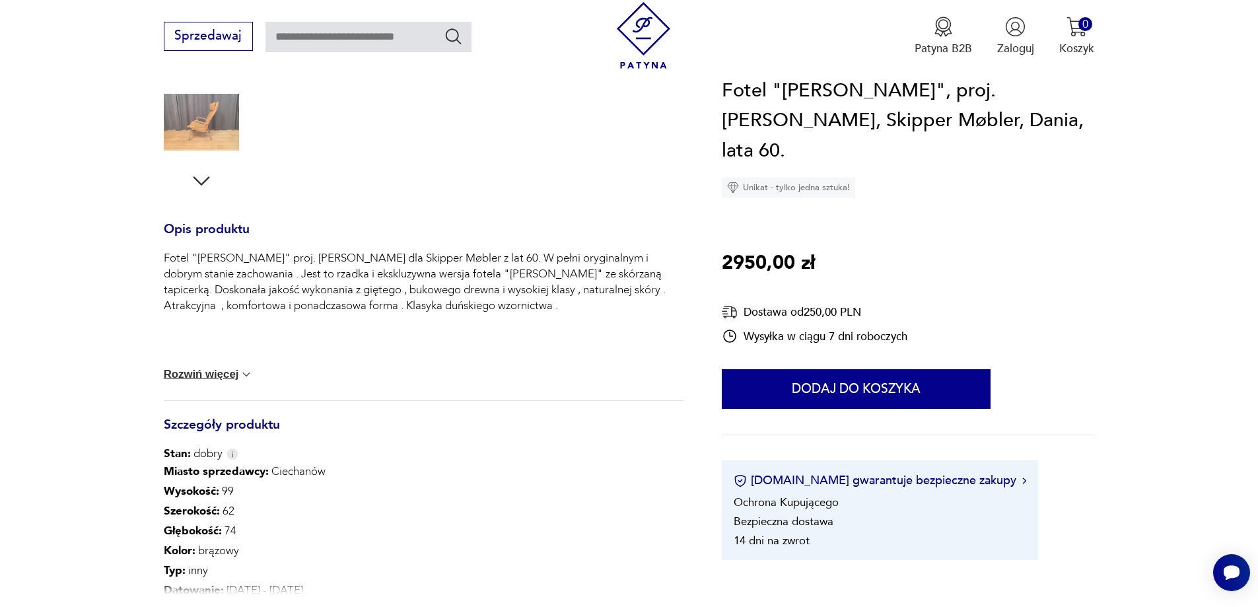
scroll to position [462, 0]
